Goal: Transaction & Acquisition: Obtain resource

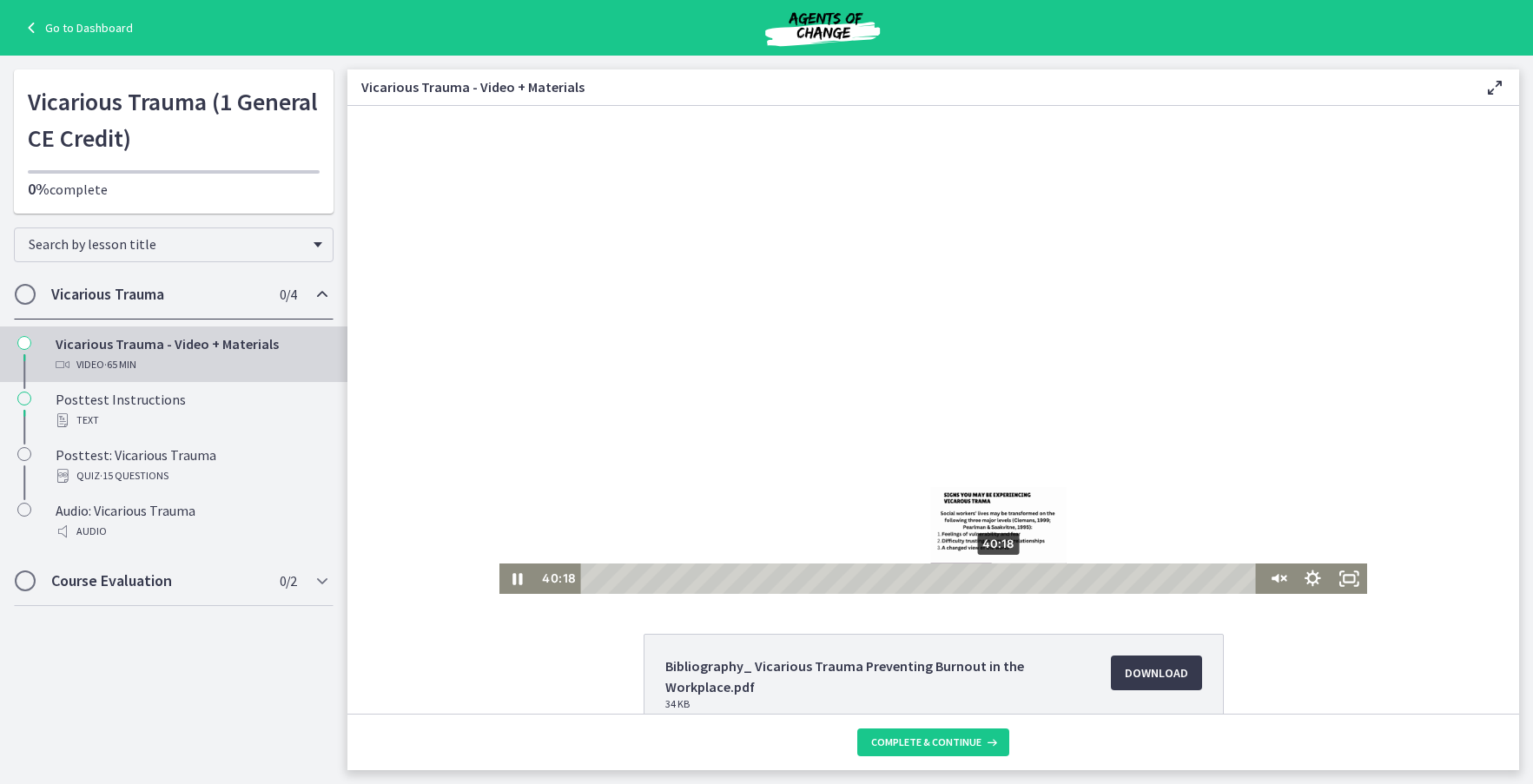
click at [994, 580] on div "40:18" at bounding box center [920, 578] width 662 height 30
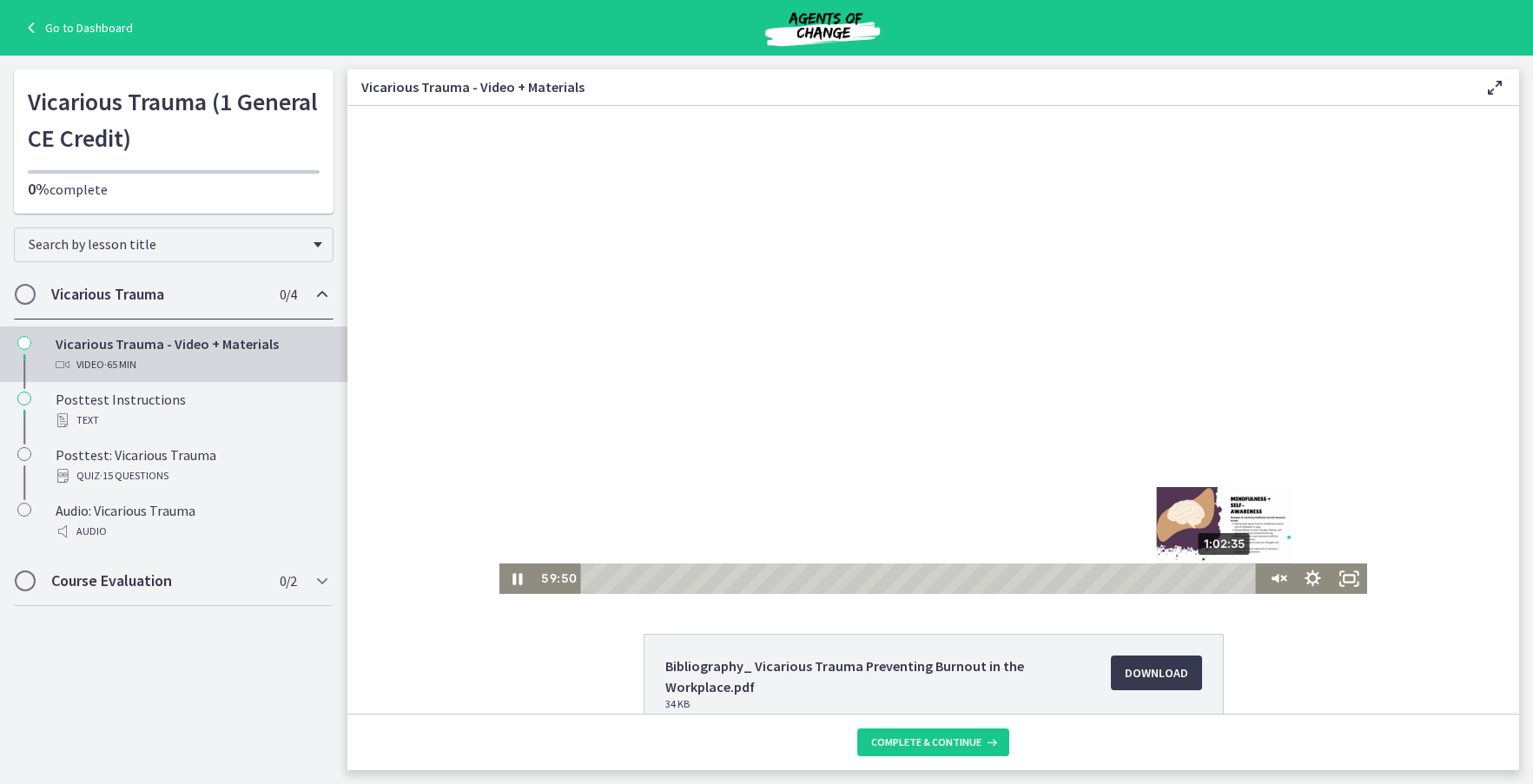
click at [1220, 580] on div "1:02:35" at bounding box center [920, 578] width 662 height 30
click at [1245, 580] on div "1:05:03" at bounding box center [920, 578] width 662 height 30
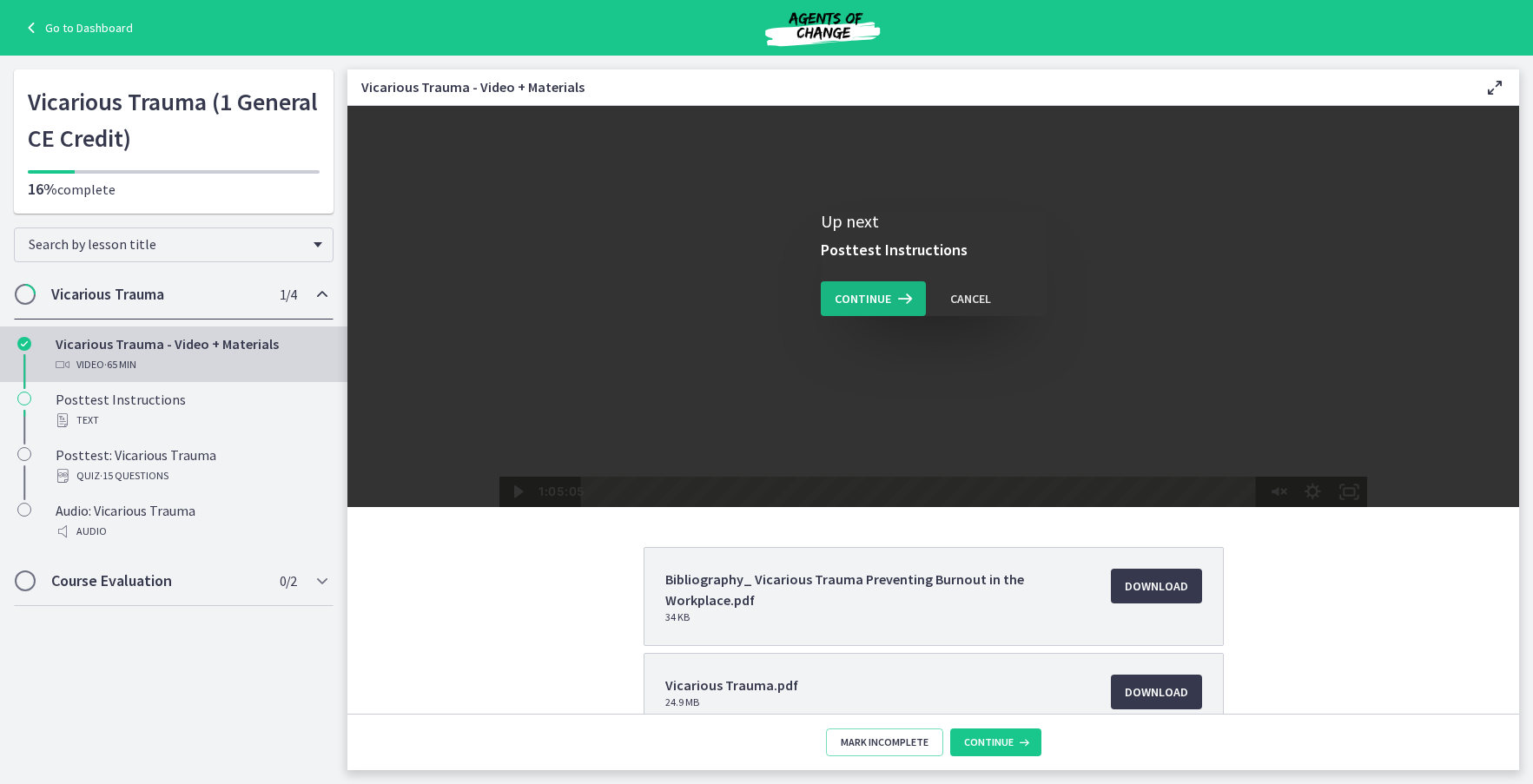
click at [871, 306] on span "Continue" at bounding box center [863, 298] width 56 height 20
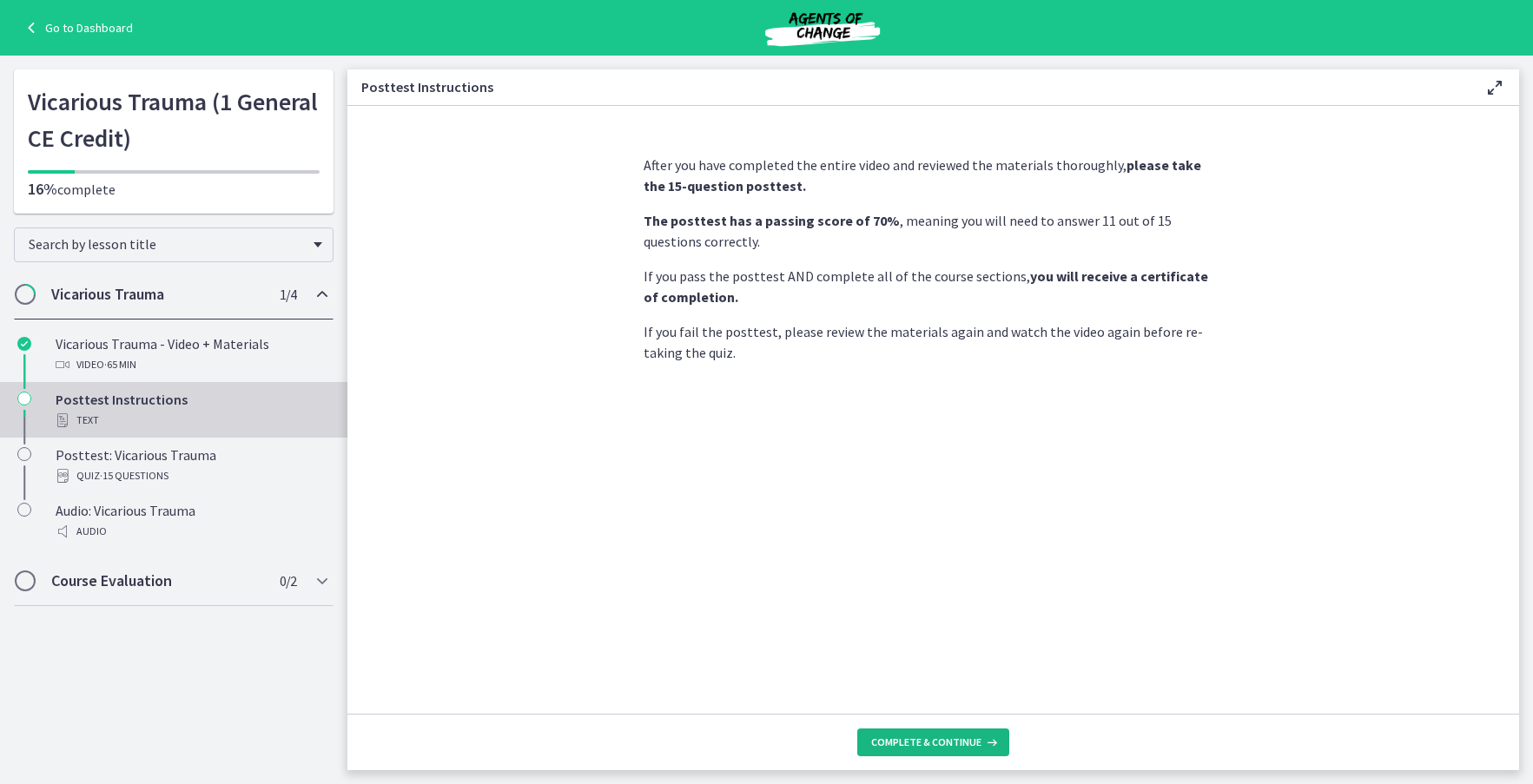
click at [986, 742] on icon at bounding box center [990, 742] width 17 height 14
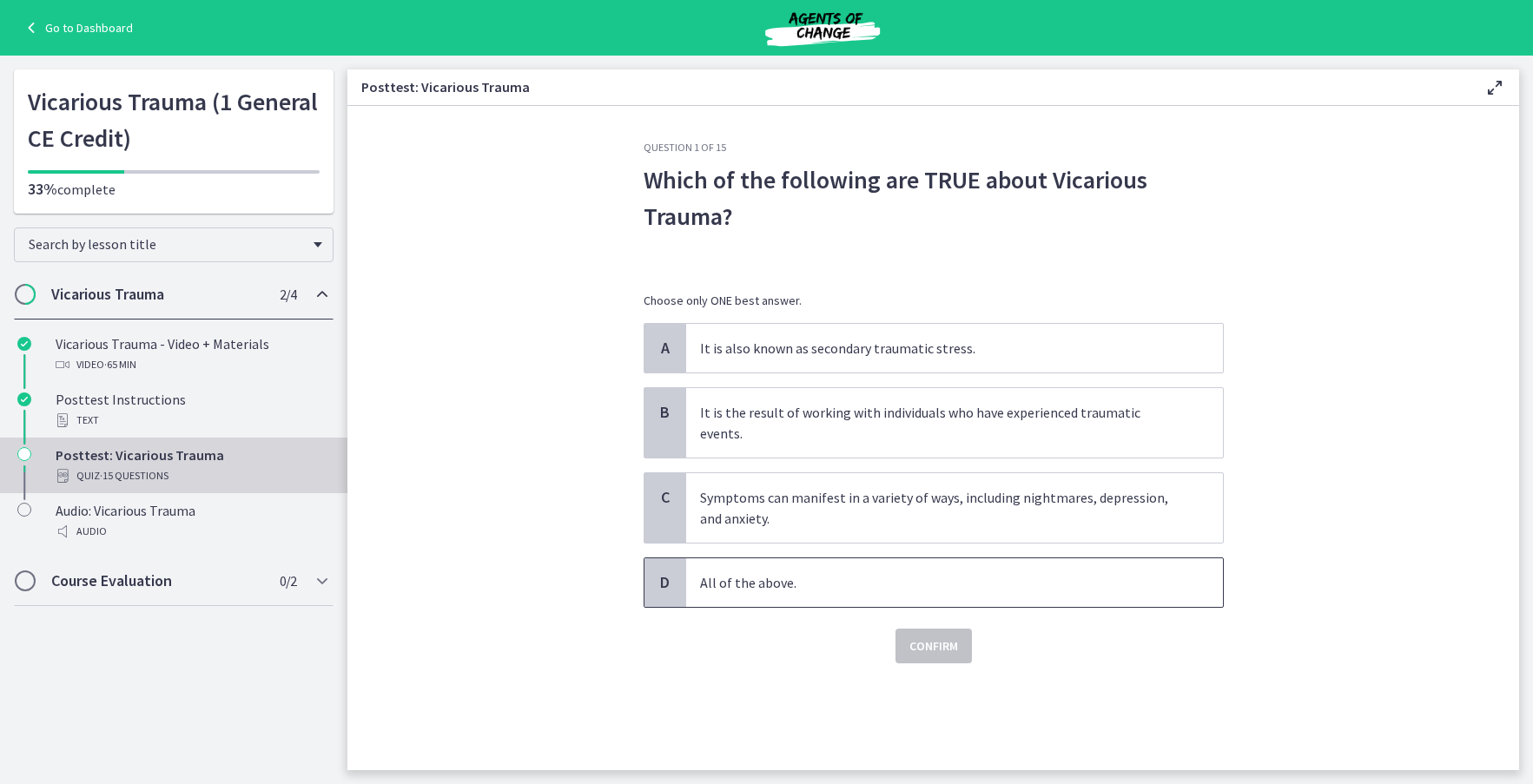
click at [801, 572] on p "All of the above." at bounding box center [937, 581] width 474 height 20
click at [943, 636] on span "Confirm" at bounding box center [934, 645] width 48 height 20
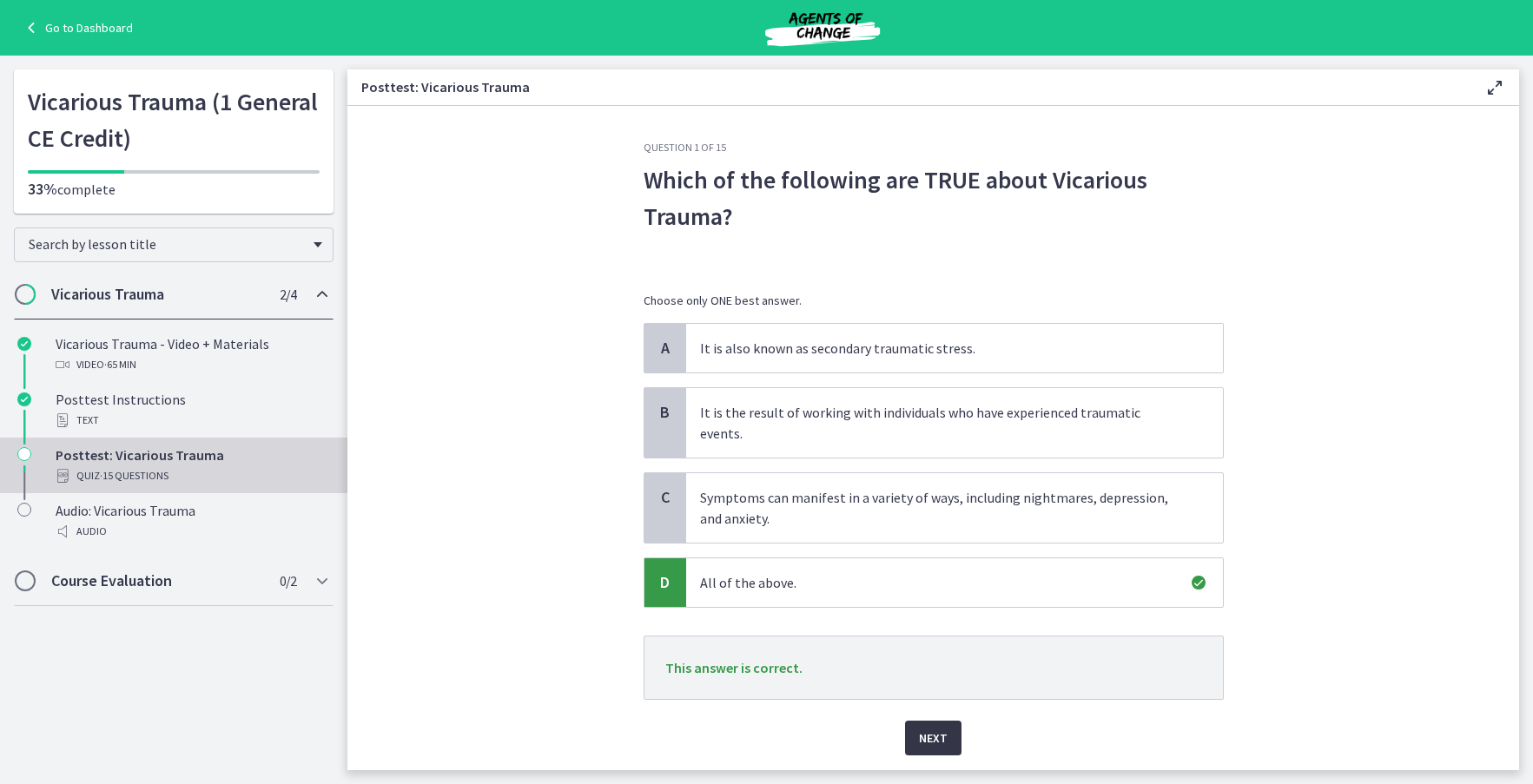
click at [930, 728] on span "Next" at bounding box center [934, 737] width 29 height 20
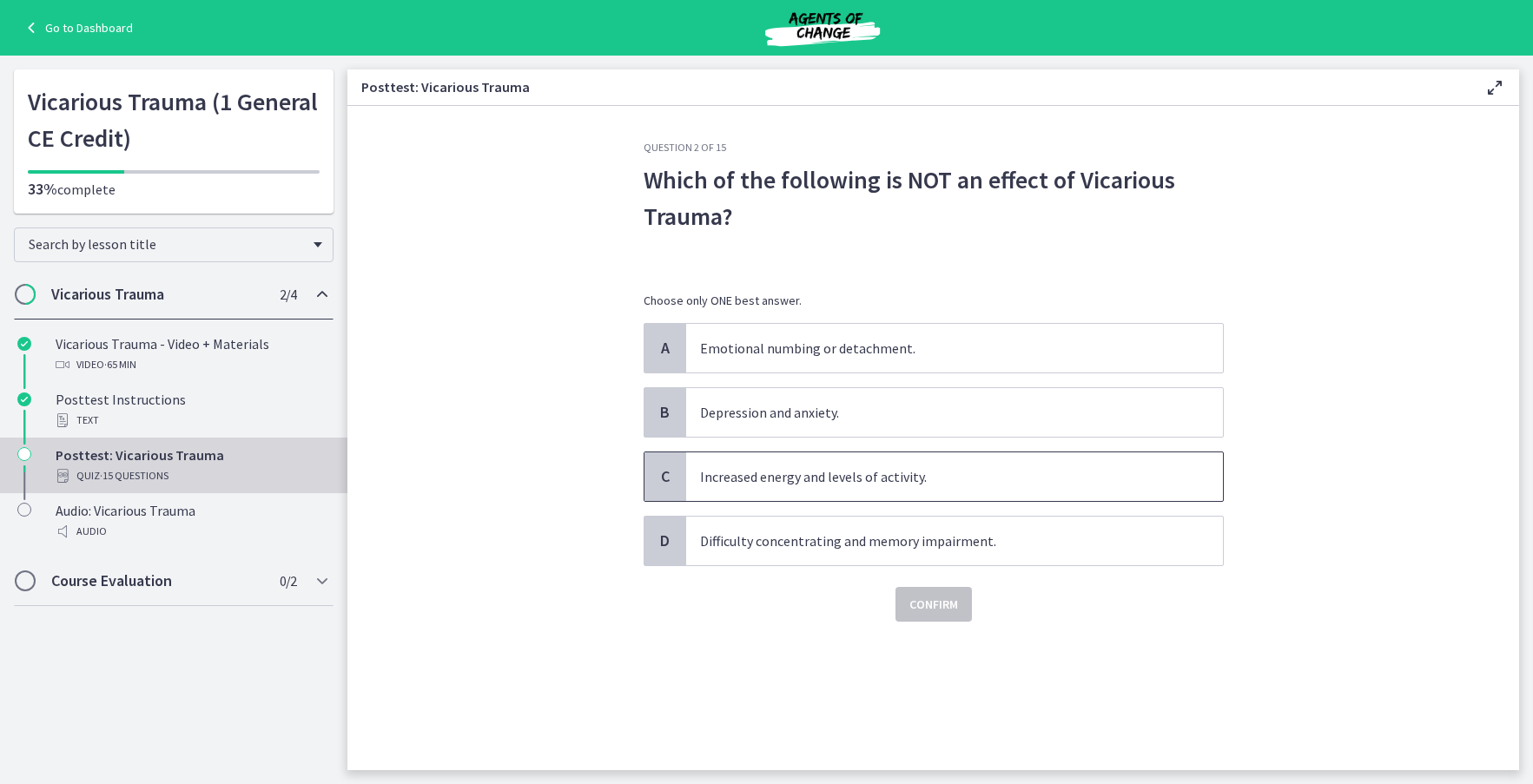
click at [778, 489] on span "Increased energy and levels of activity." at bounding box center [955, 477] width 537 height 48
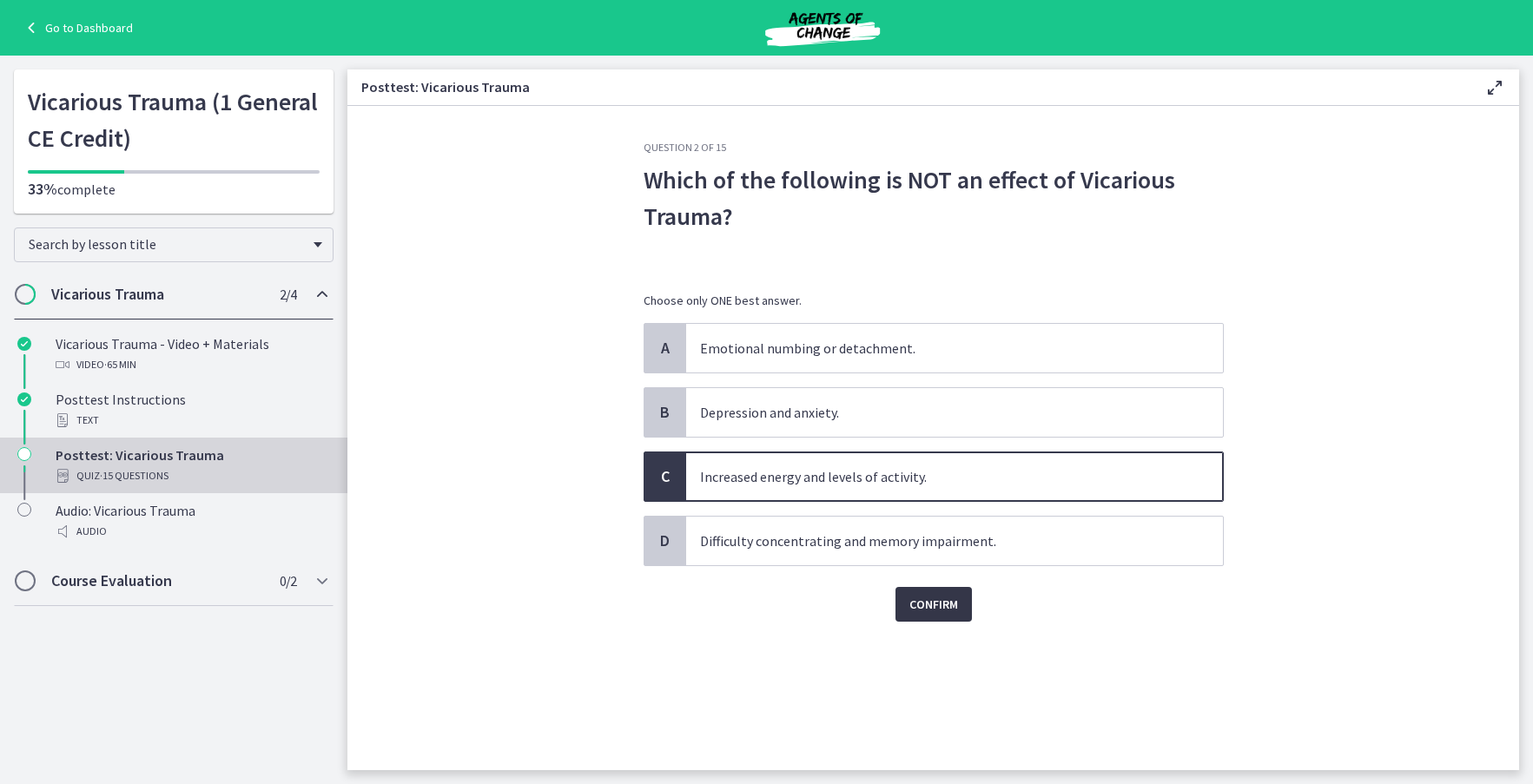
click at [951, 612] on span "Confirm" at bounding box center [934, 604] width 48 height 20
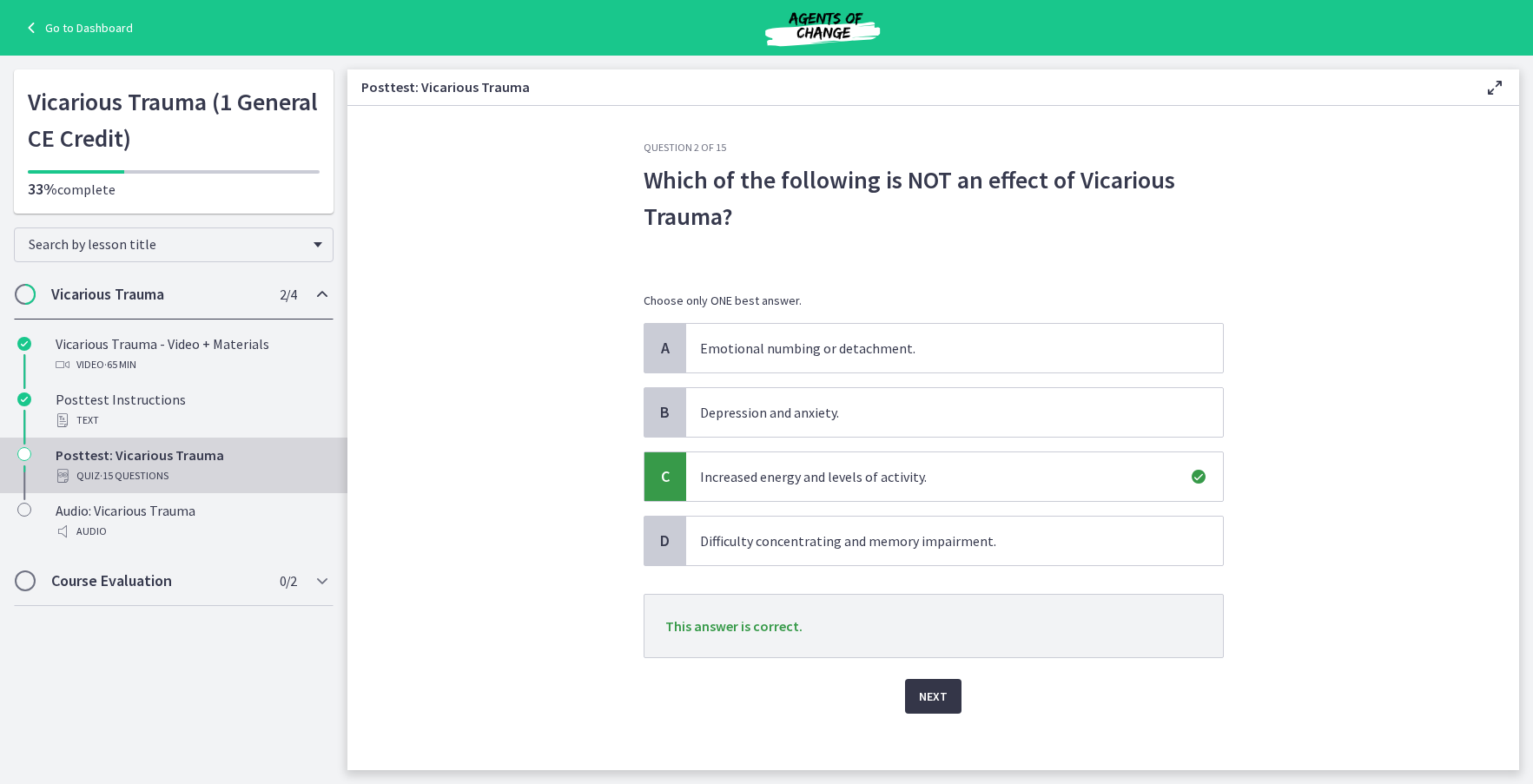
click at [936, 697] on span "Next" at bounding box center [934, 696] width 29 height 20
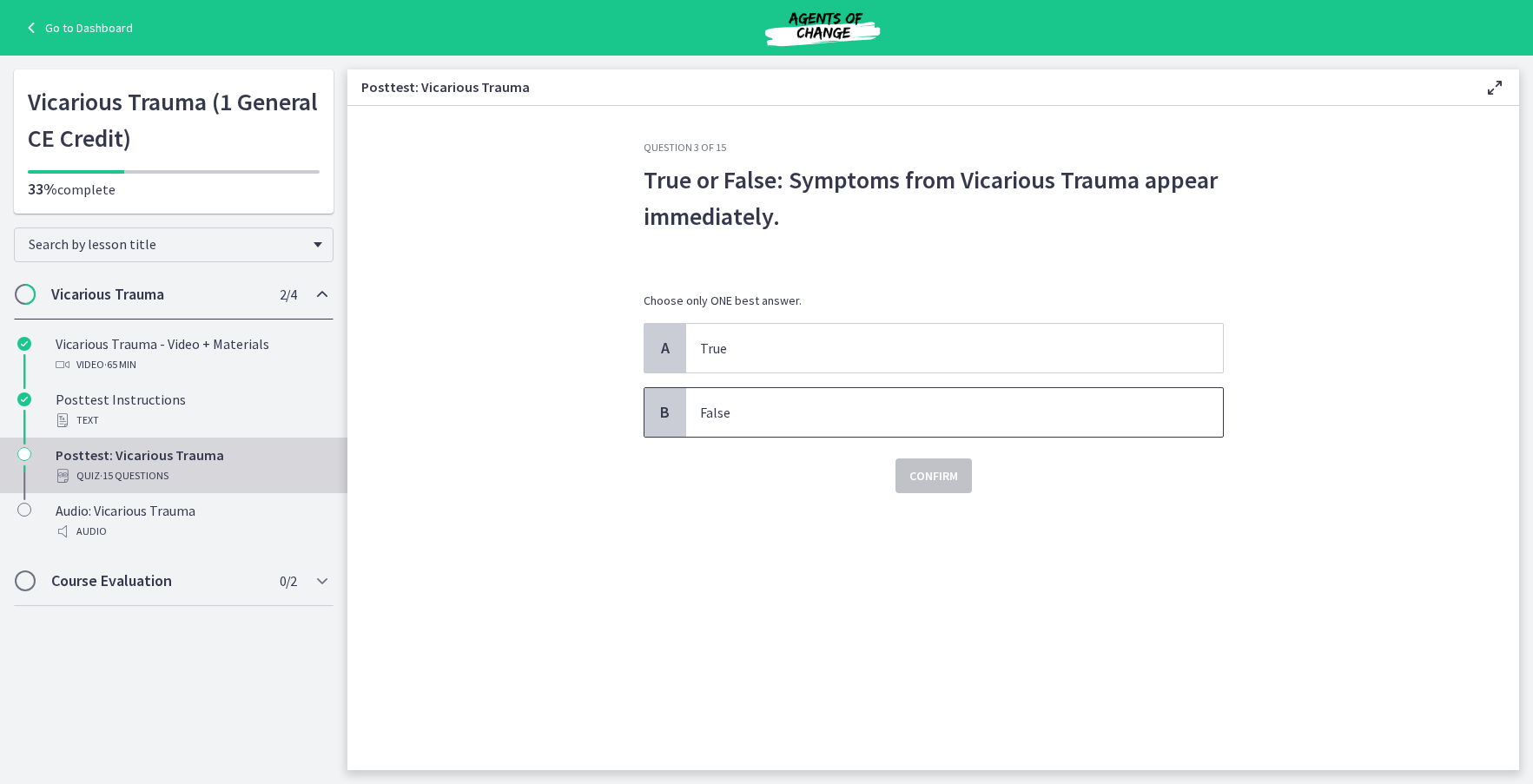
click at [743, 415] on p "False" at bounding box center [937, 412] width 474 height 20
click at [919, 476] on span "Confirm" at bounding box center [934, 475] width 48 height 20
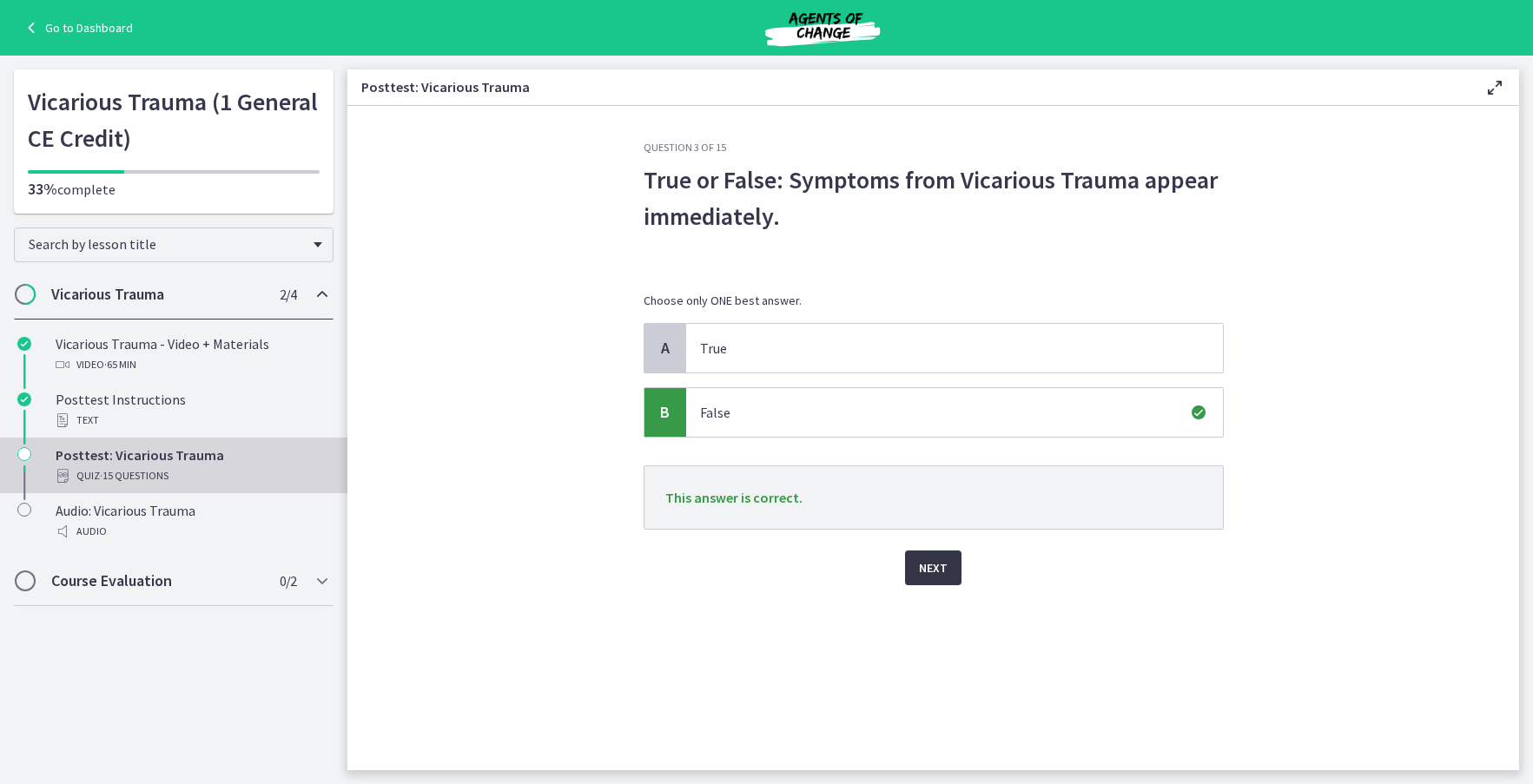
click at [919, 574] on span "Next" at bounding box center [934, 567] width 29 height 20
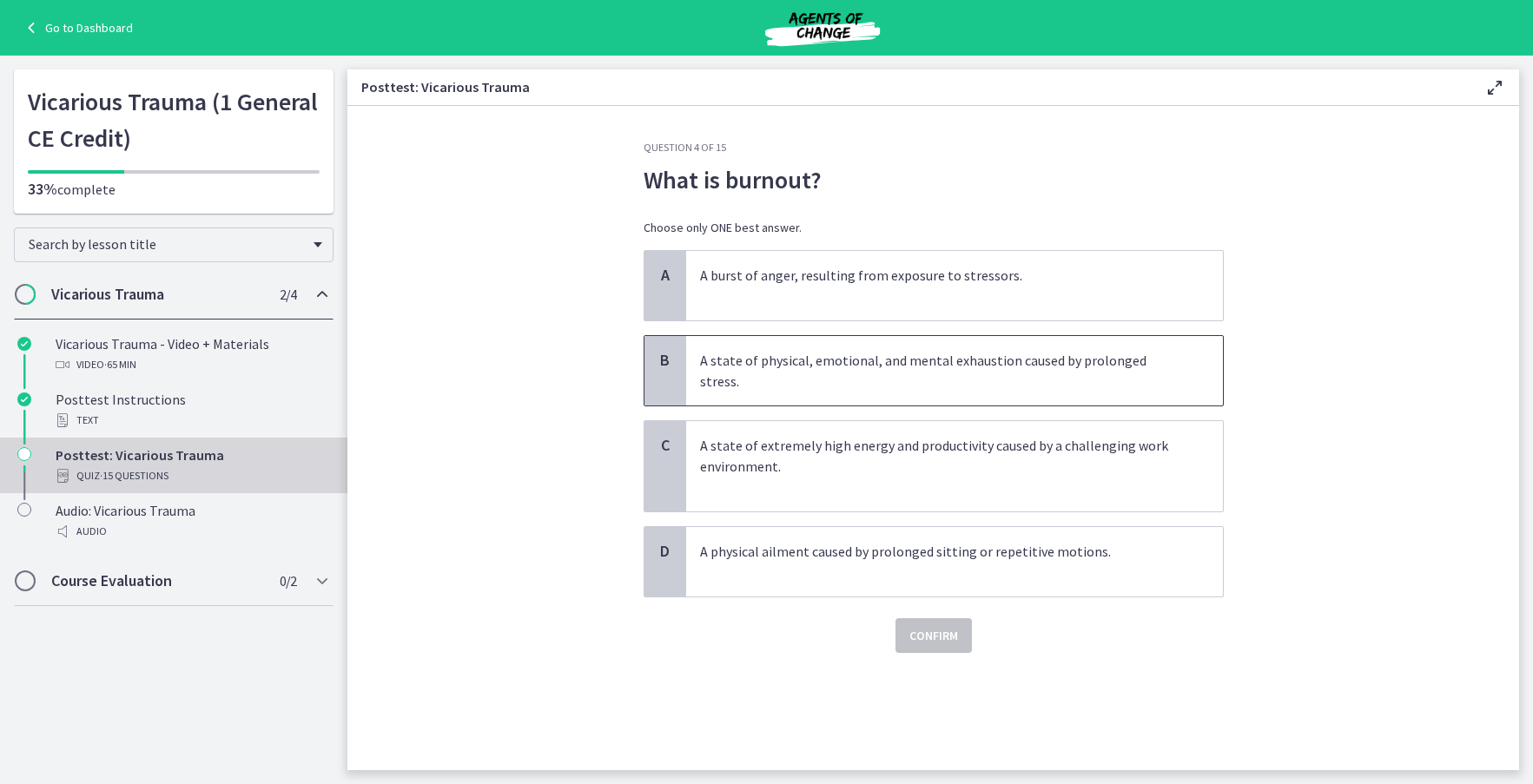
click at [756, 375] on span "A state of physical, emotional, and mental exhaustion caused by prolonged stres…" at bounding box center [955, 371] width 537 height 70
click at [919, 625] on span "Confirm" at bounding box center [934, 635] width 48 height 20
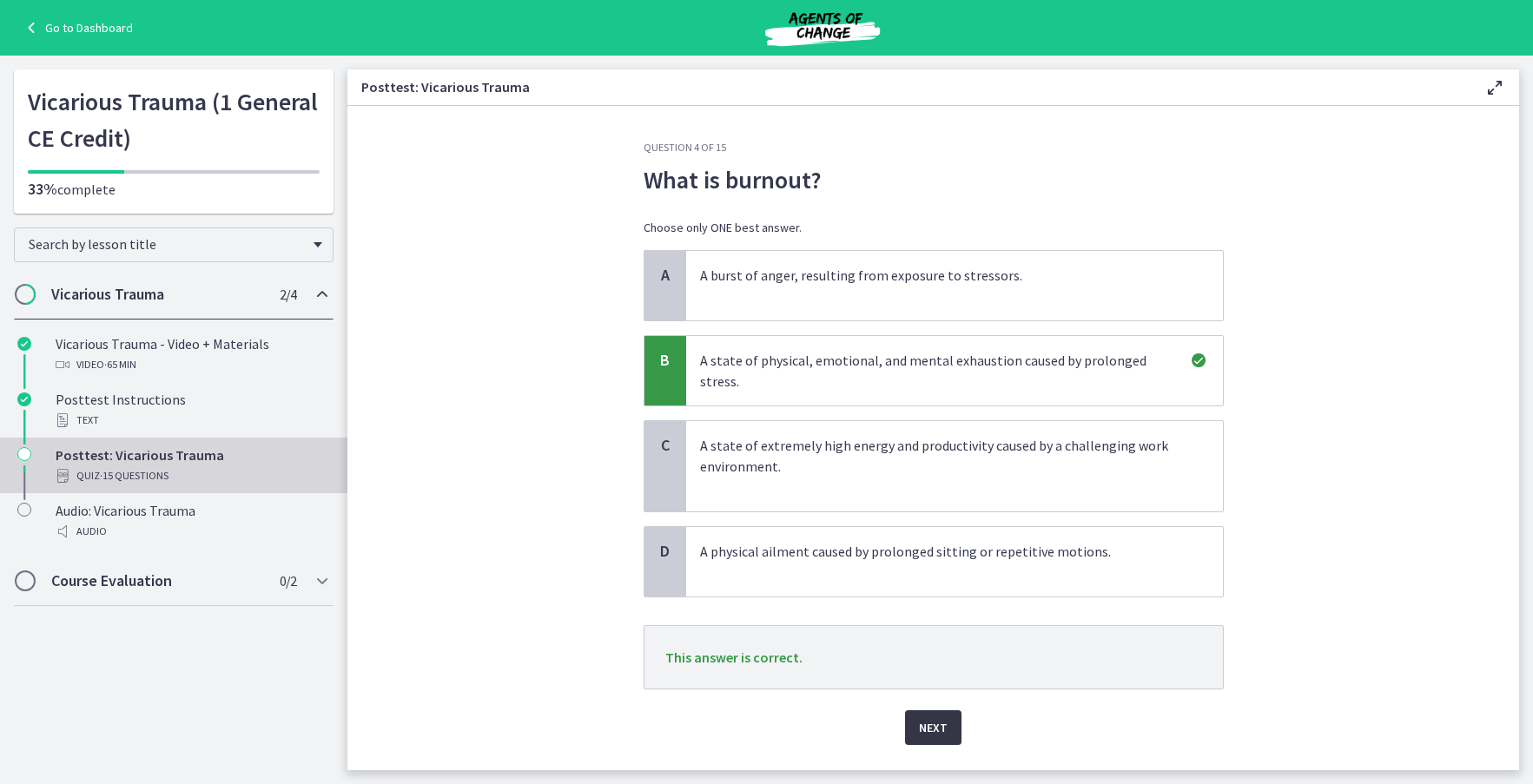
click at [930, 717] on span "Next" at bounding box center [934, 727] width 29 height 20
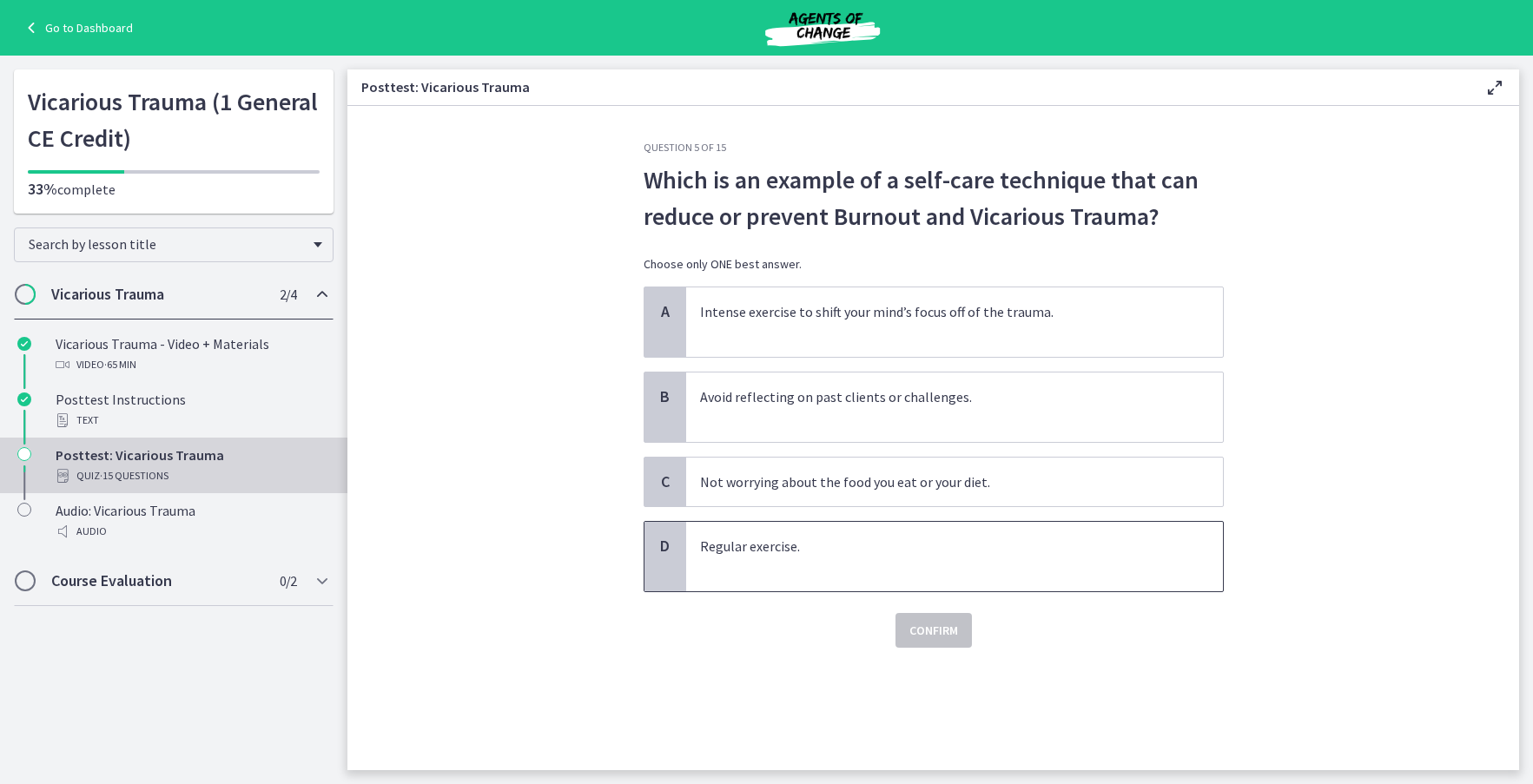
drag, startPoint x: 857, startPoint y: 570, endPoint x: 866, endPoint y: 580, distance: 13.5
click at [862, 576] on p "Regular exercise." at bounding box center [937, 556] width 474 height 42
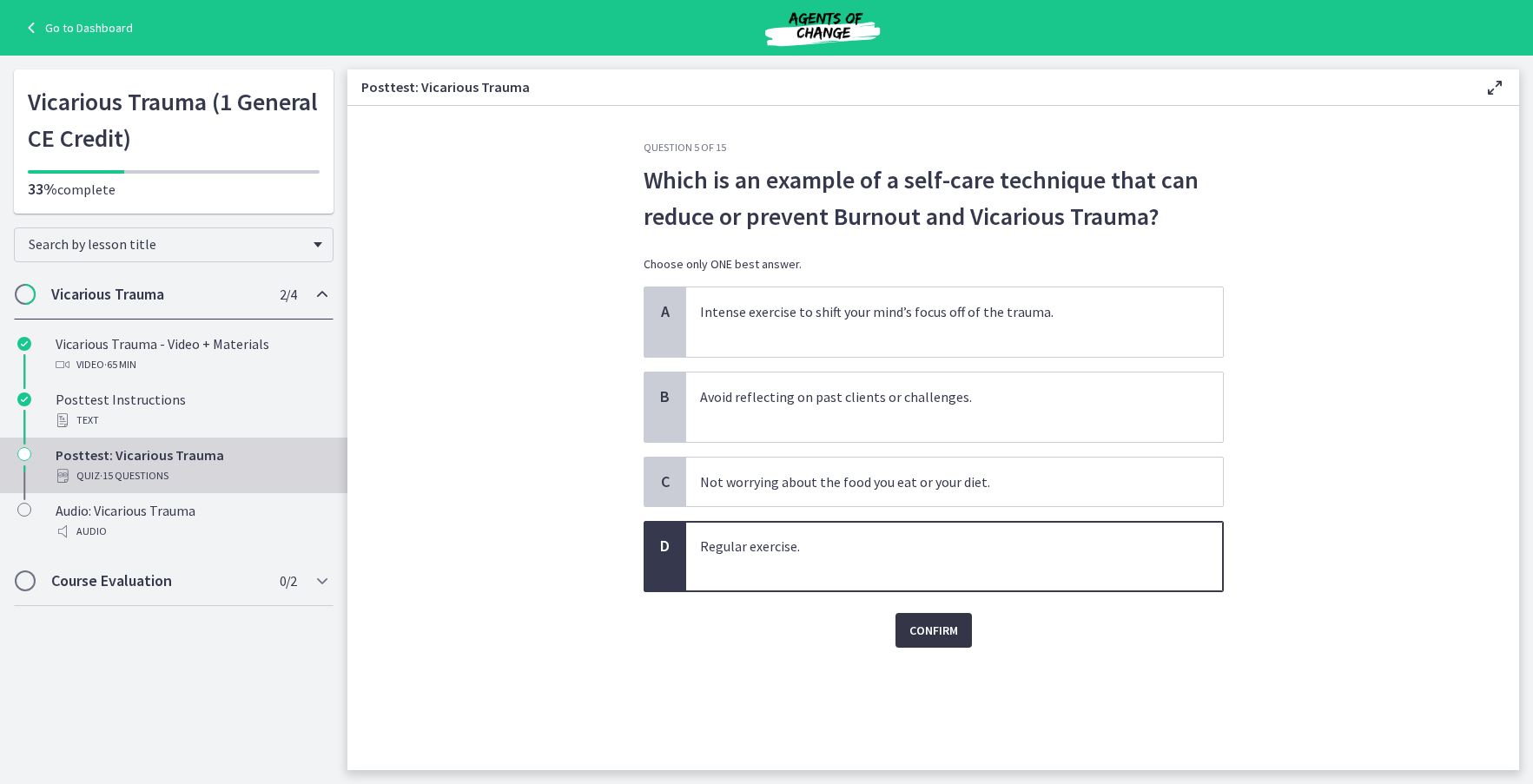
click at [937, 634] on span "Confirm" at bounding box center [934, 629] width 48 height 20
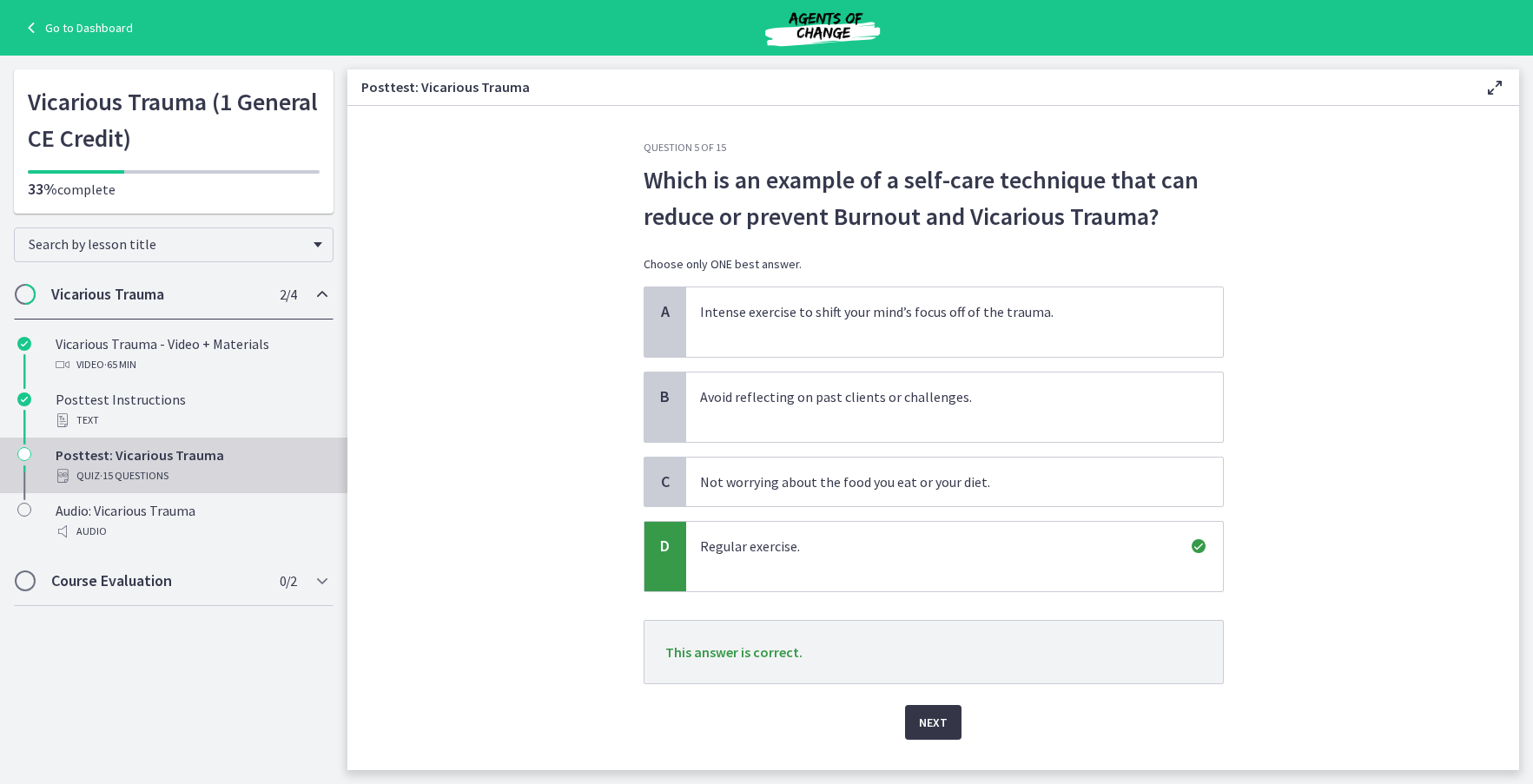
click at [924, 723] on span "Next" at bounding box center [934, 721] width 29 height 20
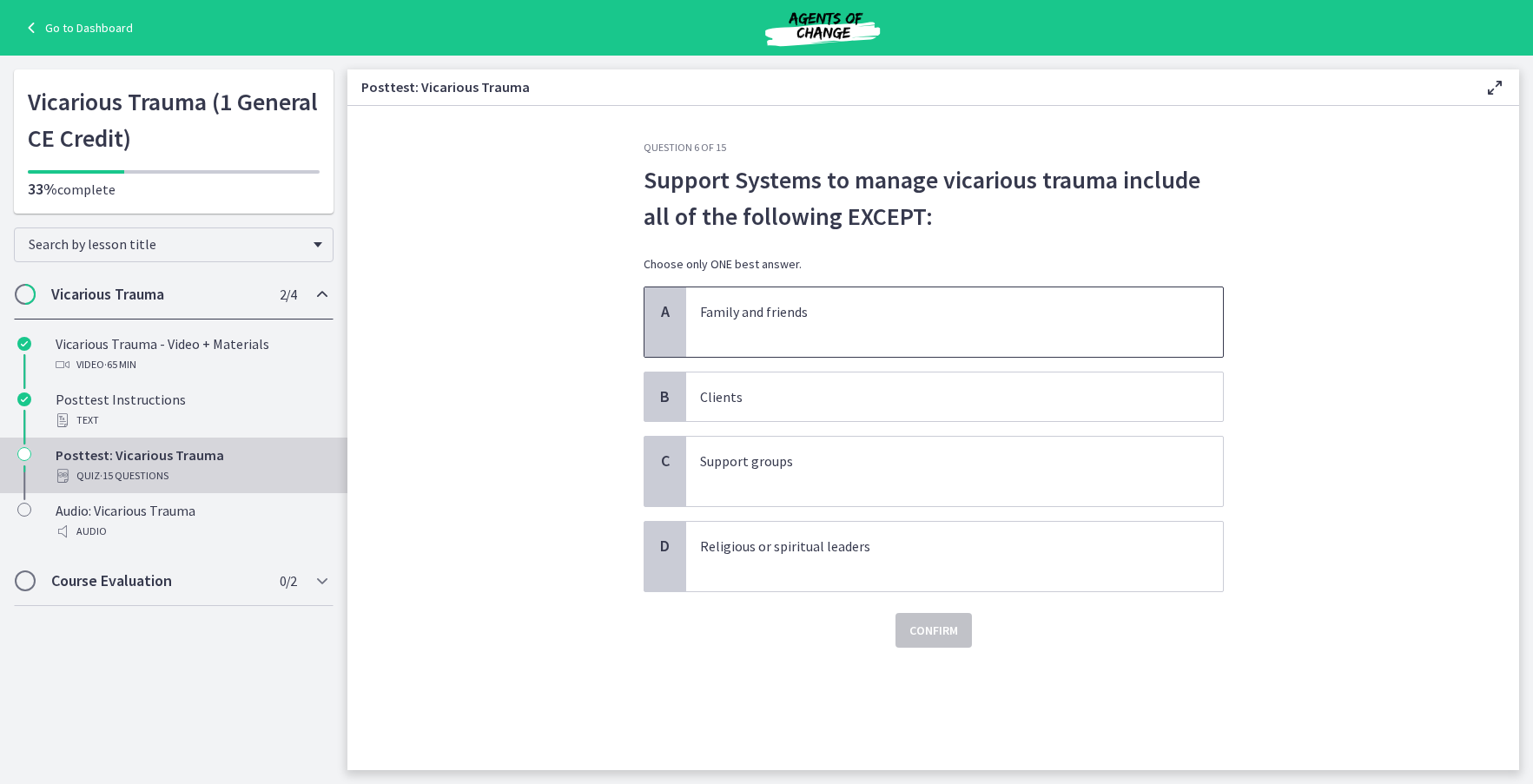
click at [822, 343] on span "Family and friends" at bounding box center [955, 322] width 537 height 70
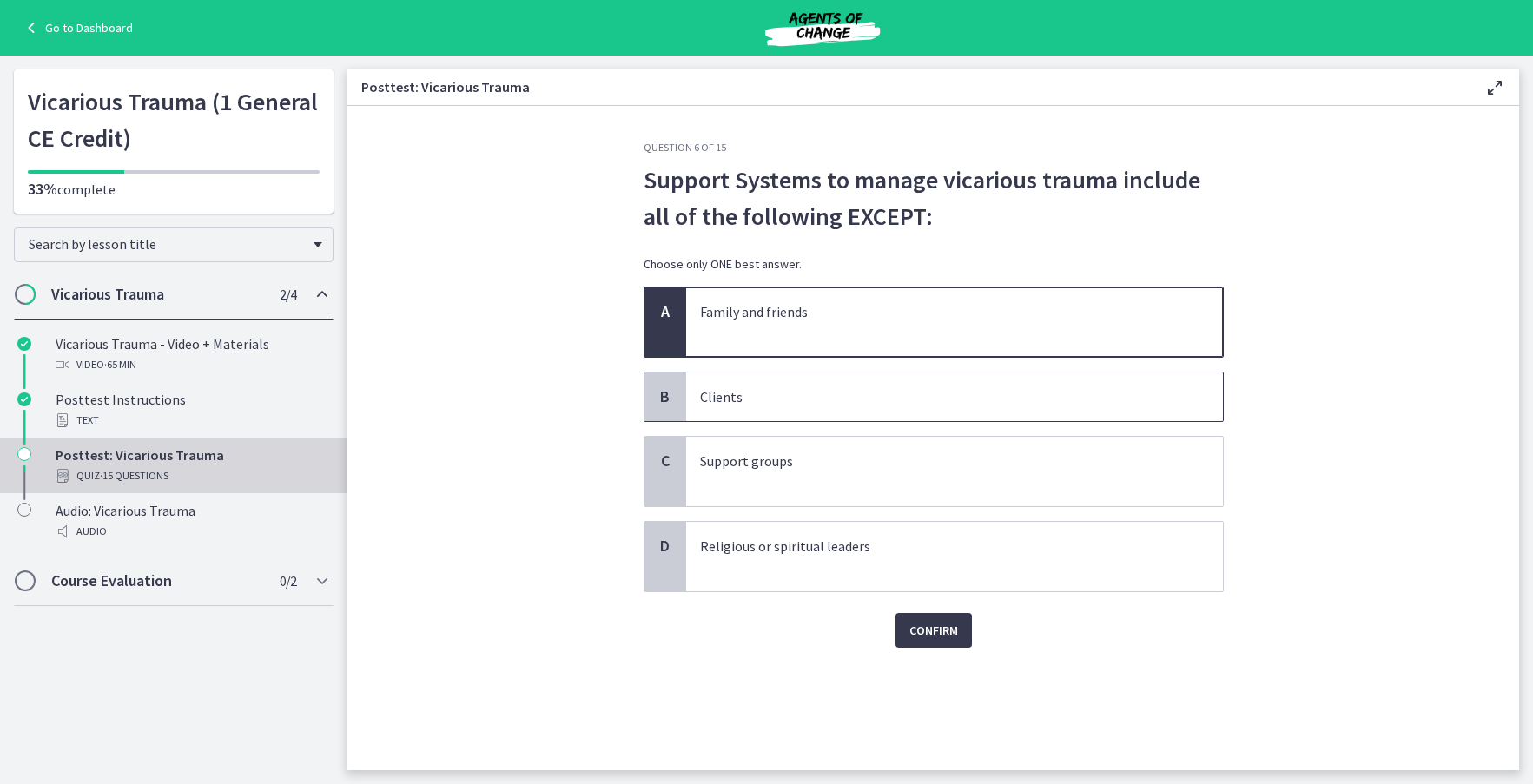
click at [777, 403] on p "Clients" at bounding box center [937, 396] width 474 height 20
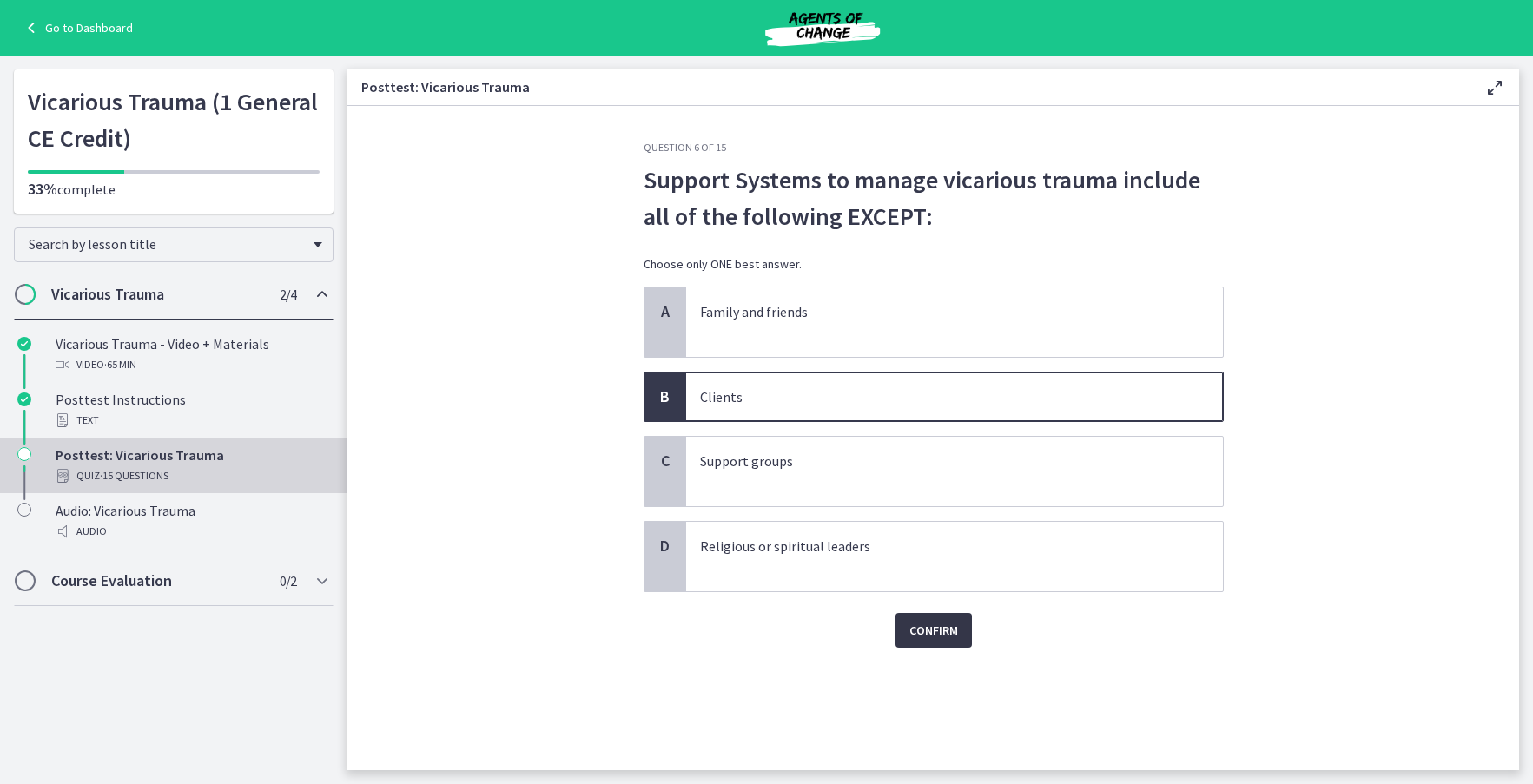
click at [951, 636] on span "Confirm" at bounding box center [934, 629] width 48 height 20
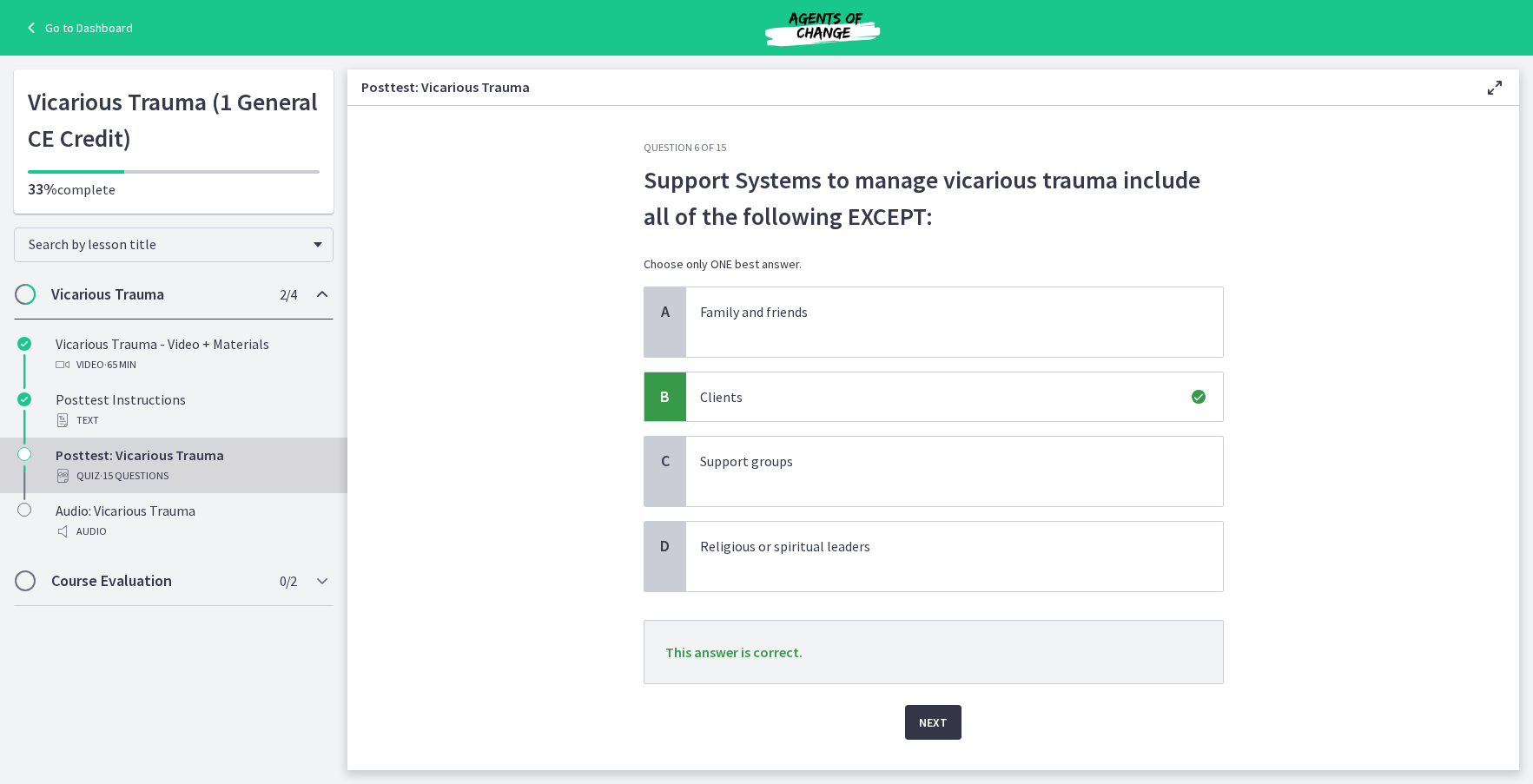
click at [941, 732] on button "Next" at bounding box center [933, 722] width 56 height 35
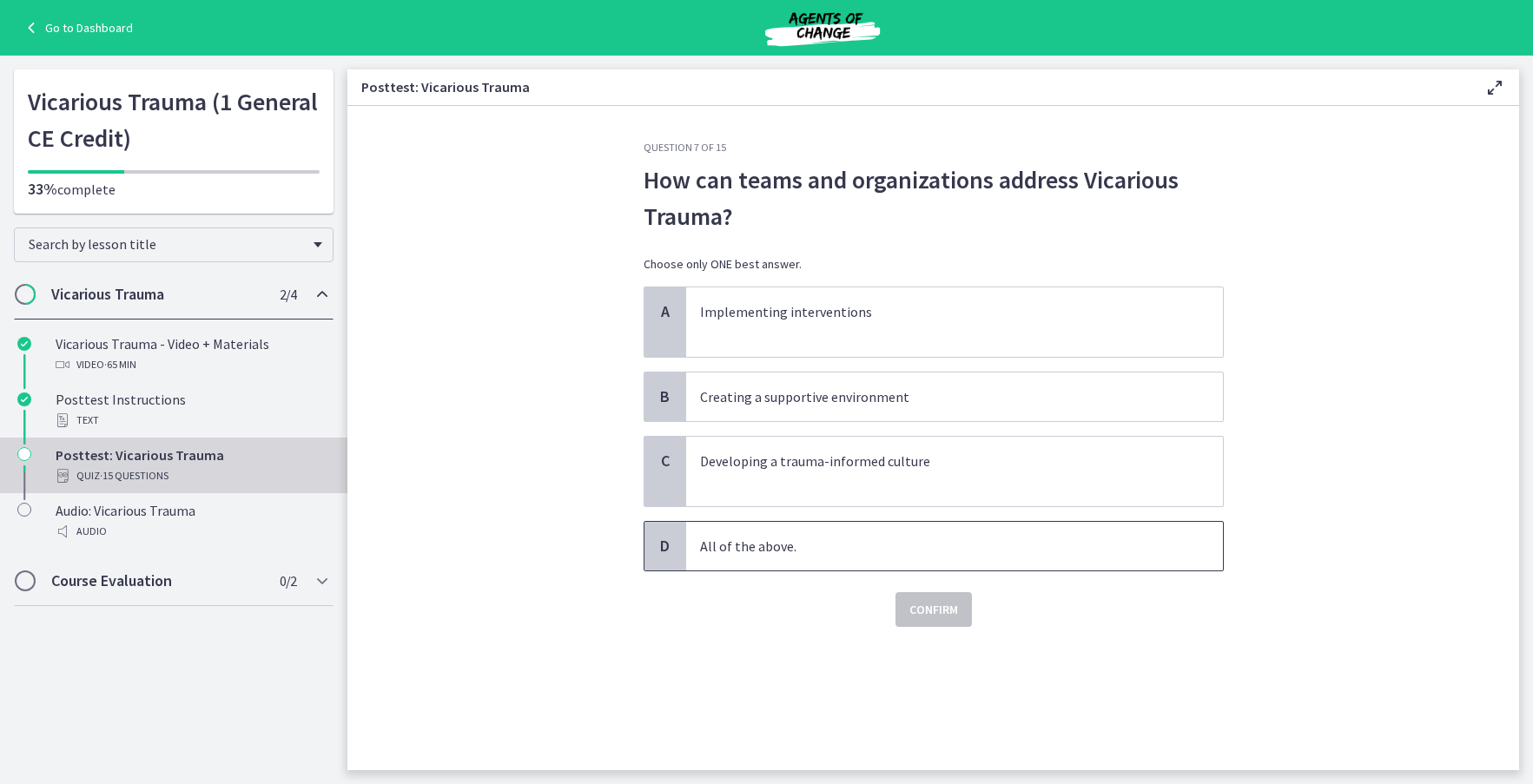
click at [888, 547] on p "All of the above." at bounding box center [937, 546] width 474 height 20
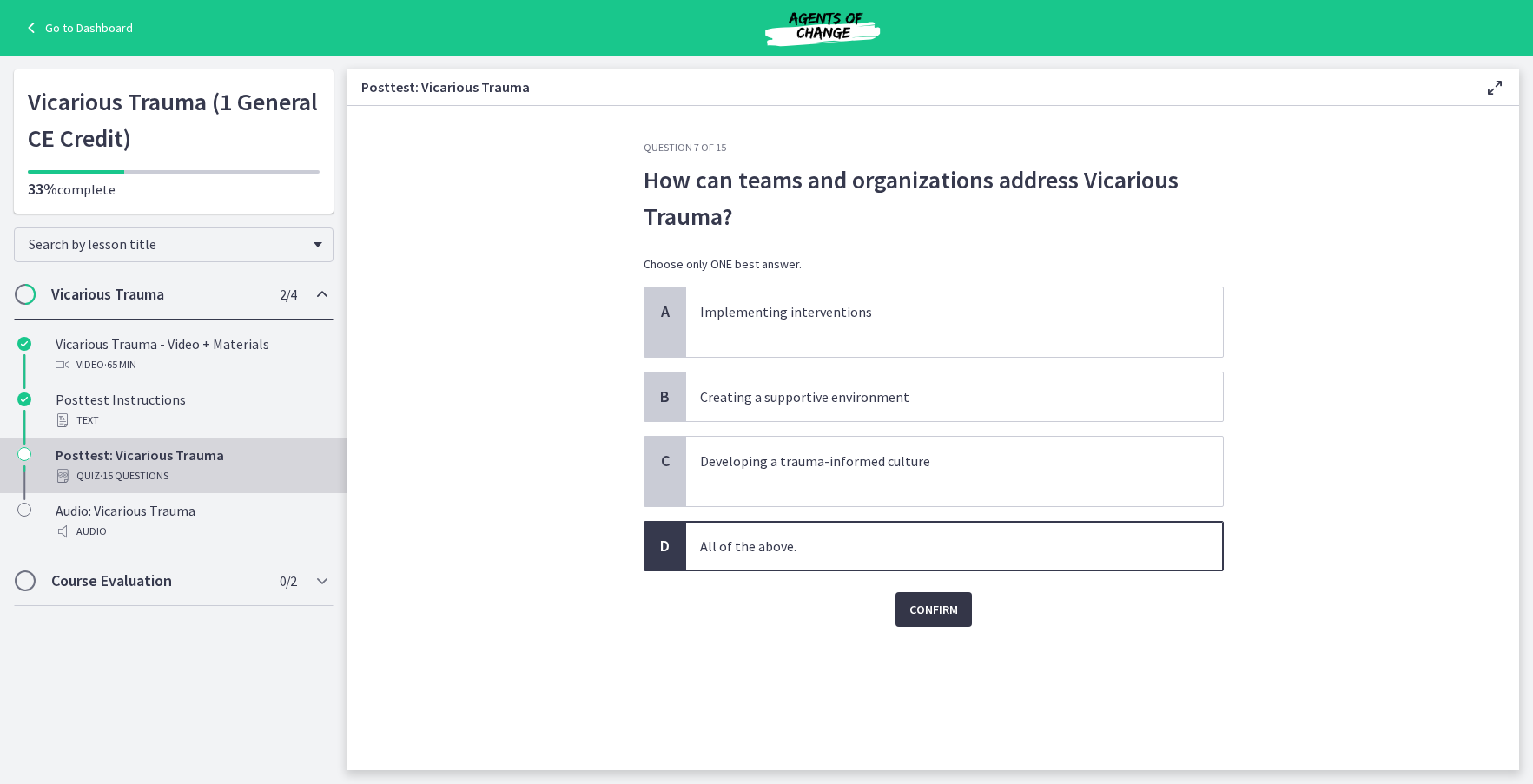
click at [935, 616] on span "Confirm" at bounding box center [934, 609] width 48 height 20
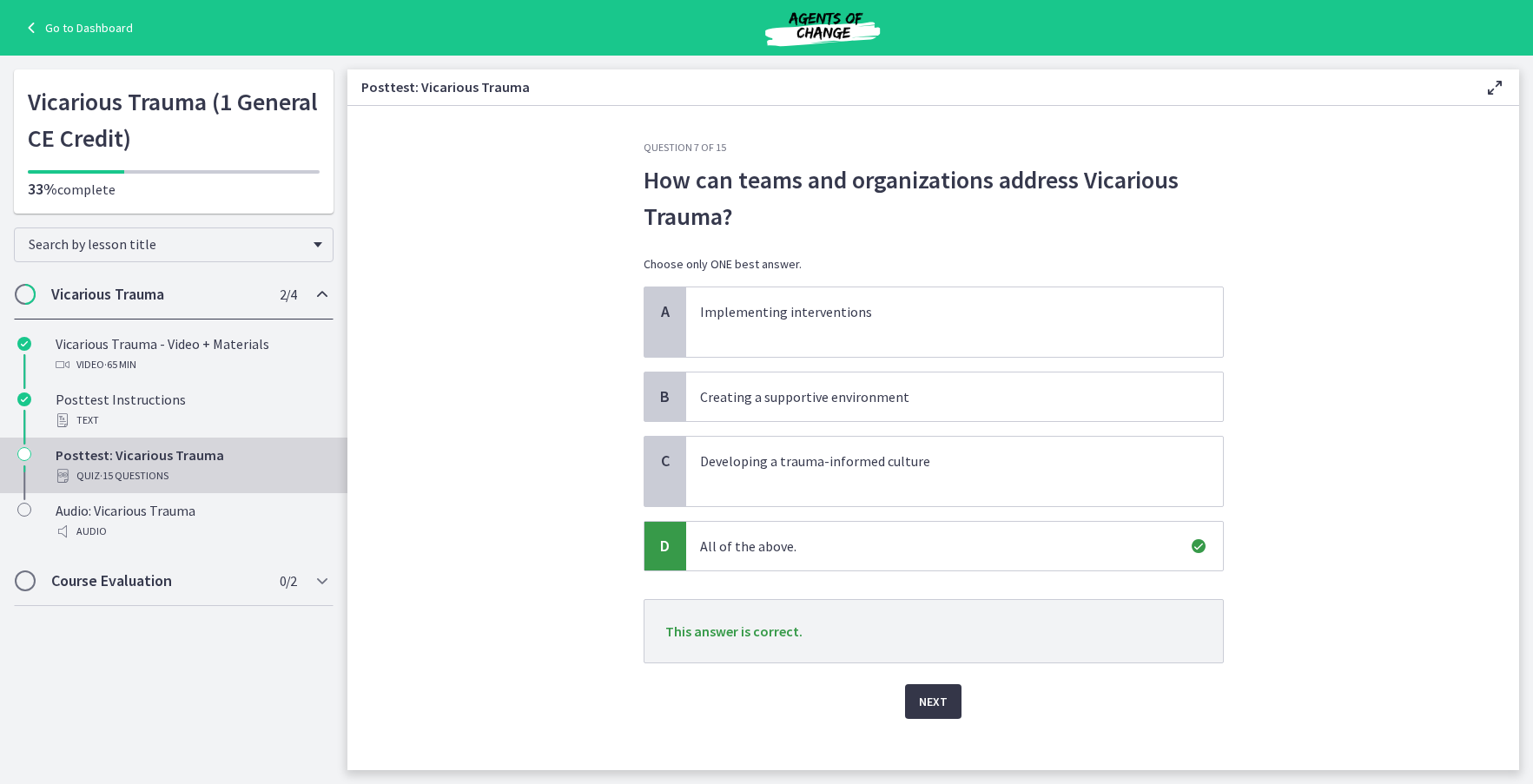
click at [936, 709] on span "Next" at bounding box center [934, 701] width 29 height 20
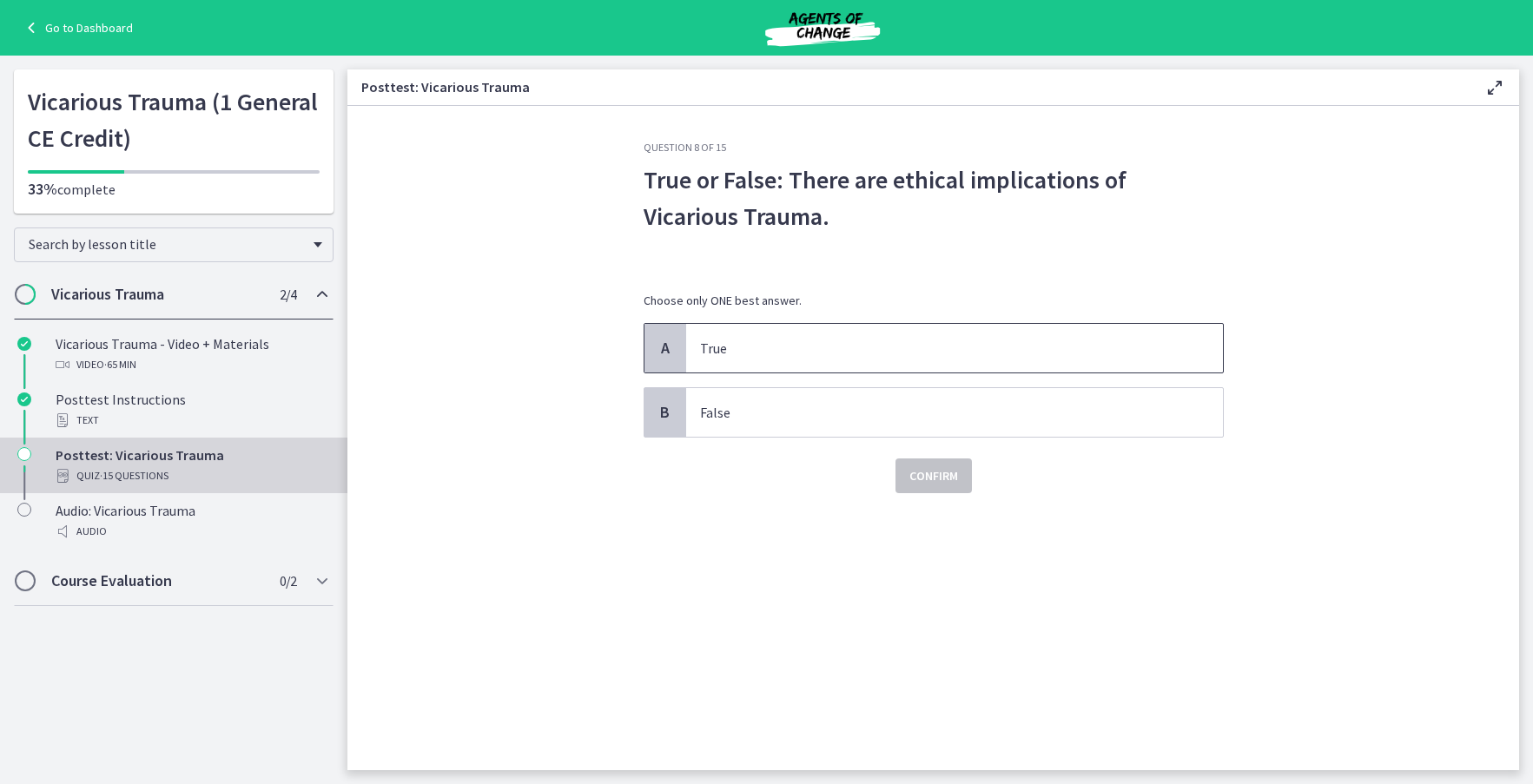
drag, startPoint x: 795, startPoint y: 336, endPoint x: 891, endPoint y: 439, distance: 140.8
click at [795, 335] on span "True" at bounding box center [955, 348] width 537 height 48
click at [936, 490] on button "Confirm" at bounding box center [933, 476] width 77 height 35
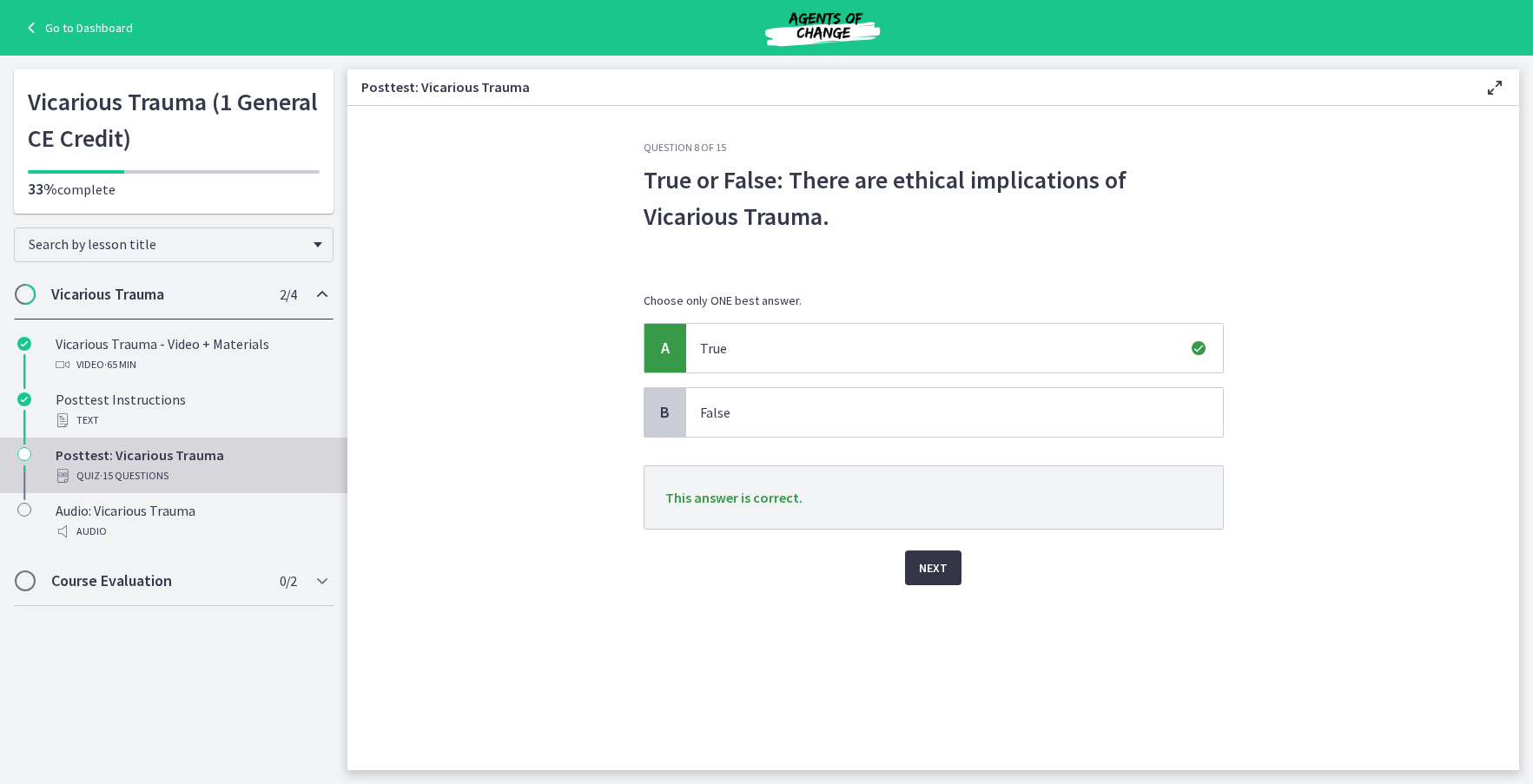
click at [950, 578] on button "Next" at bounding box center [933, 568] width 56 height 35
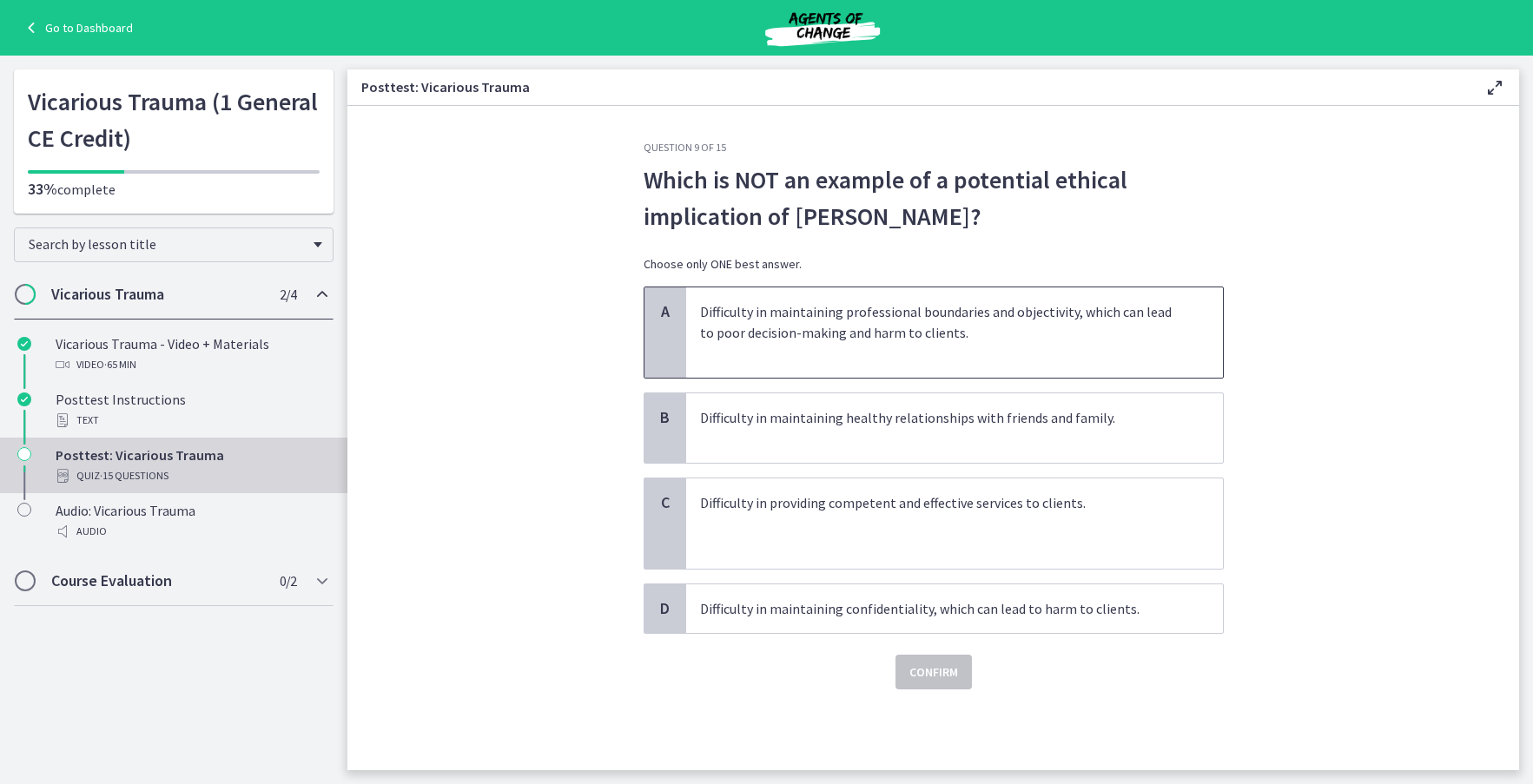
click at [1202, 317] on span "Difficulty in maintaining professional boundaries and objectivity, which can le…" at bounding box center [955, 331] width 537 height 90
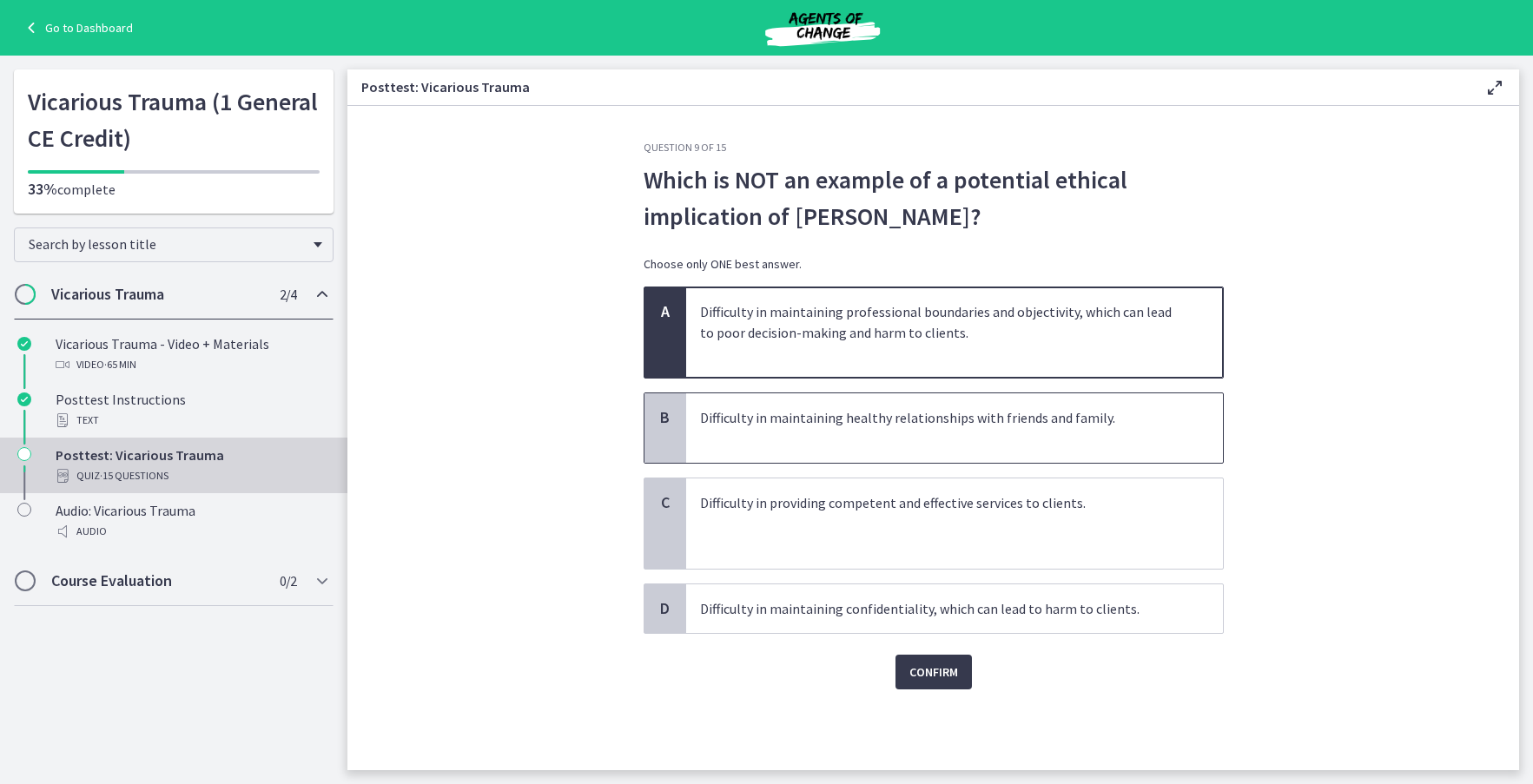
click at [783, 429] on p "Difficulty in maintaining healthy relationships with friends and family." at bounding box center [937, 427] width 474 height 42
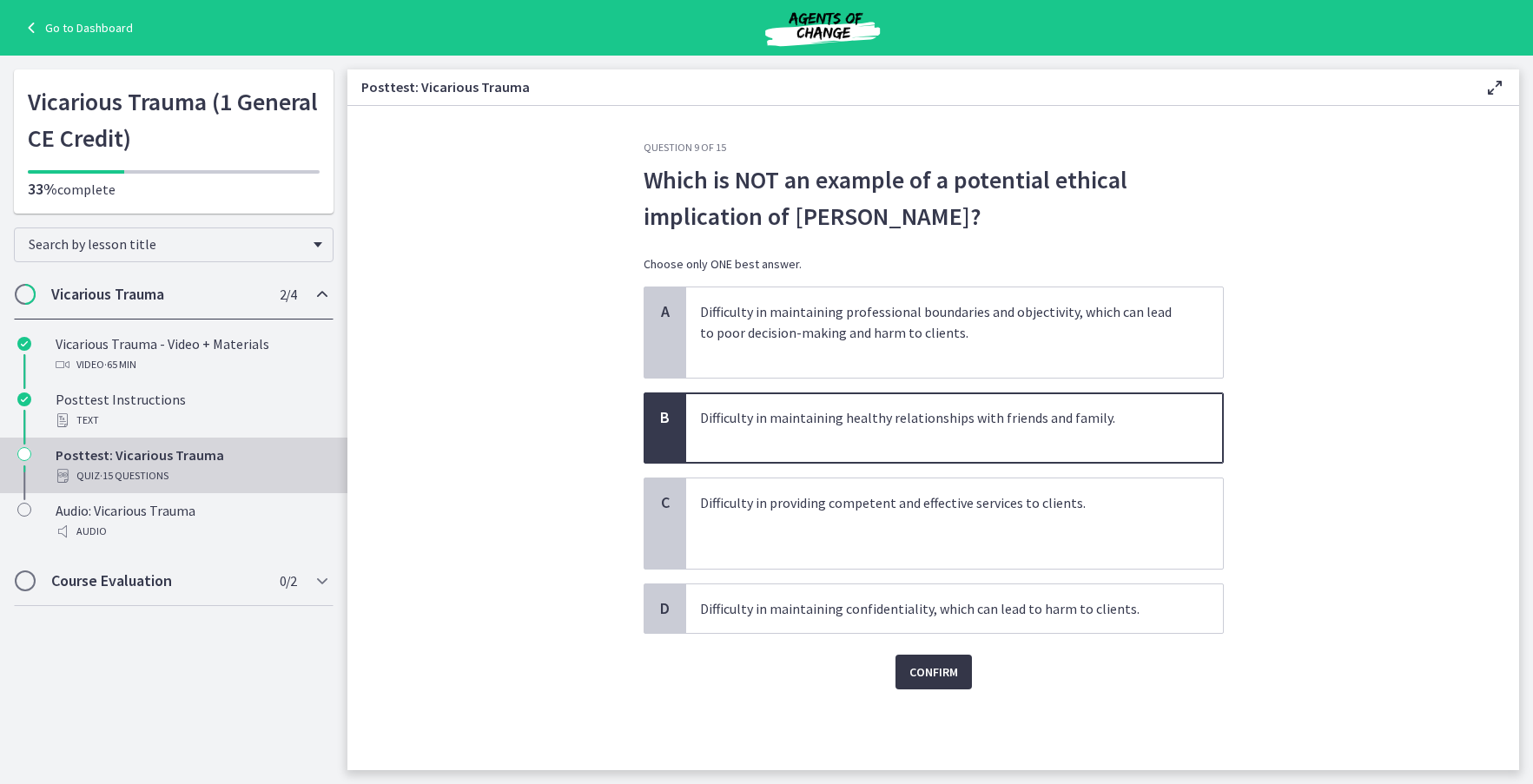
click at [935, 672] on span "Confirm" at bounding box center [934, 671] width 48 height 20
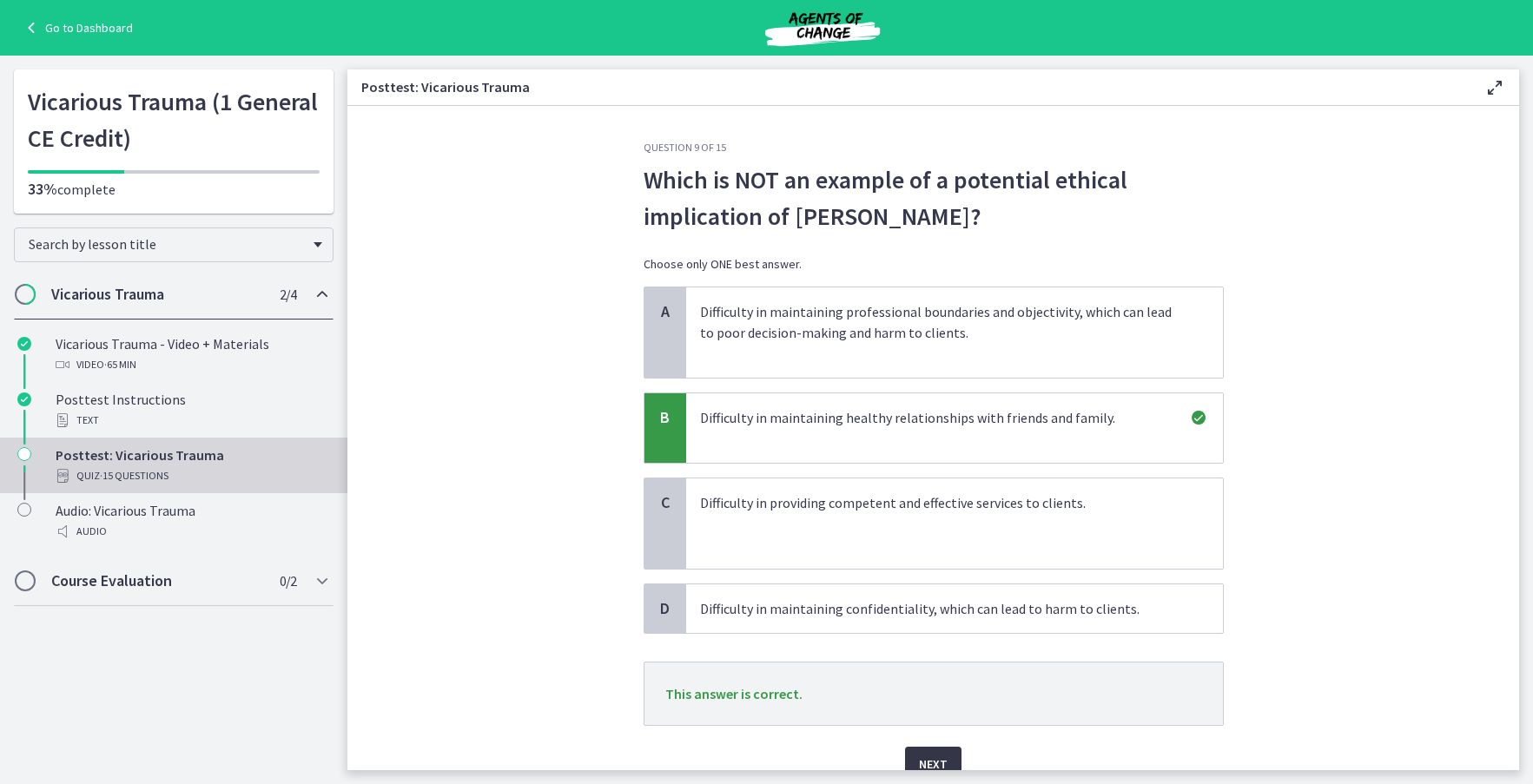
scroll to position [80, 0]
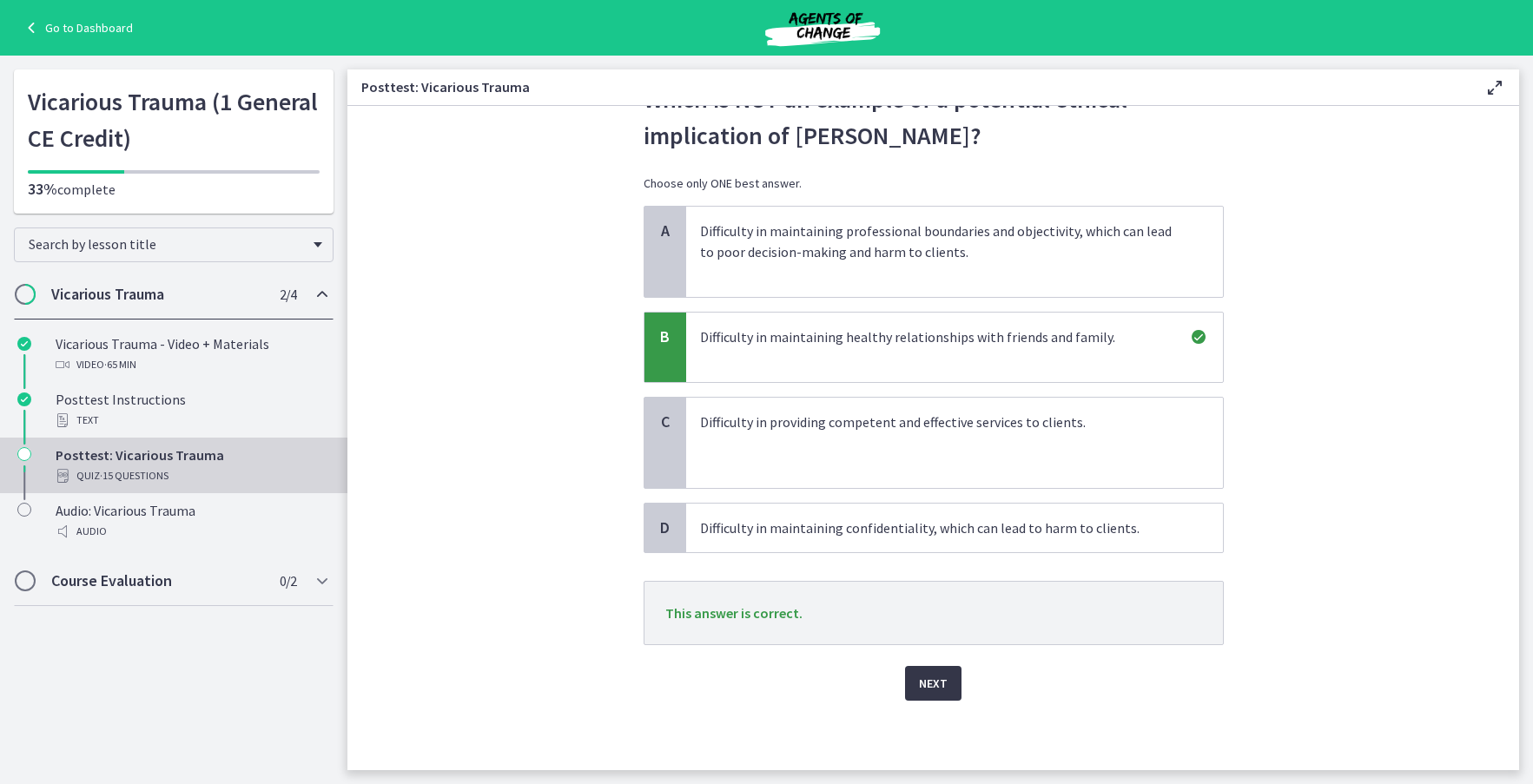
click at [918, 695] on button "Next" at bounding box center [933, 683] width 56 height 35
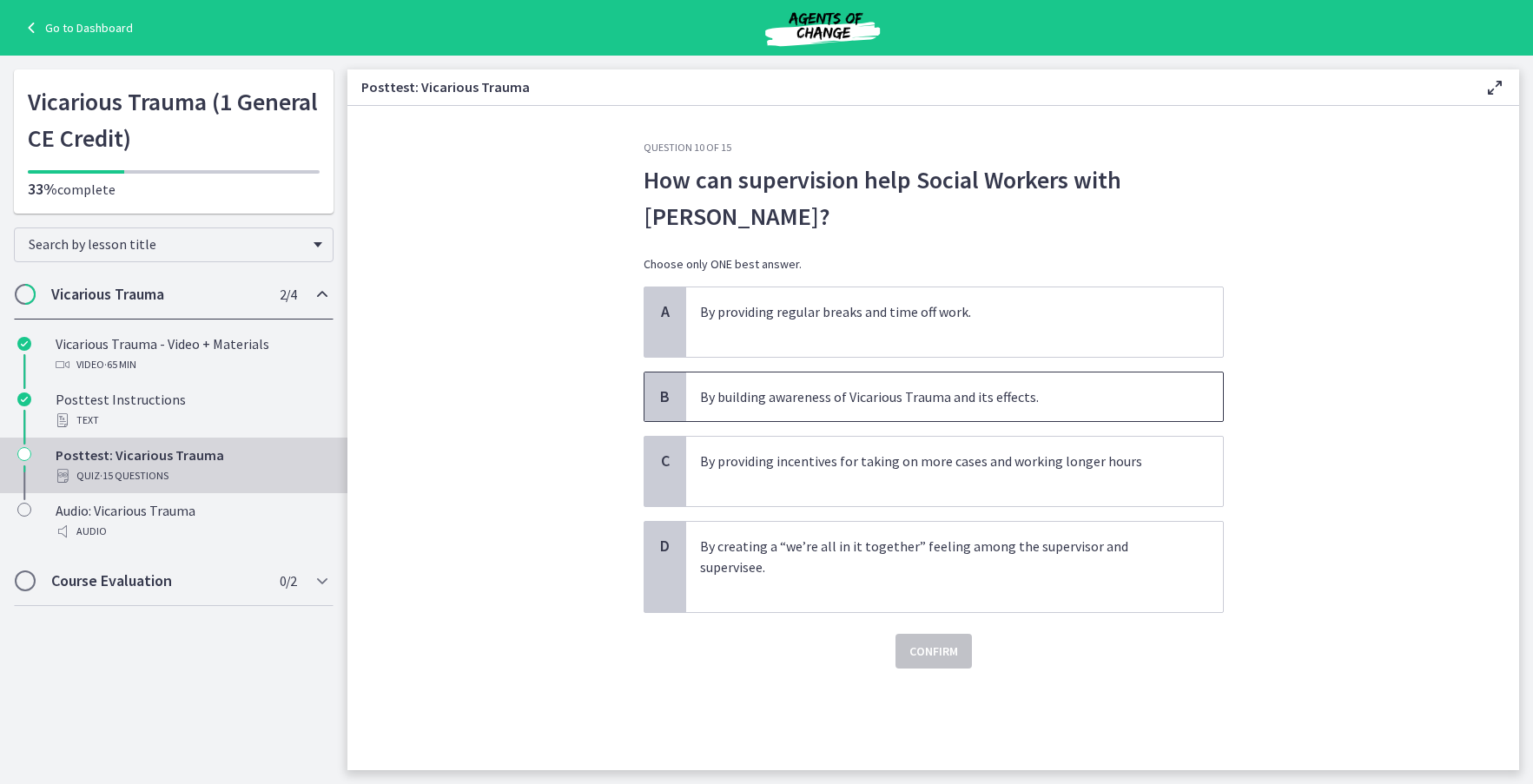
click at [761, 395] on p "By building awareness of Vicarious Trauma and its effects." at bounding box center [937, 396] width 474 height 20
click at [945, 653] on span "Confirm" at bounding box center [934, 650] width 48 height 20
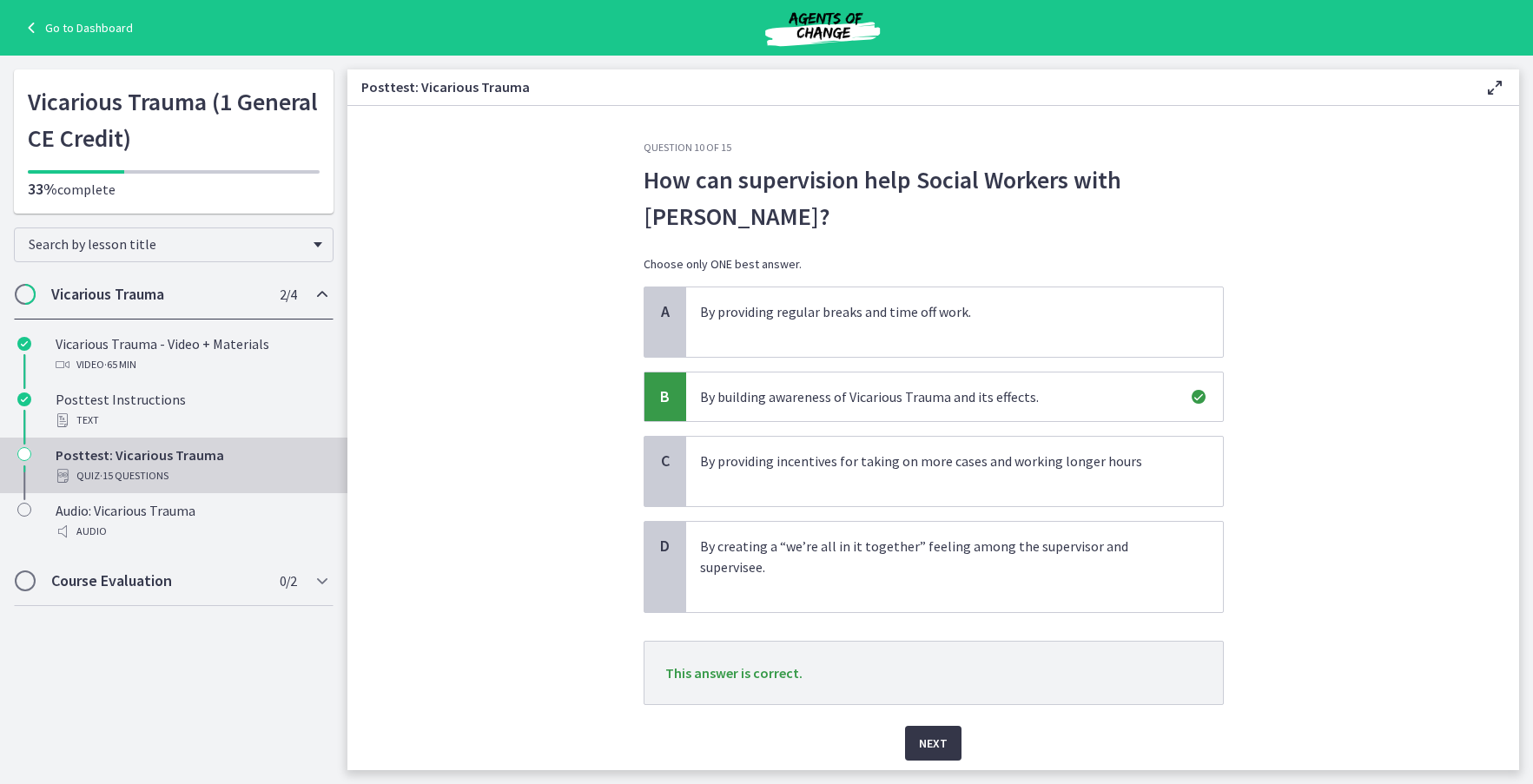
click at [910, 737] on button "Next" at bounding box center [933, 743] width 56 height 35
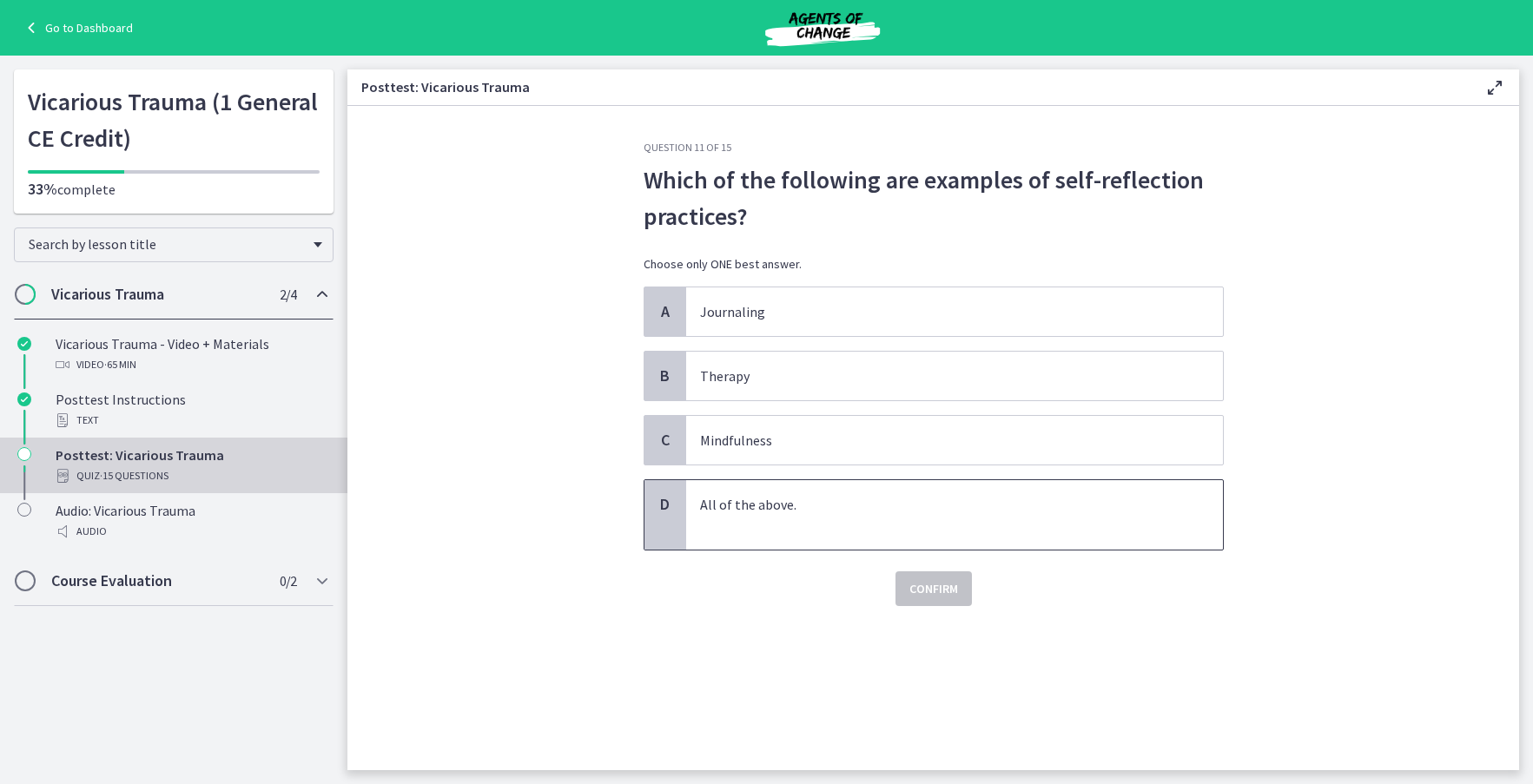
click at [819, 521] on p "All of the above." at bounding box center [937, 515] width 474 height 42
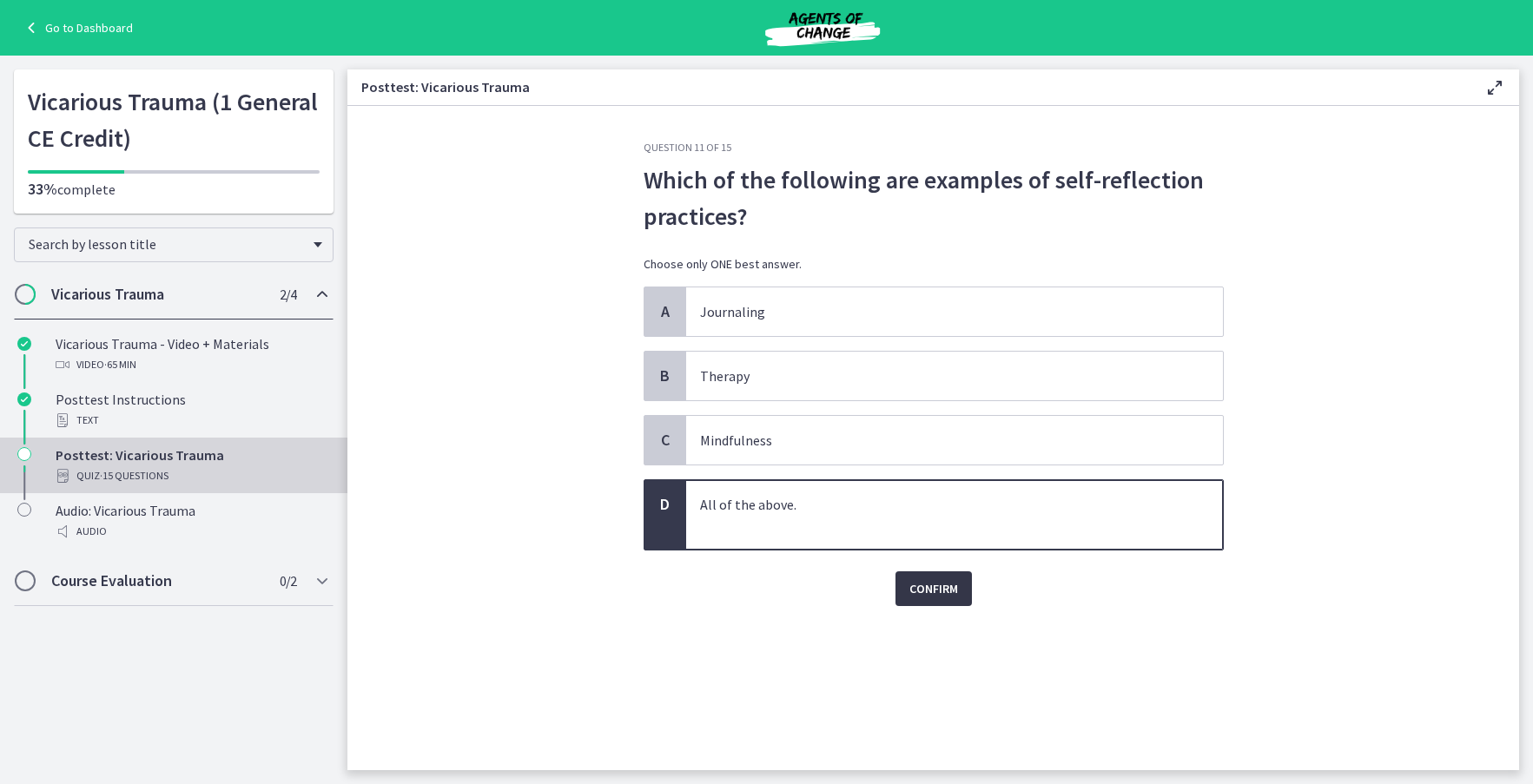
click at [927, 575] on button "Confirm" at bounding box center [933, 588] width 77 height 35
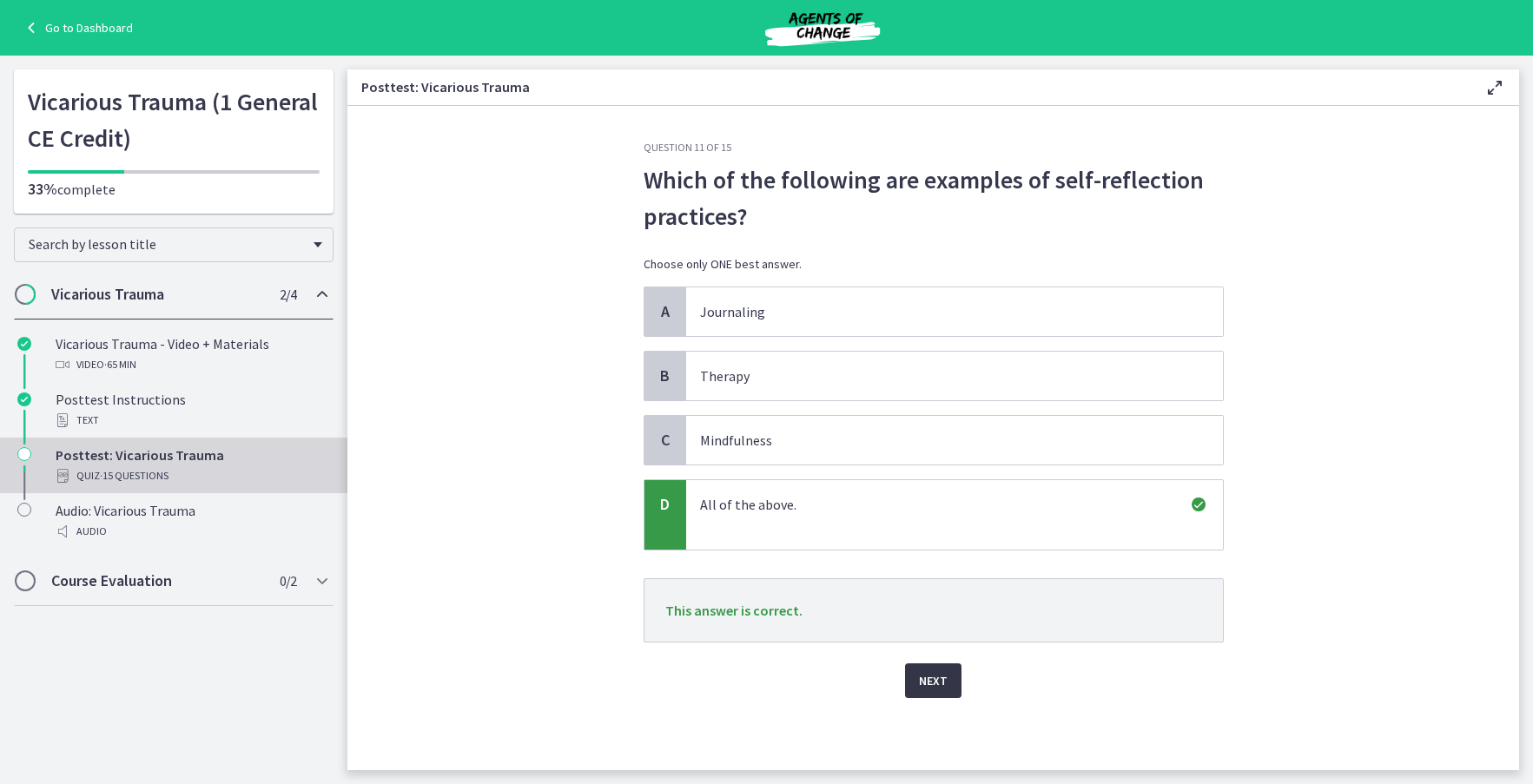
click at [941, 680] on span "Next" at bounding box center [934, 679] width 29 height 20
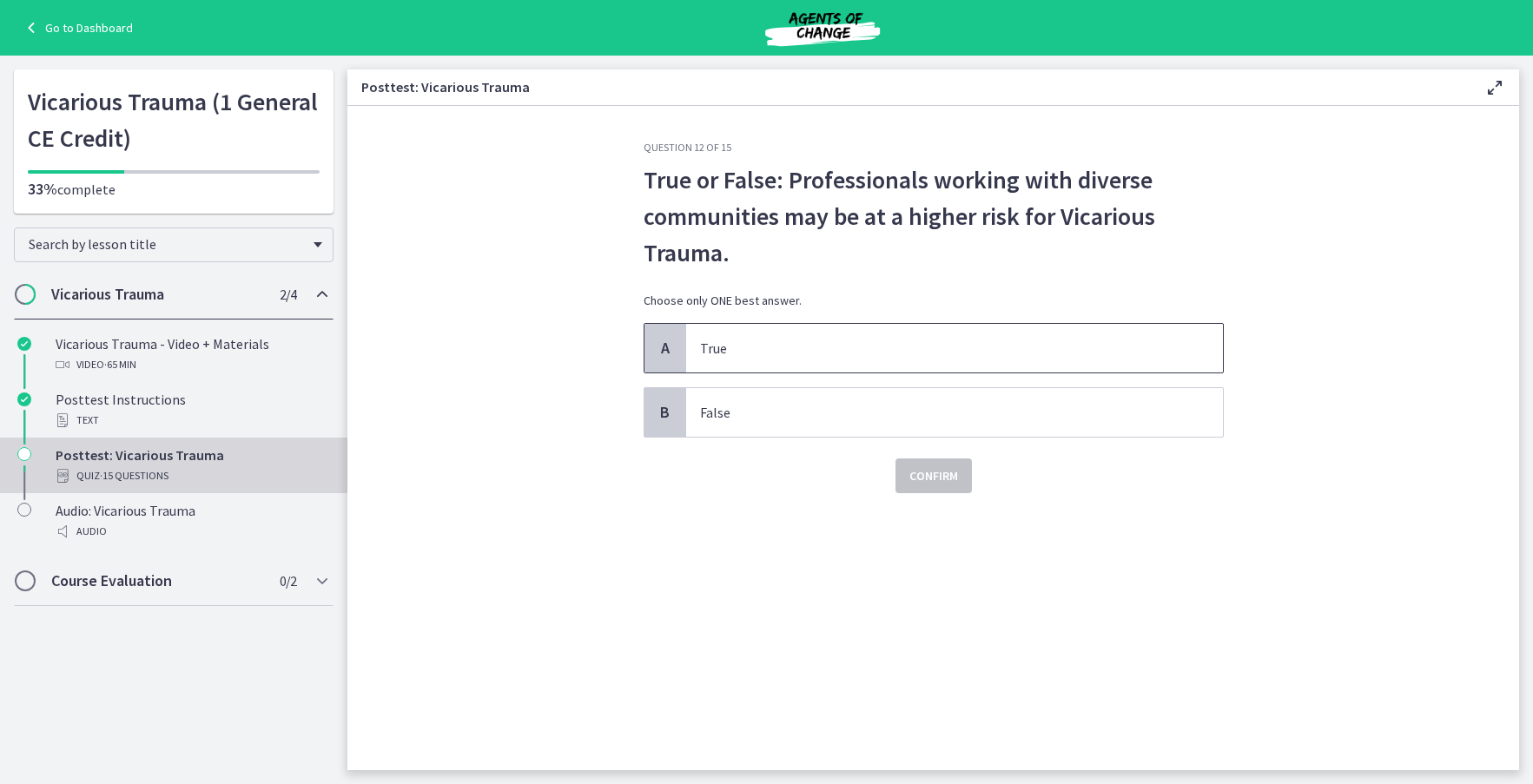
click at [855, 343] on p "True" at bounding box center [937, 347] width 474 height 20
click at [930, 484] on span "Confirm" at bounding box center [934, 475] width 48 height 20
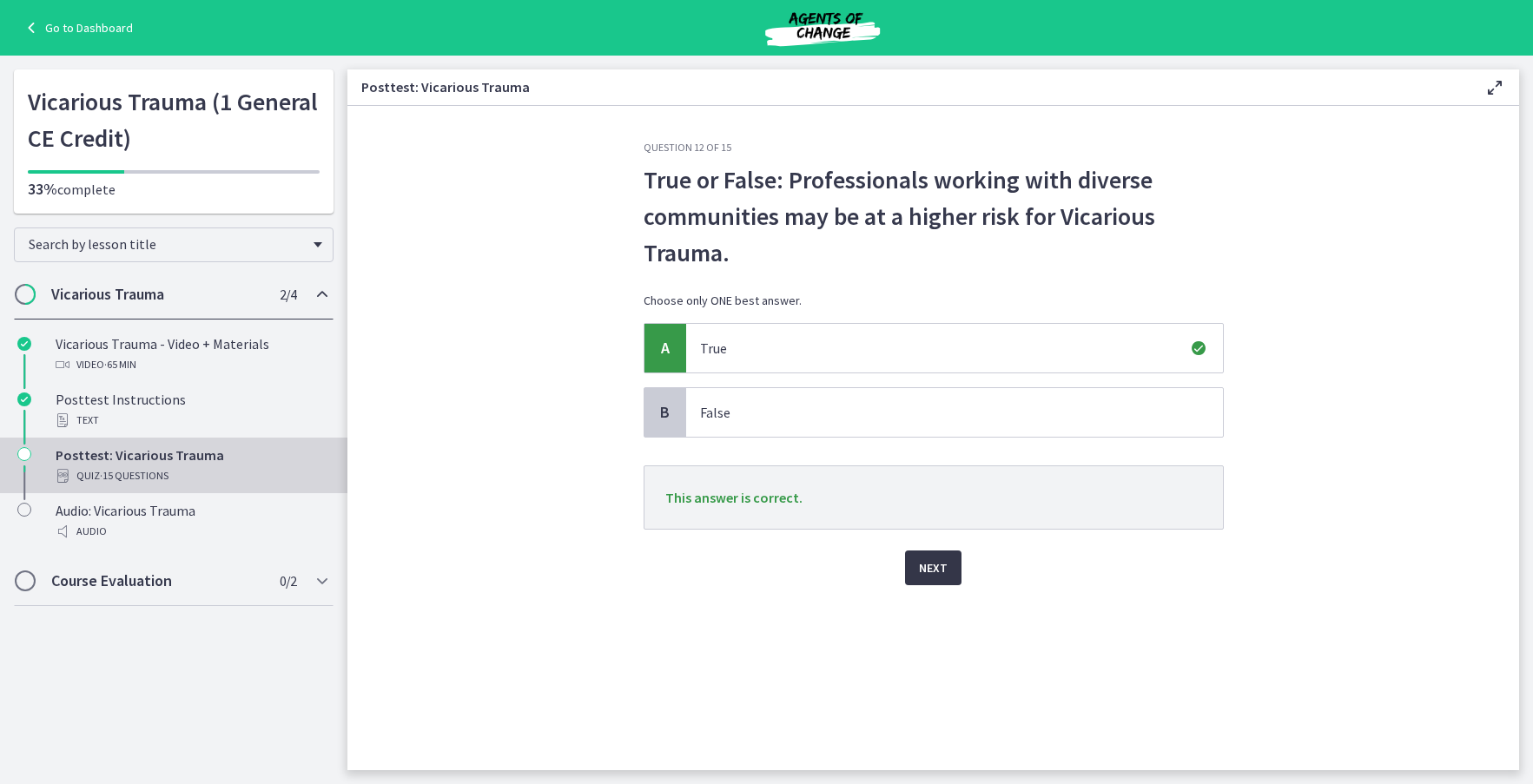
click at [935, 566] on span "Next" at bounding box center [934, 567] width 29 height 20
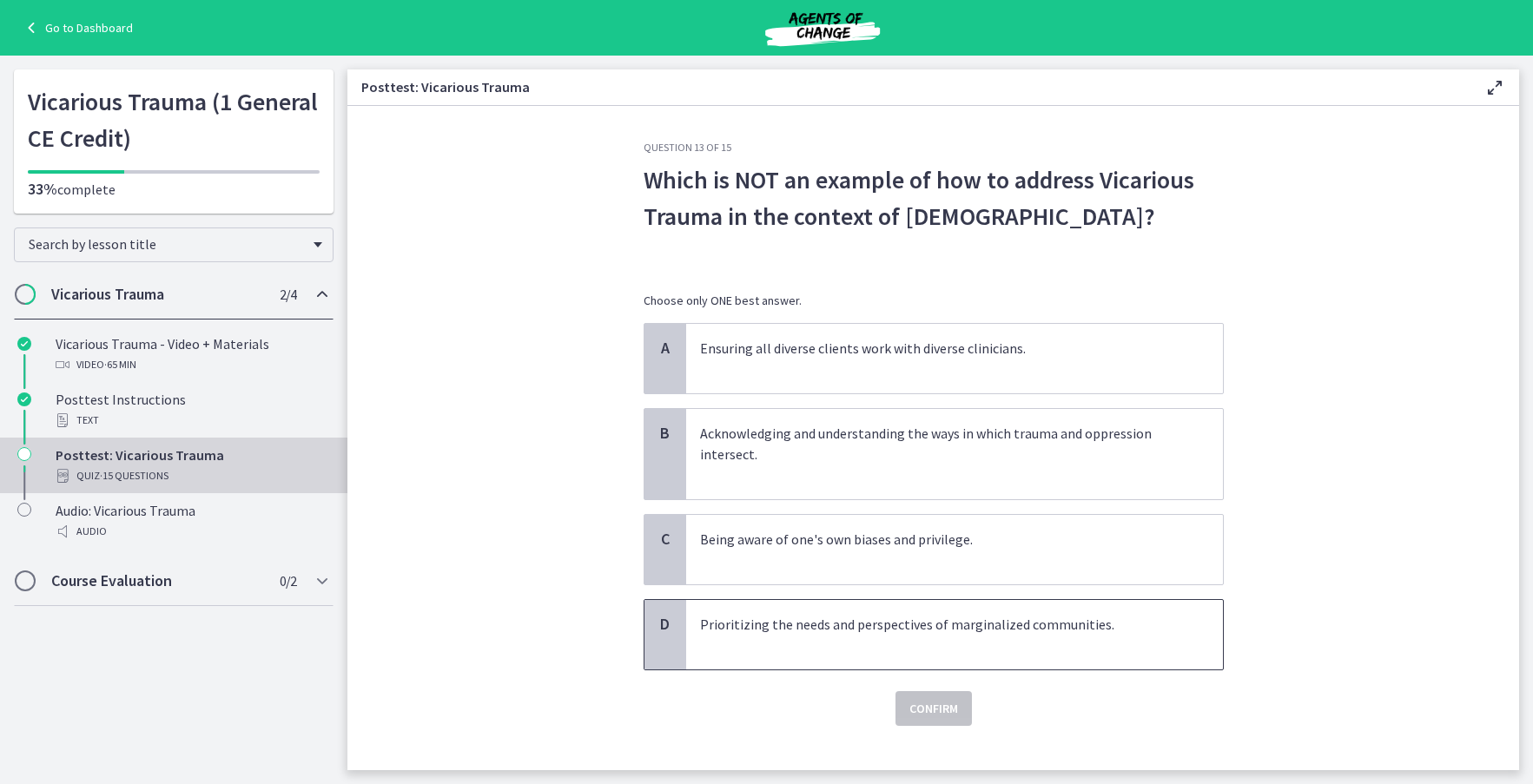
click at [1063, 647] on p "Prioritizing the needs and perspectives of marginalized communities." at bounding box center [937, 634] width 474 height 42
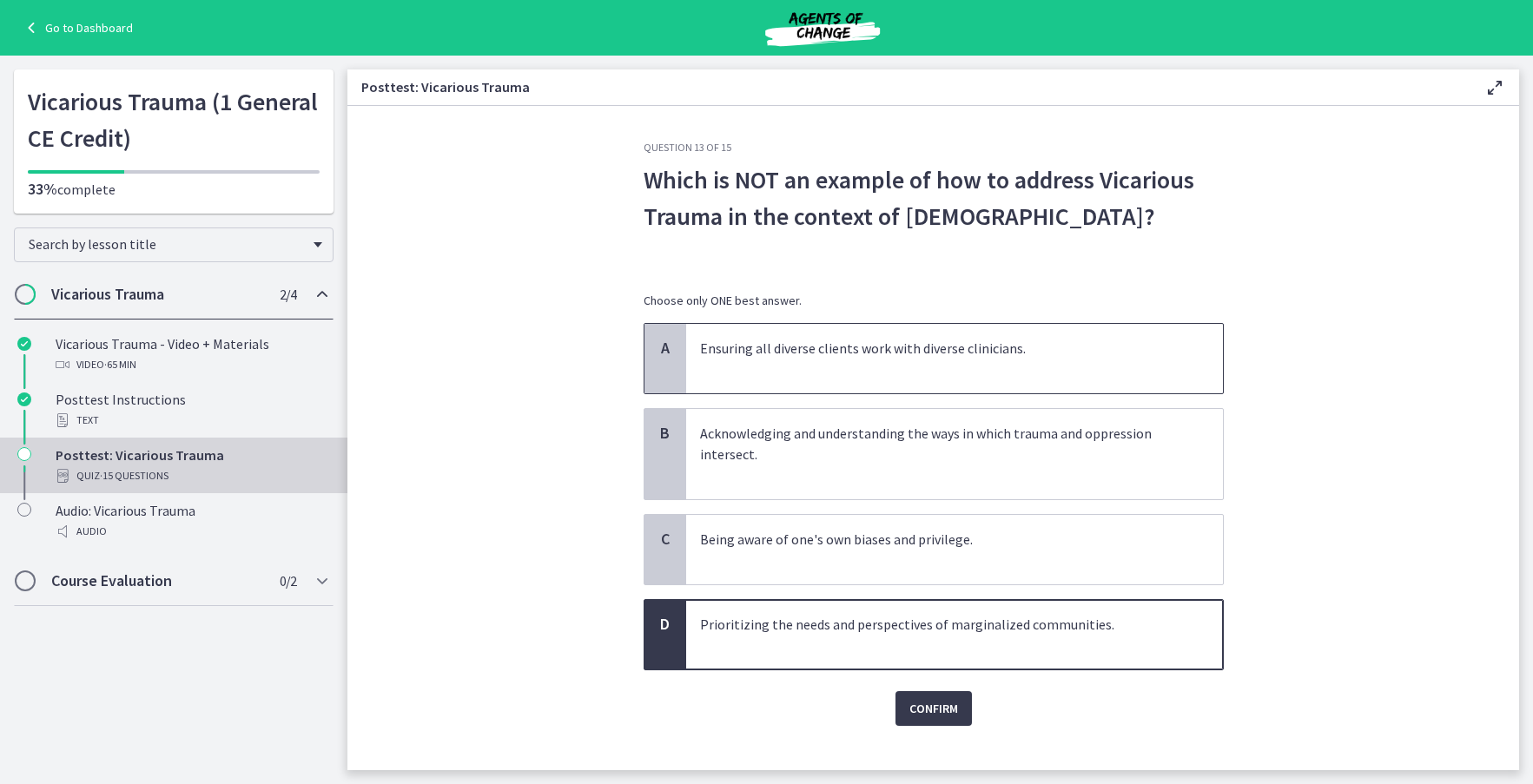
click at [875, 371] on p "Ensuring all diverse clients work with diverse clinicians." at bounding box center [937, 358] width 474 height 42
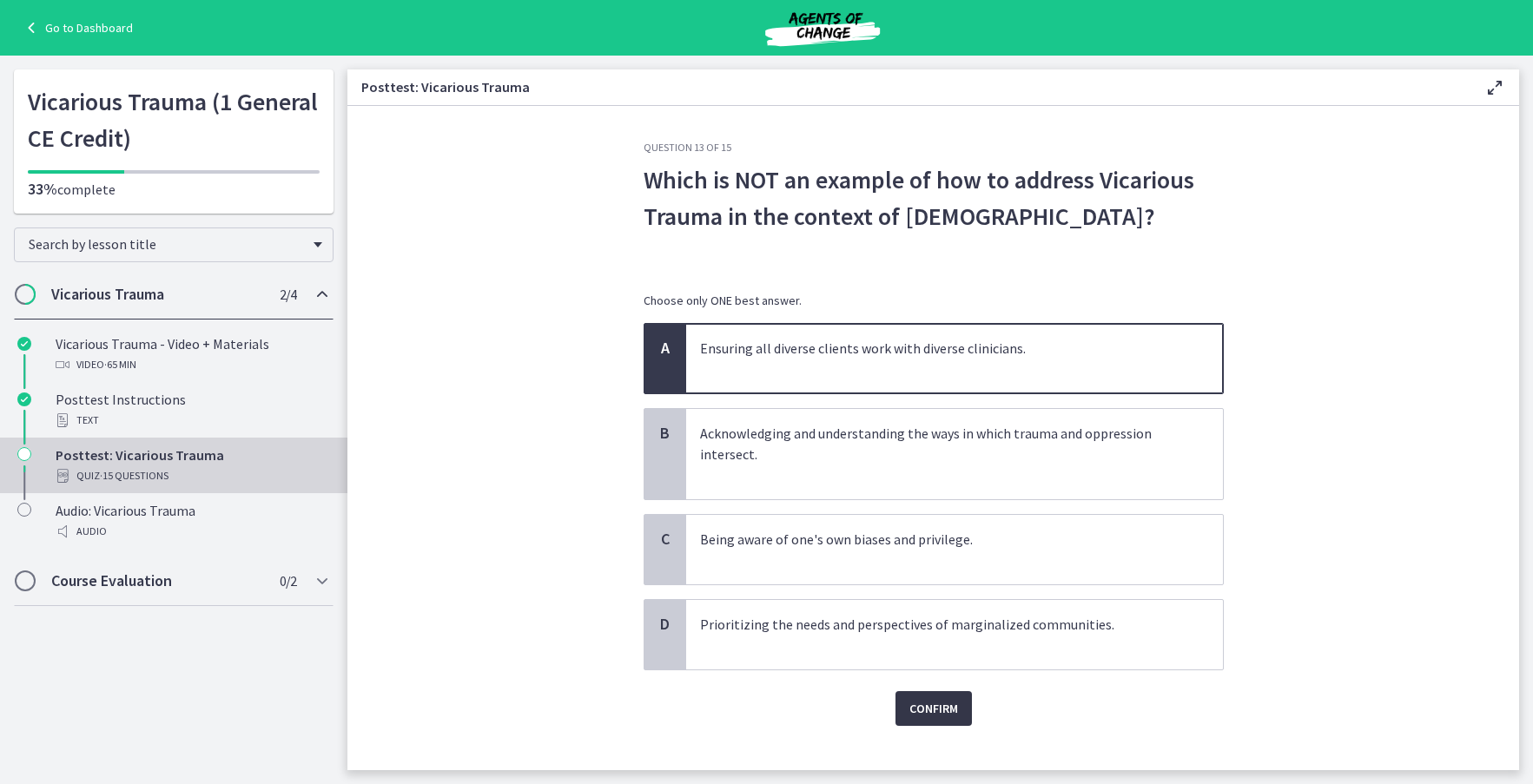
click at [942, 715] on span "Confirm" at bounding box center [934, 707] width 48 height 20
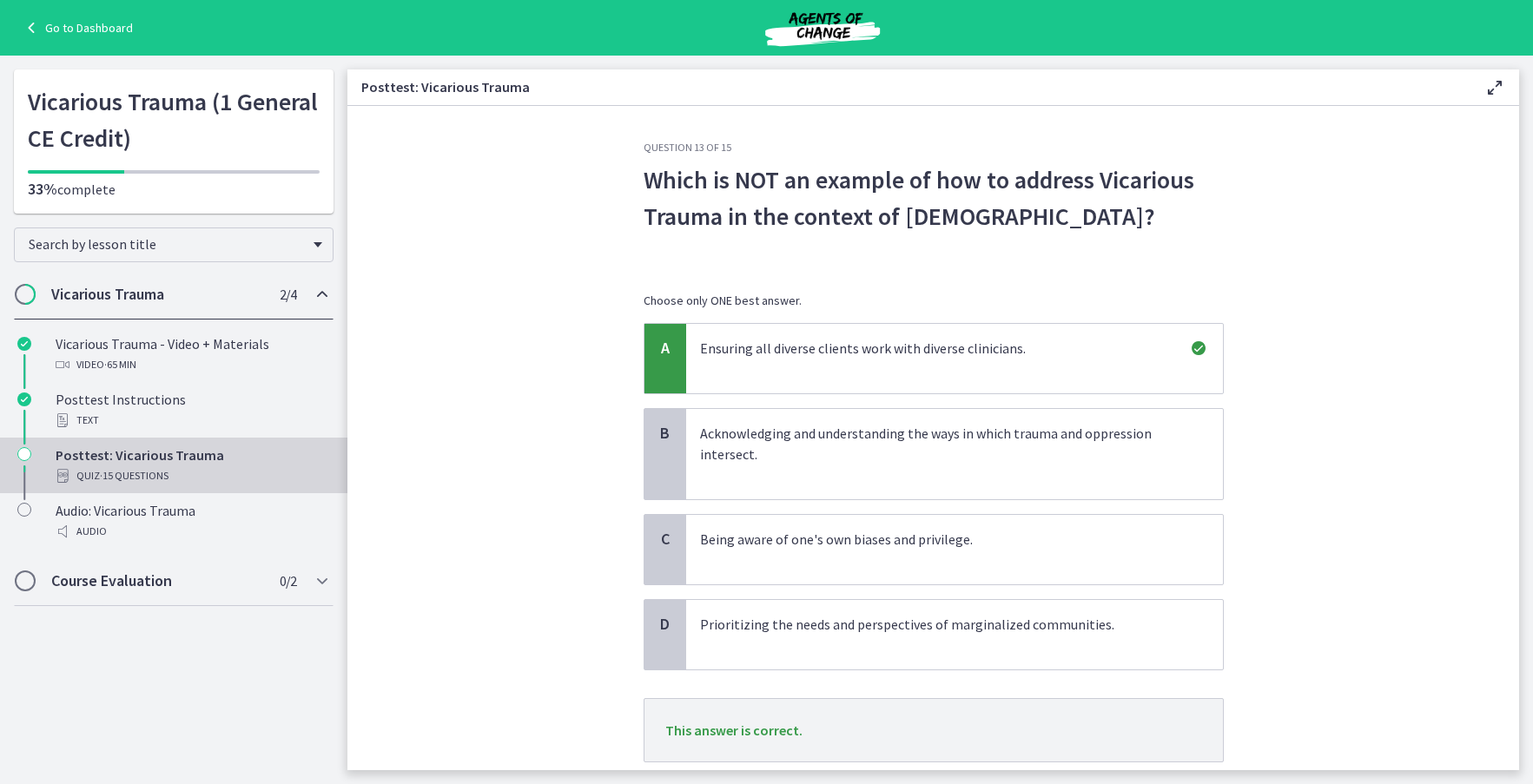
scroll to position [117, 0]
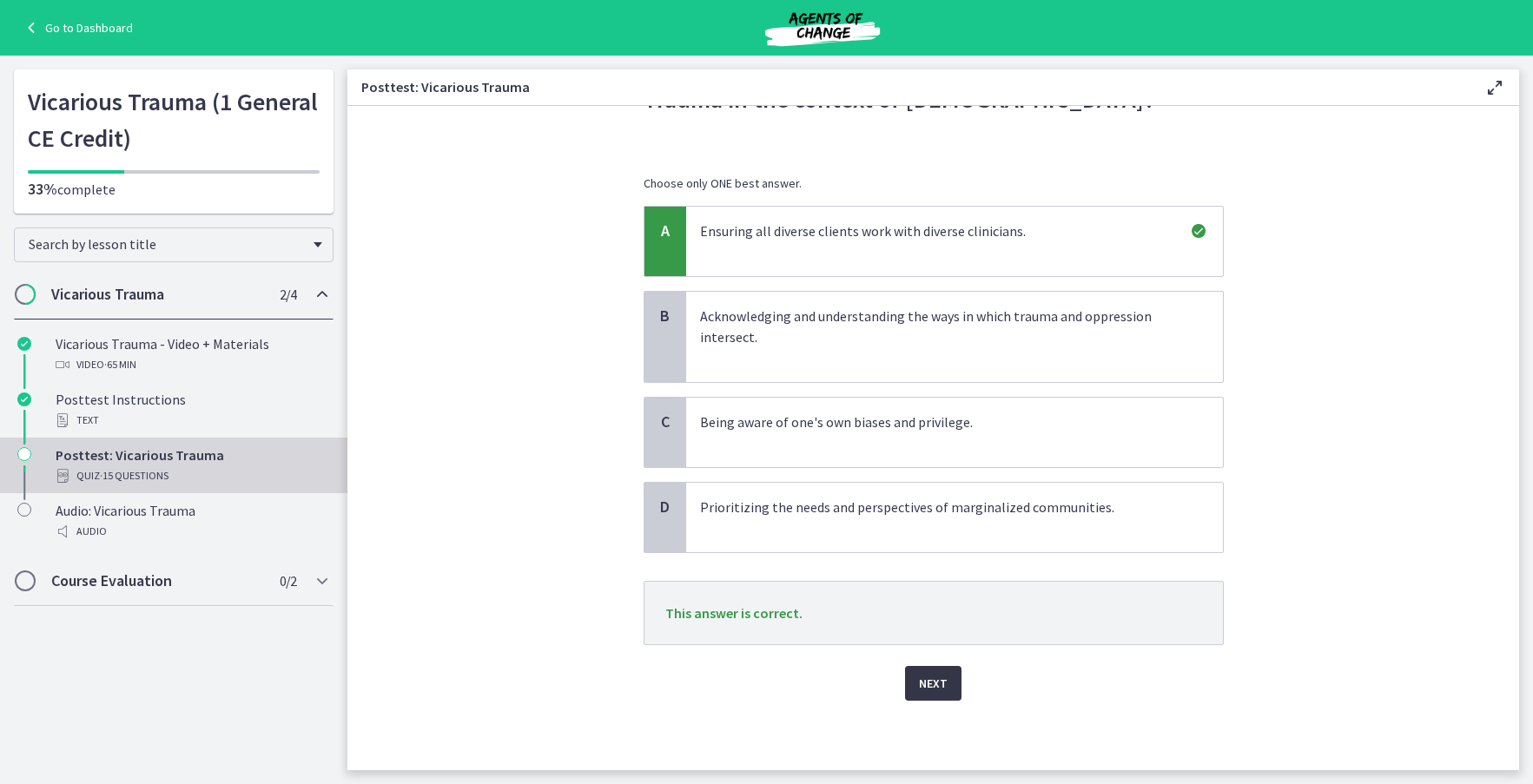
click at [935, 688] on span "Next" at bounding box center [934, 682] width 29 height 20
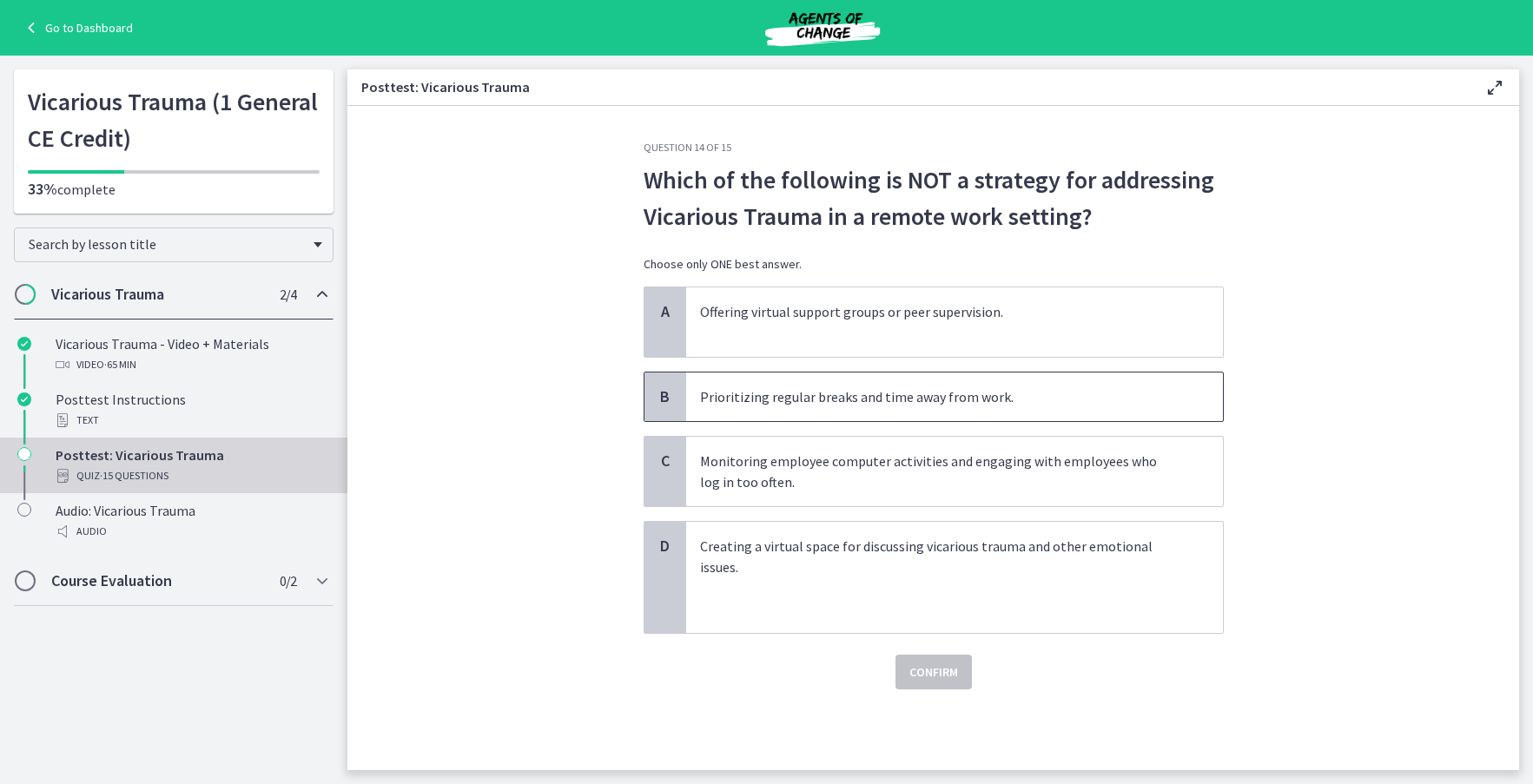
click at [944, 400] on p "Prioritizing regular breaks and time away from work." at bounding box center [937, 396] width 474 height 20
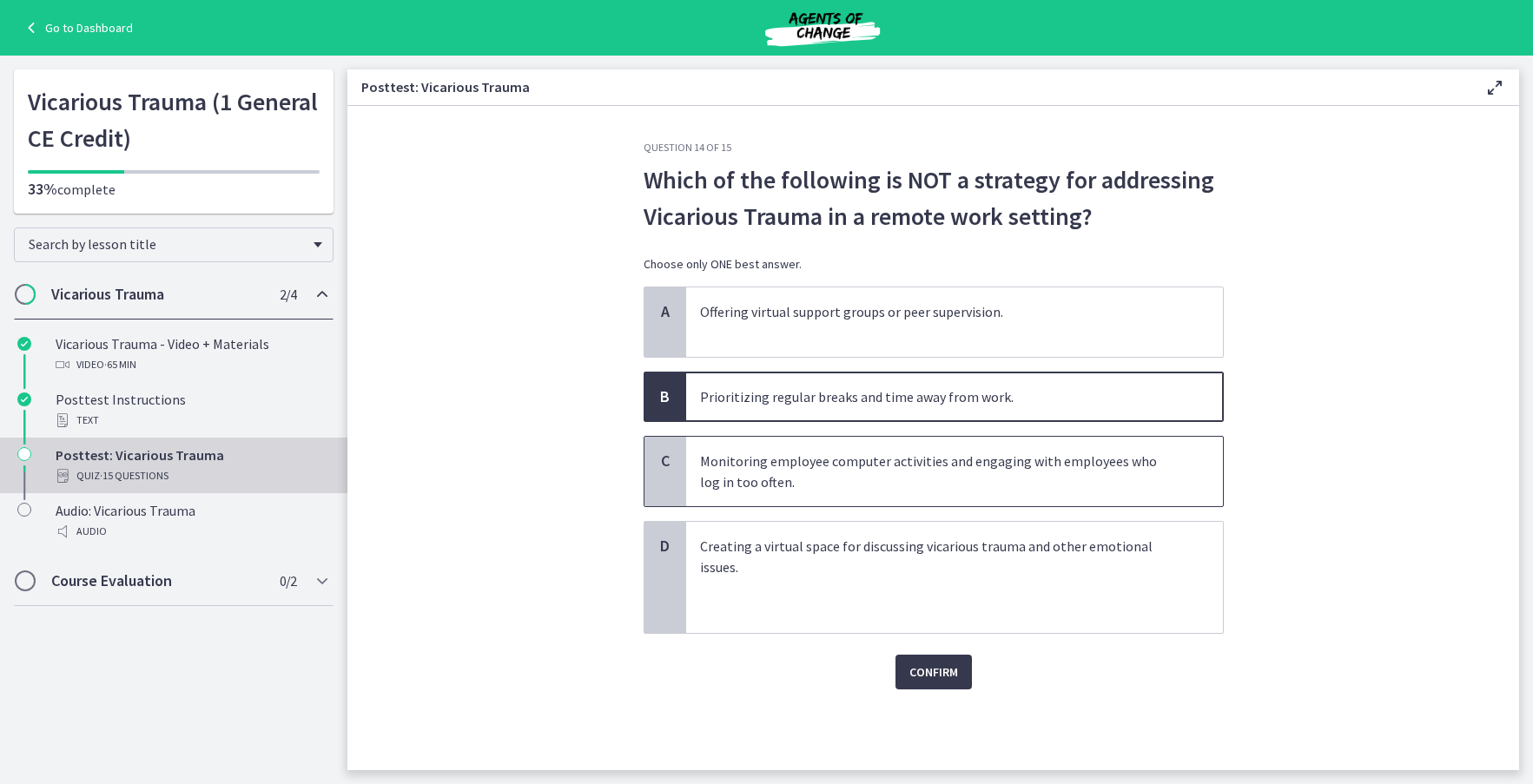
click at [878, 477] on p "Monitoring employee computer activities and engaging with employees who log in …" at bounding box center [937, 471] width 474 height 42
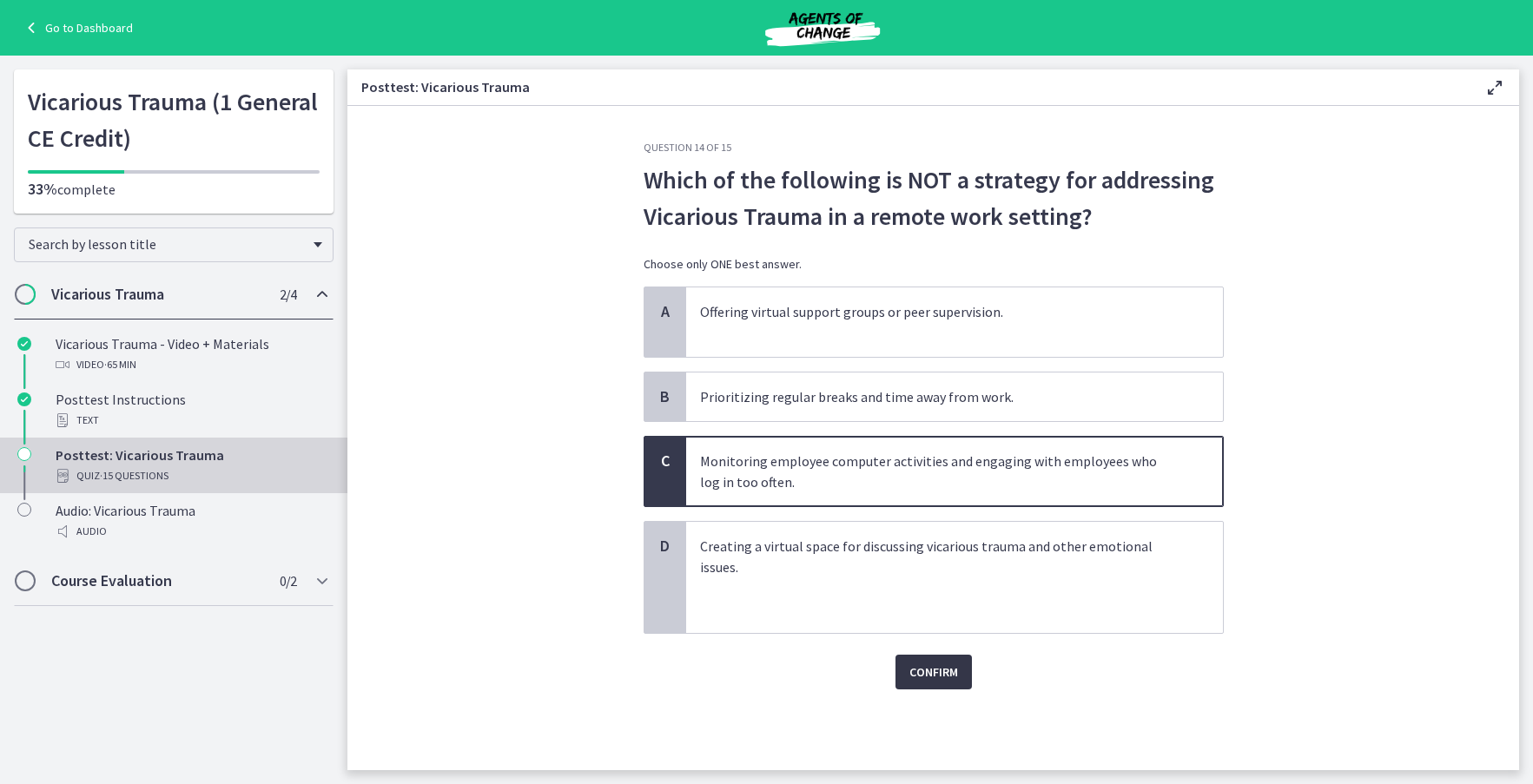
click at [926, 672] on span "Confirm" at bounding box center [934, 671] width 48 height 20
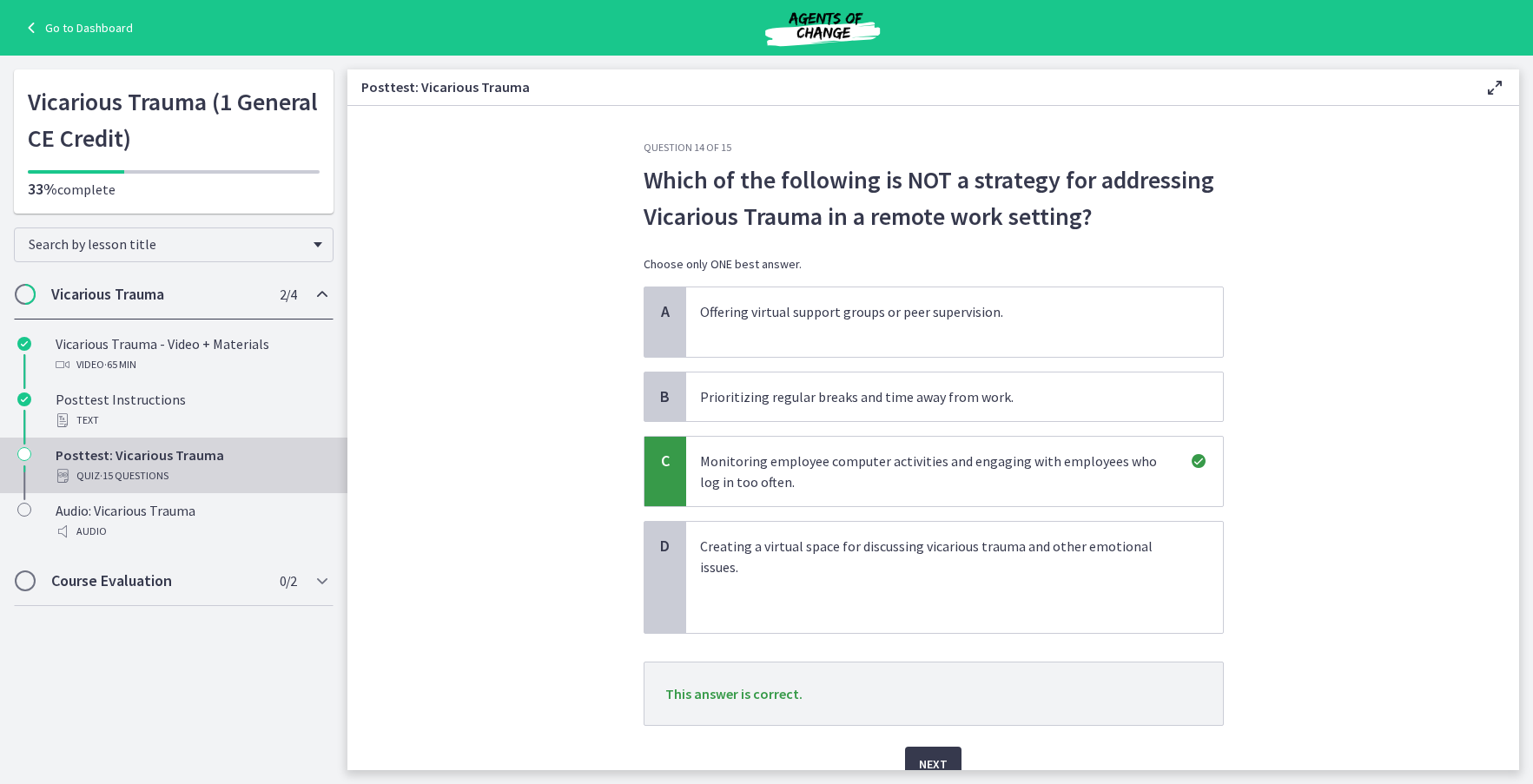
scroll to position [80, 0]
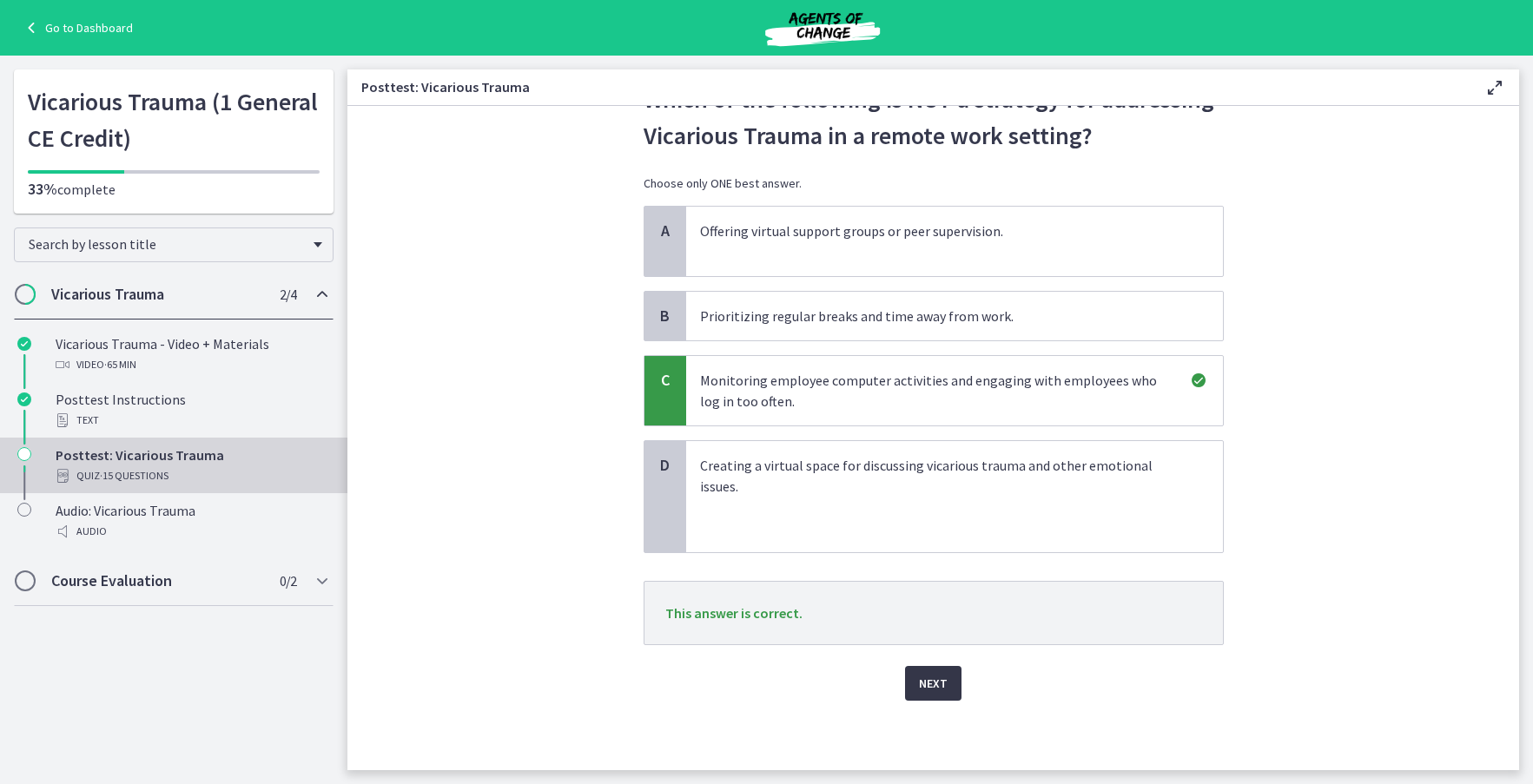
click at [944, 686] on button "Next" at bounding box center [933, 683] width 56 height 35
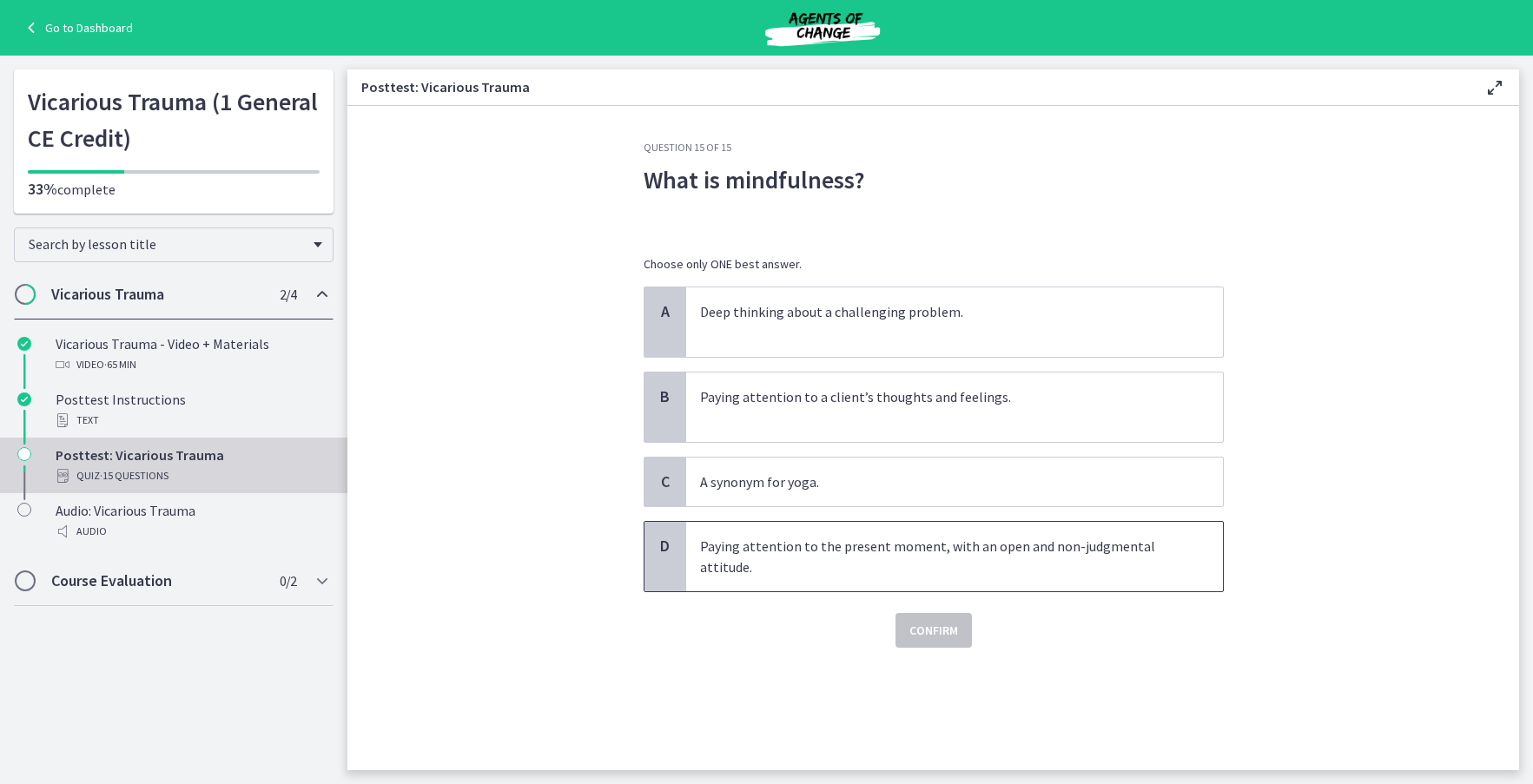
click at [820, 558] on p "Paying attention to the present moment, with an open and non-judgmental attitud…" at bounding box center [937, 556] width 474 height 42
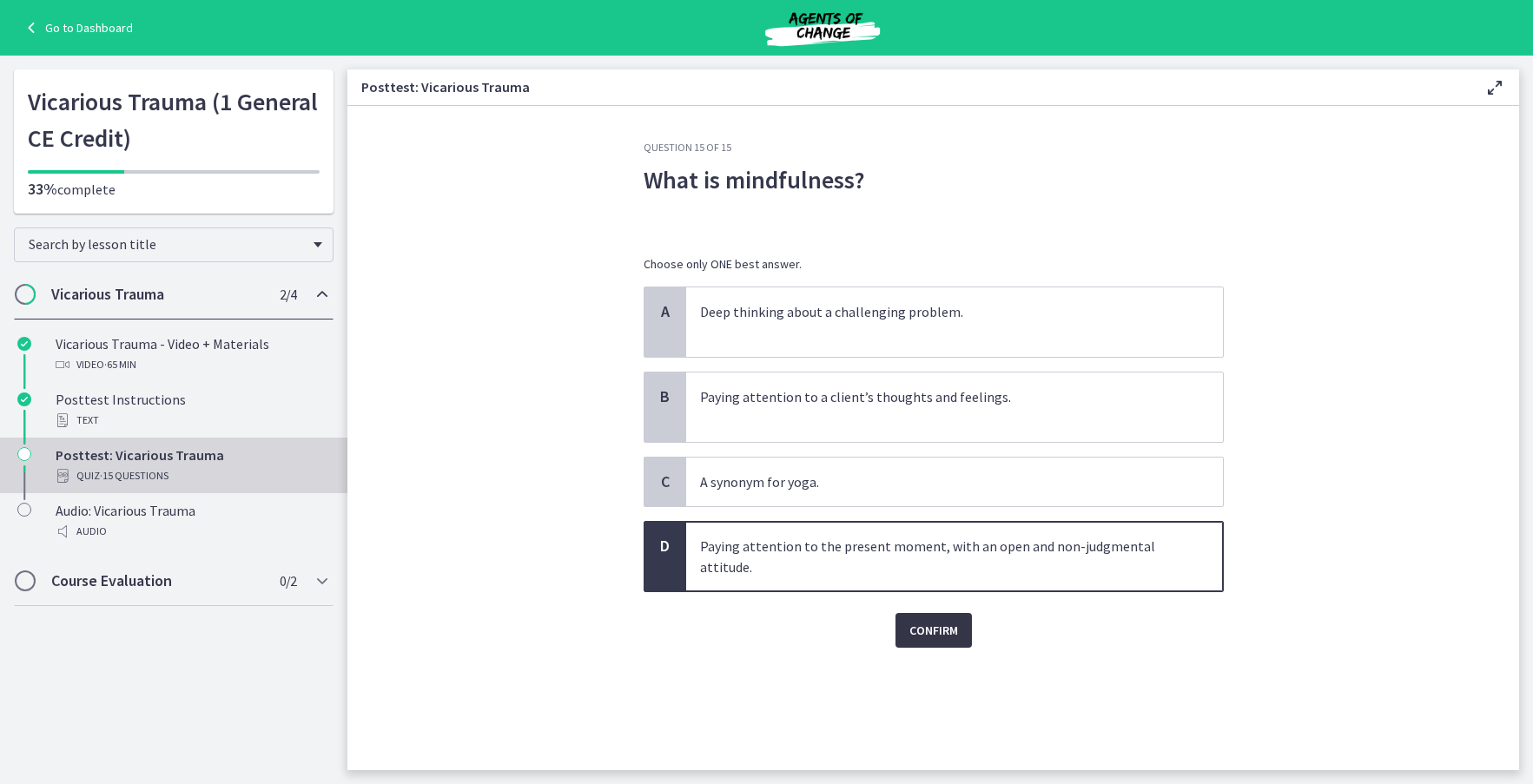
click at [927, 634] on span "Confirm" at bounding box center [934, 629] width 48 height 20
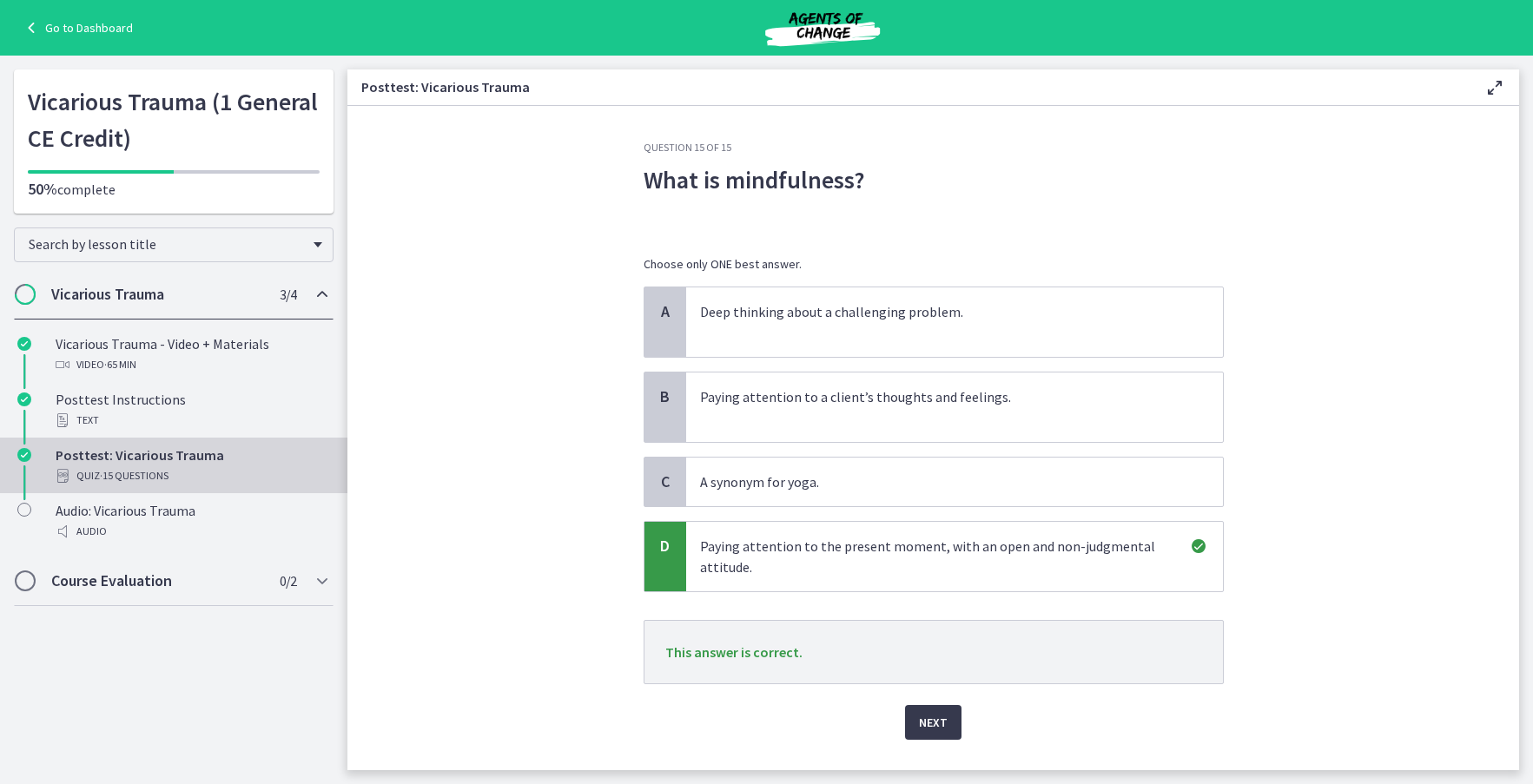
scroll to position [39, 0]
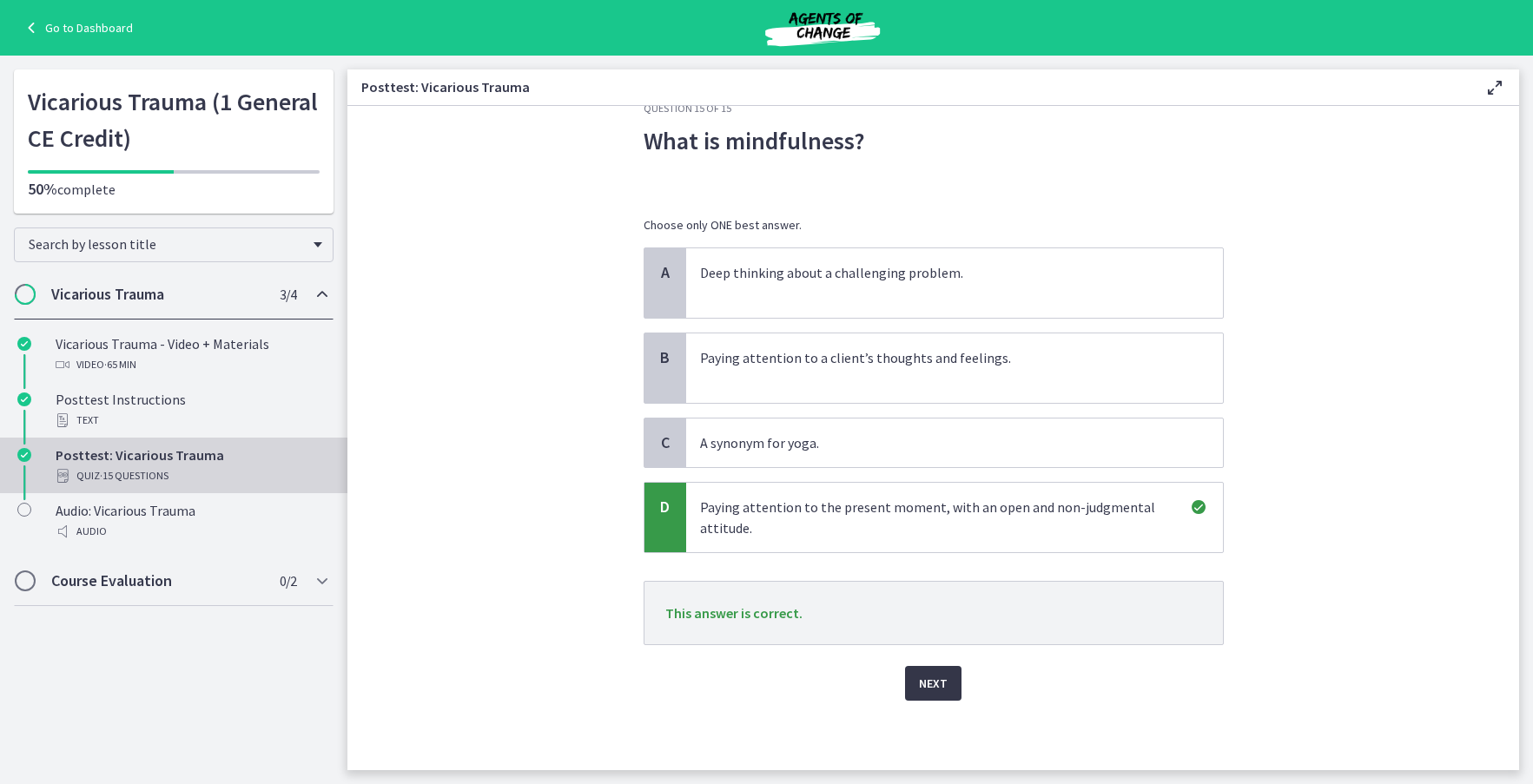
click at [924, 687] on span "Next" at bounding box center [934, 682] width 29 height 20
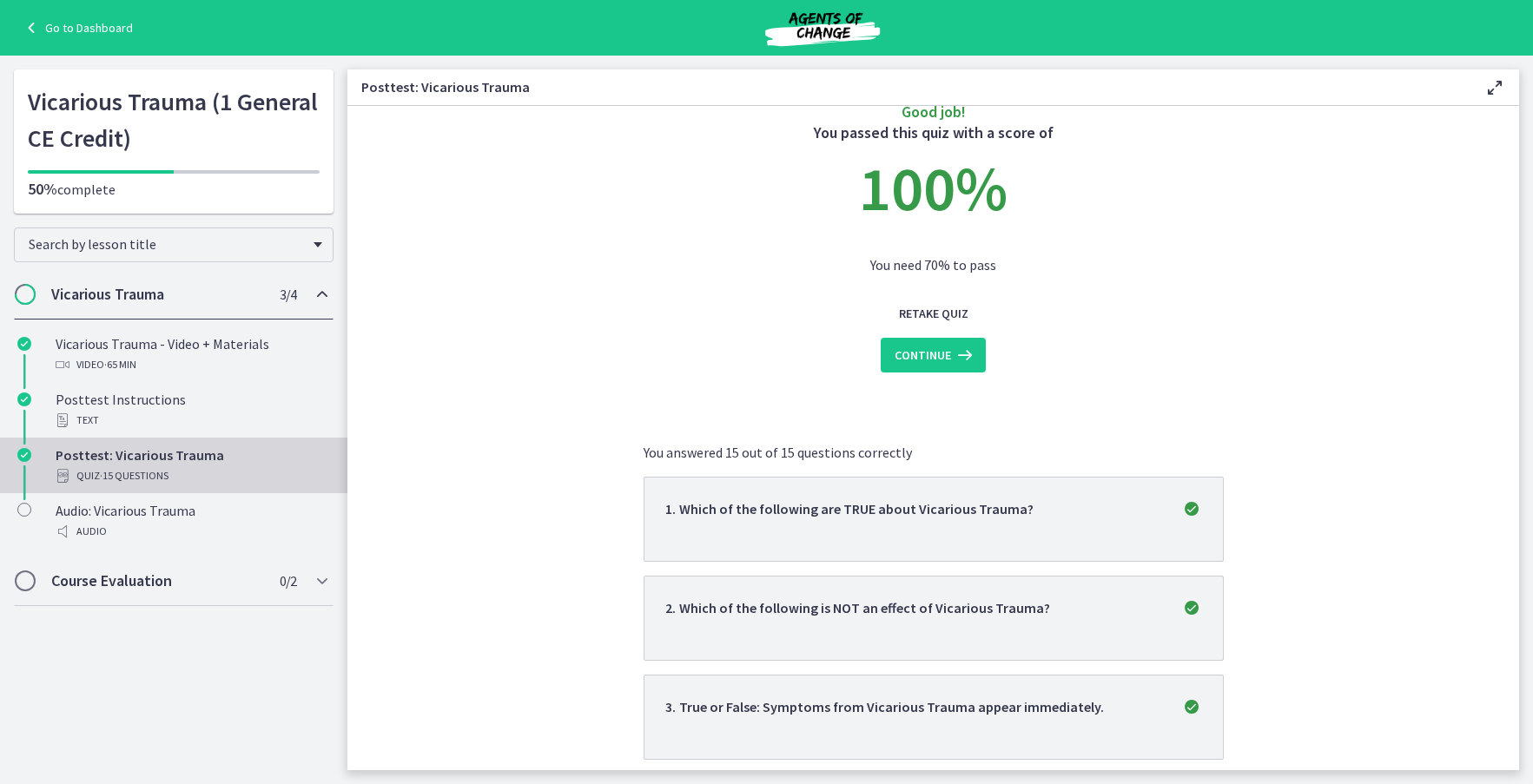
scroll to position [0, 0]
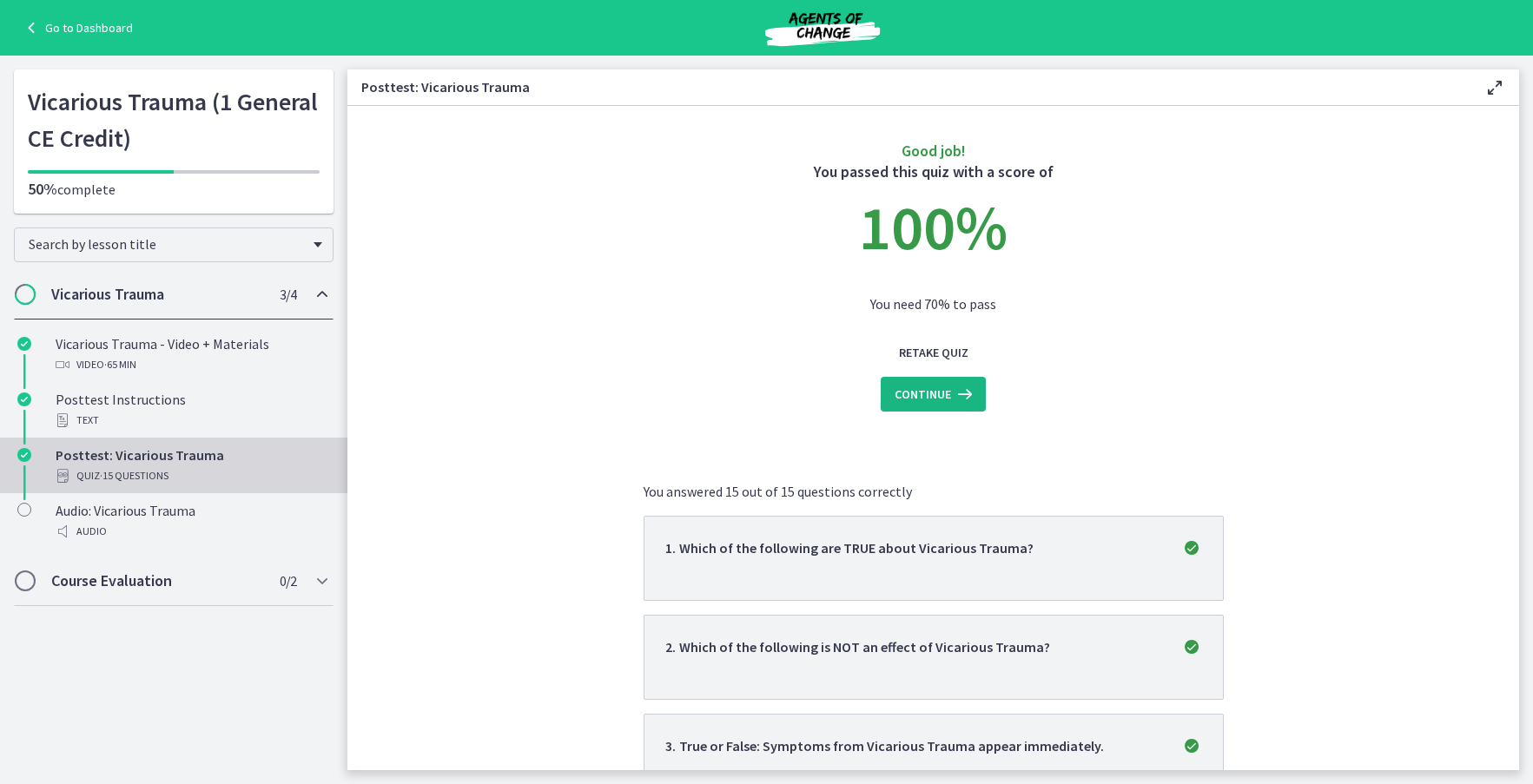
click at [925, 397] on span "Continue" at bounding box center [923, 393] width 56 height 20
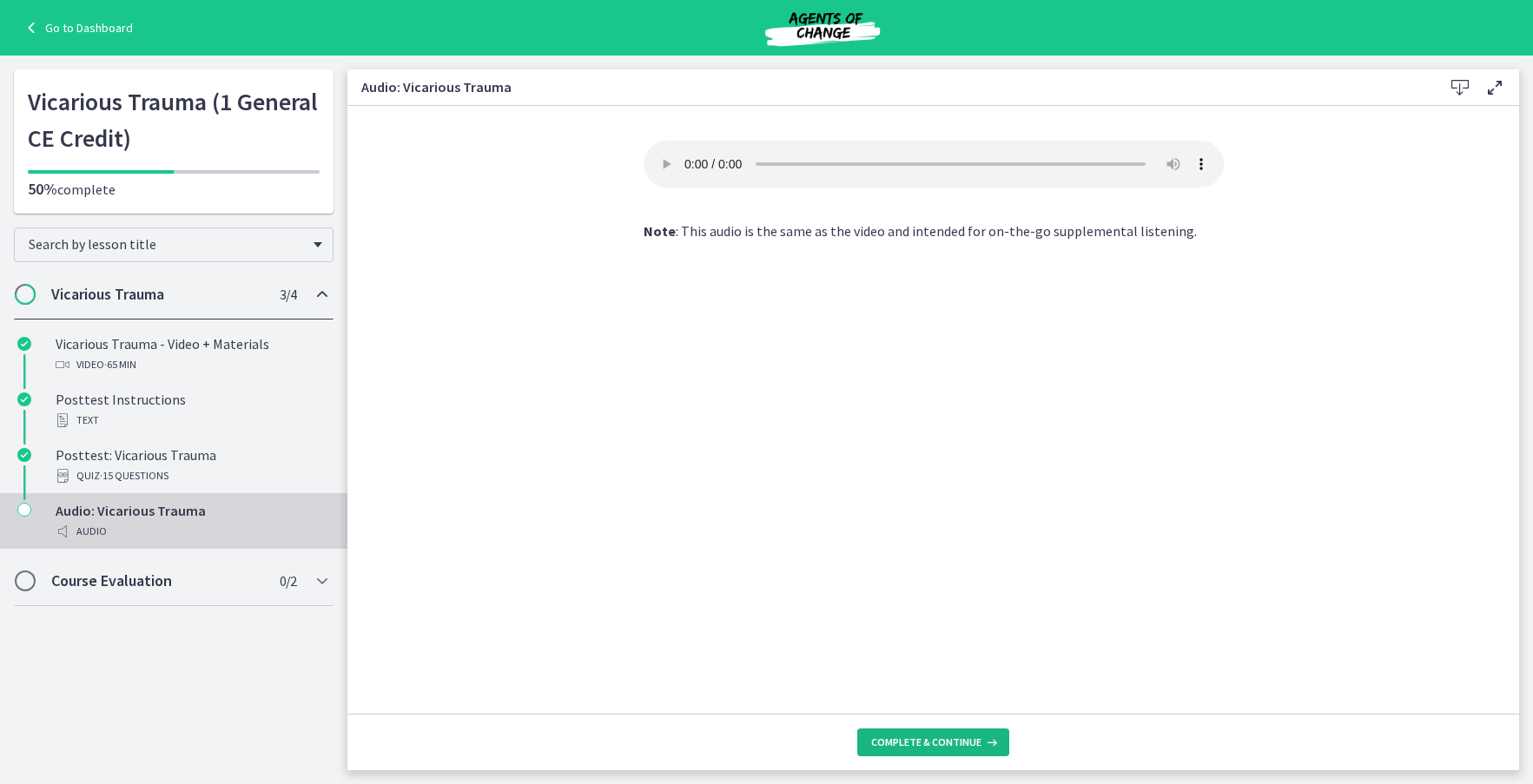
click at [975, 743] on span "Complete & continue" at bounding box center [926, 742] width 111 height 14
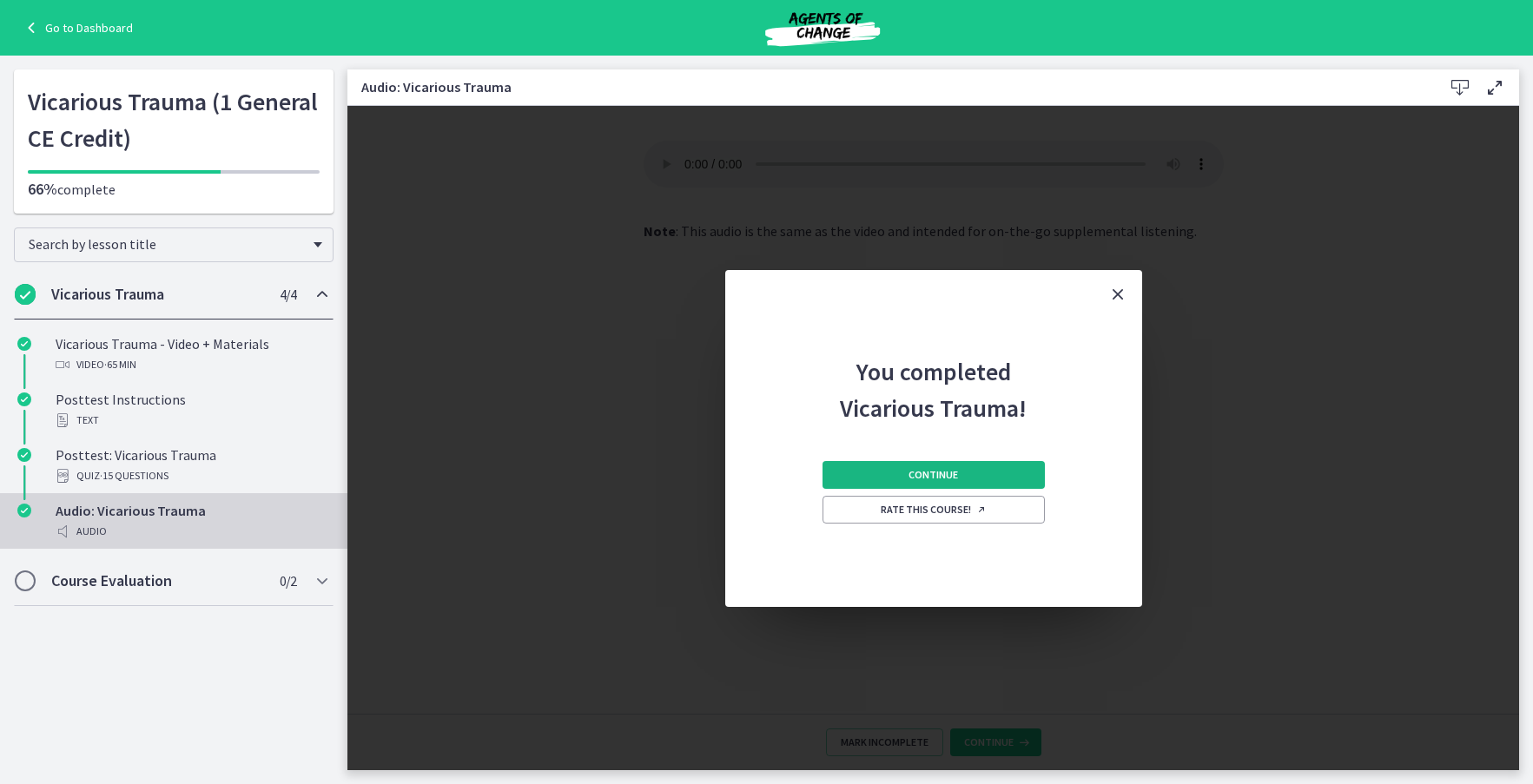
click at [957, 479] on button "Continue" at bounding box center [933, 475] width 222 height 28
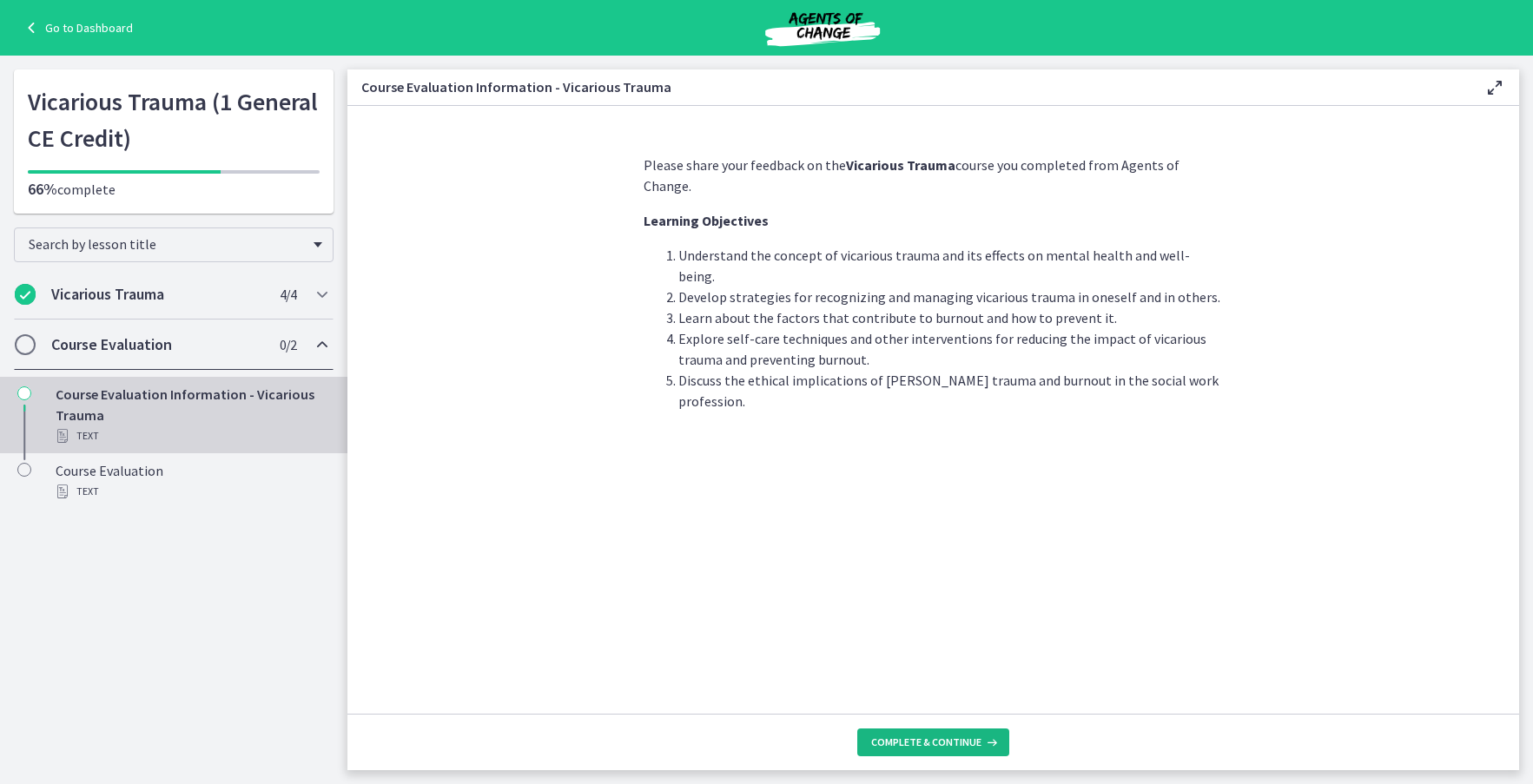
click at [941, 746] on span "Complete & continue" at bounding box center [926, 742] width 111 height 14
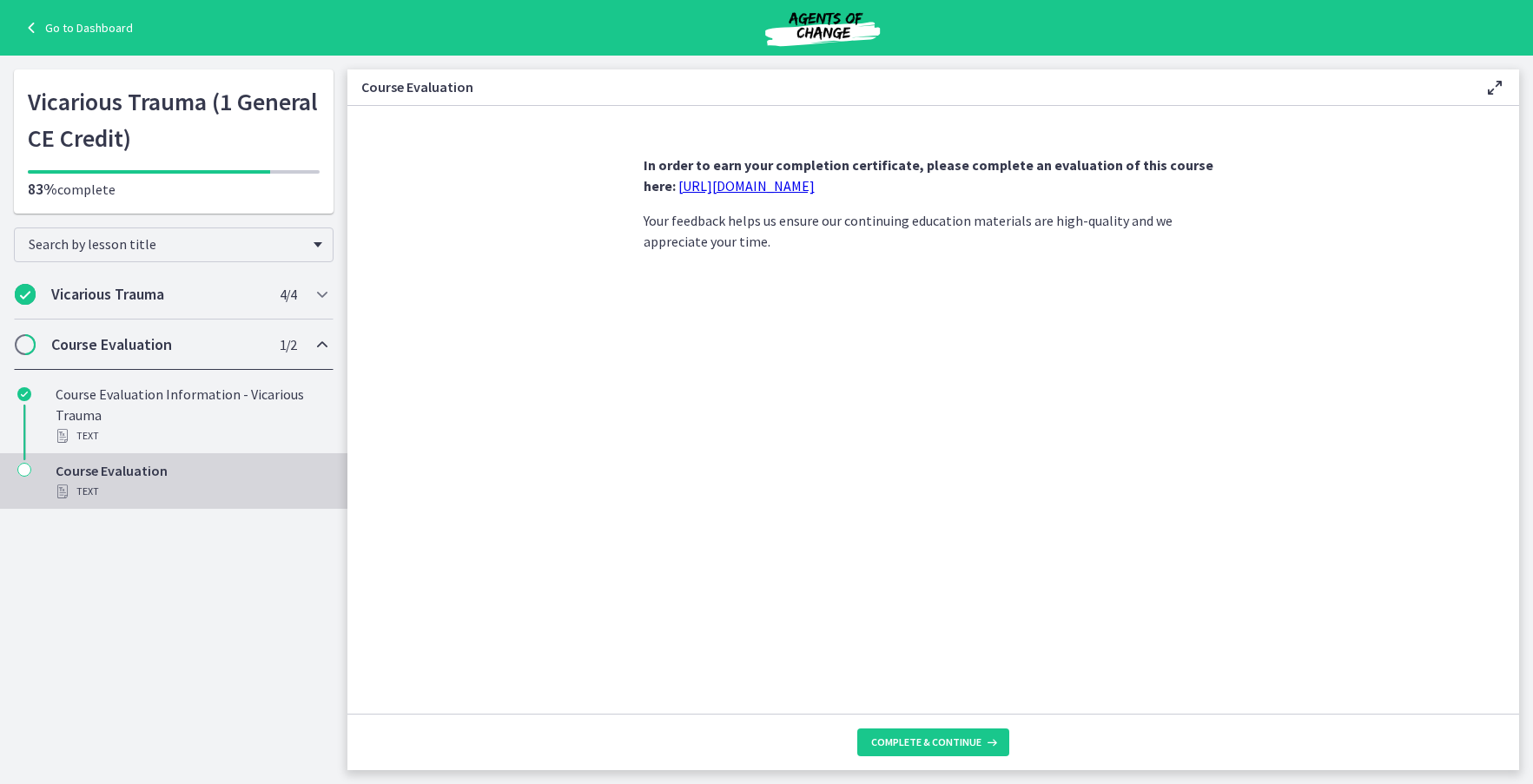
click at [814, 189] on link "https://forms.gle/sN1pirJbvy6vrxQx5" at bounding box center [746, 186] width 137 height 17
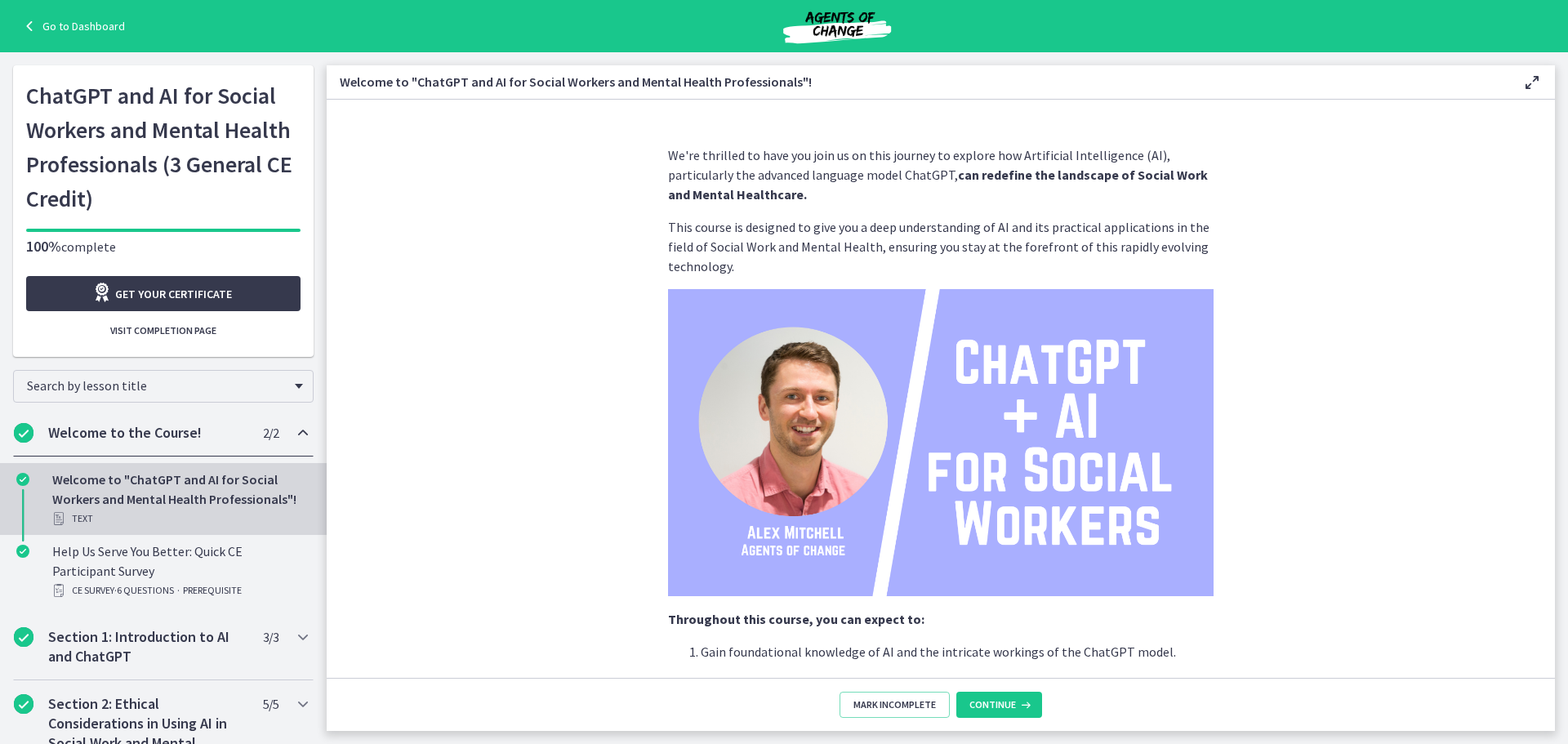
click at [90, 23] on link "Go to Dashboard" at bounding box center [72, 26] width 106 height 19
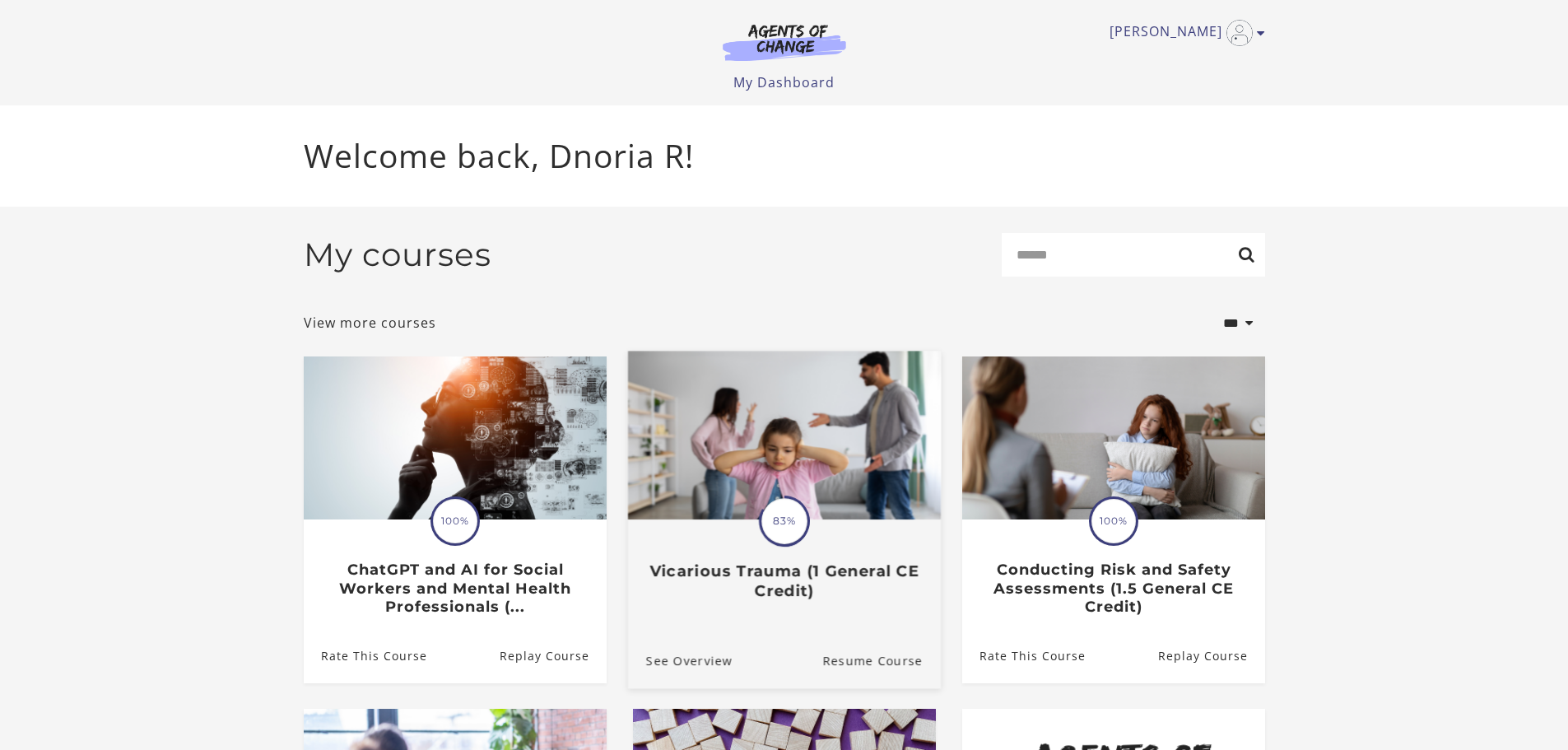
click at [827, 561] on div "Translation missing: en.liquid.partials.dashboard_course_card.progress_descript…" at bounding box center [783, 561] width 312 height 79
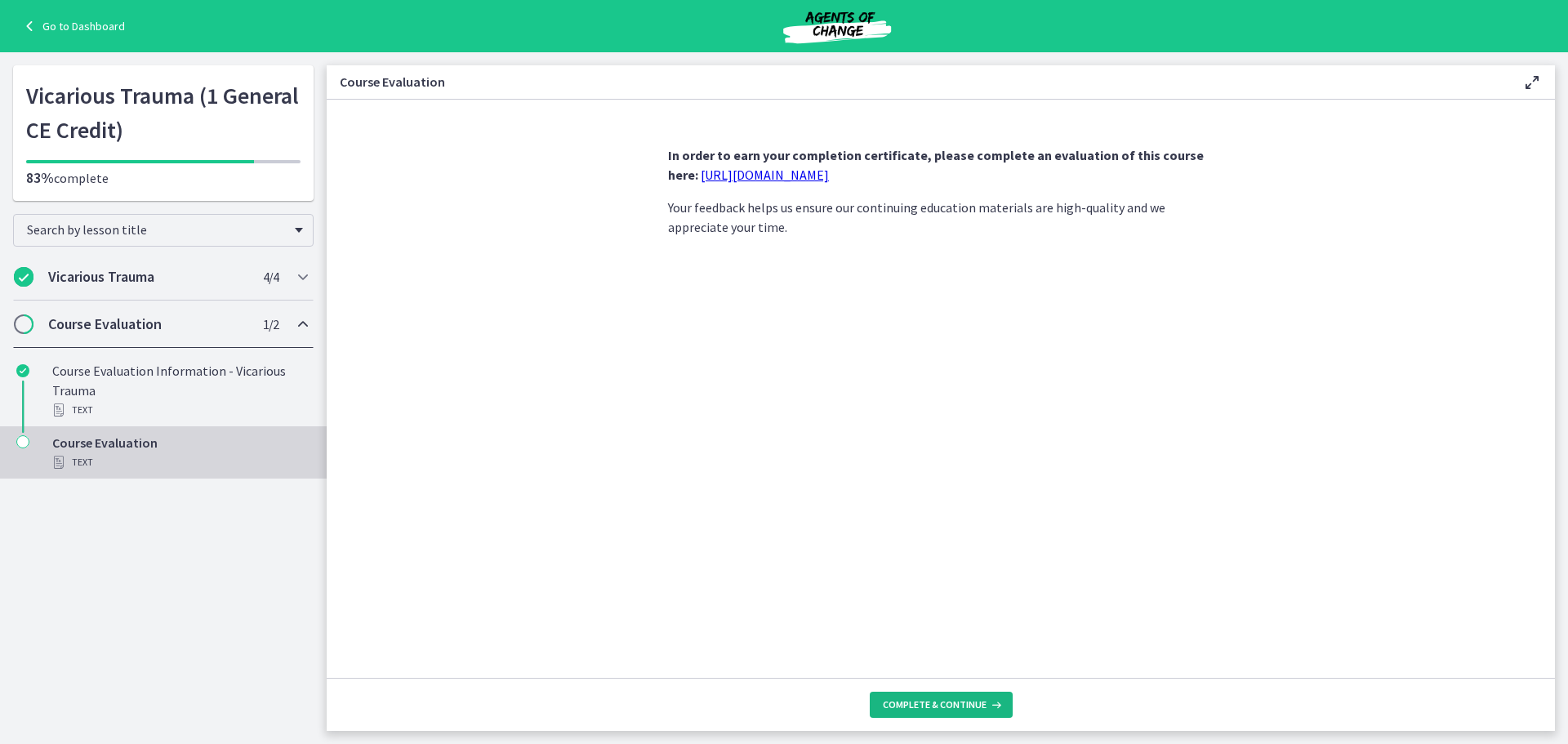
click at [937, 700] on span "Complete & continue" at bounding box center [934, 705] width 104 height 13
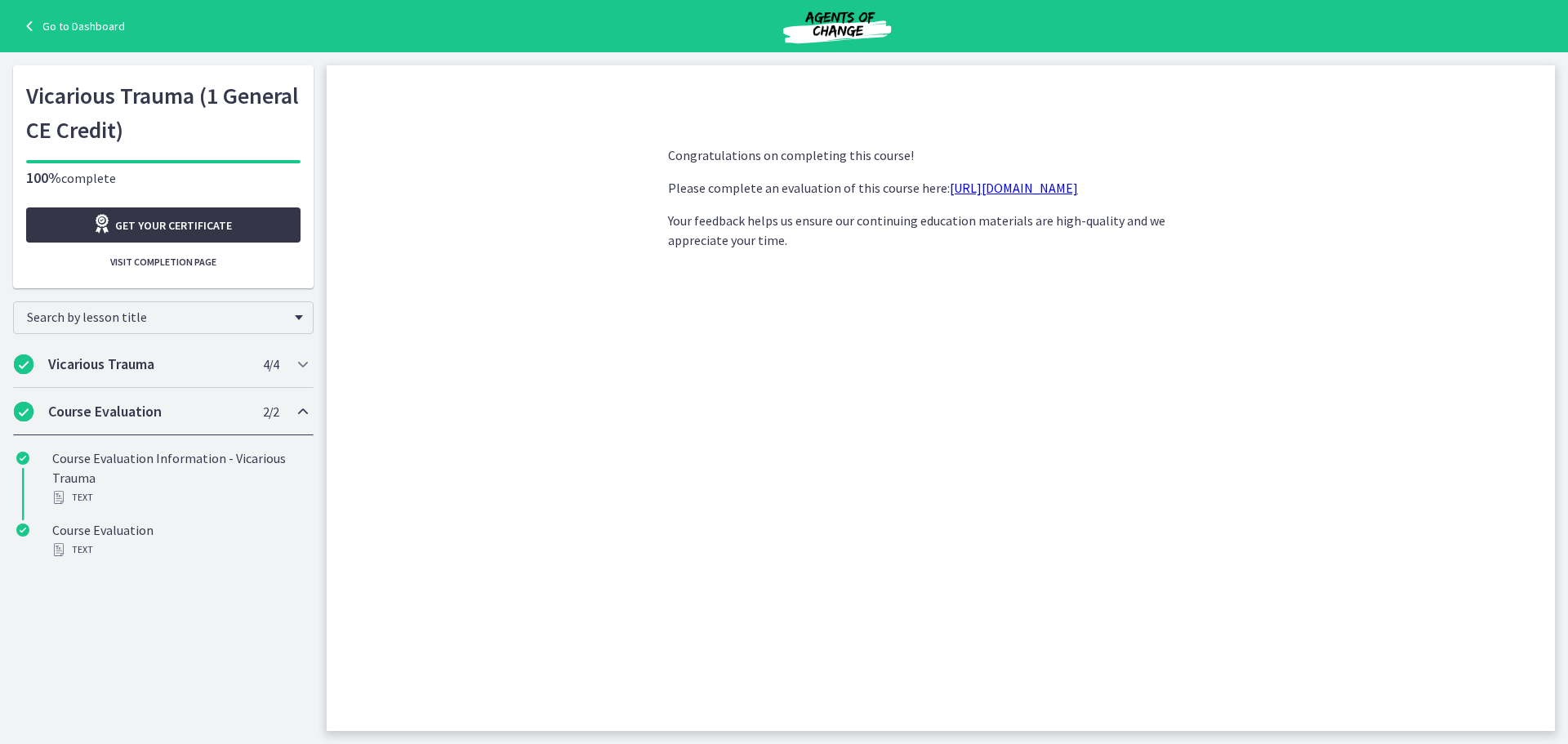
click at [129, 225] on span "Get your certificate" at bounding box center [173, 224] width 117 height 19
click at [52, 19] on link "Go to Dashboard" at bounding box center [72, 26] width 106 height 19
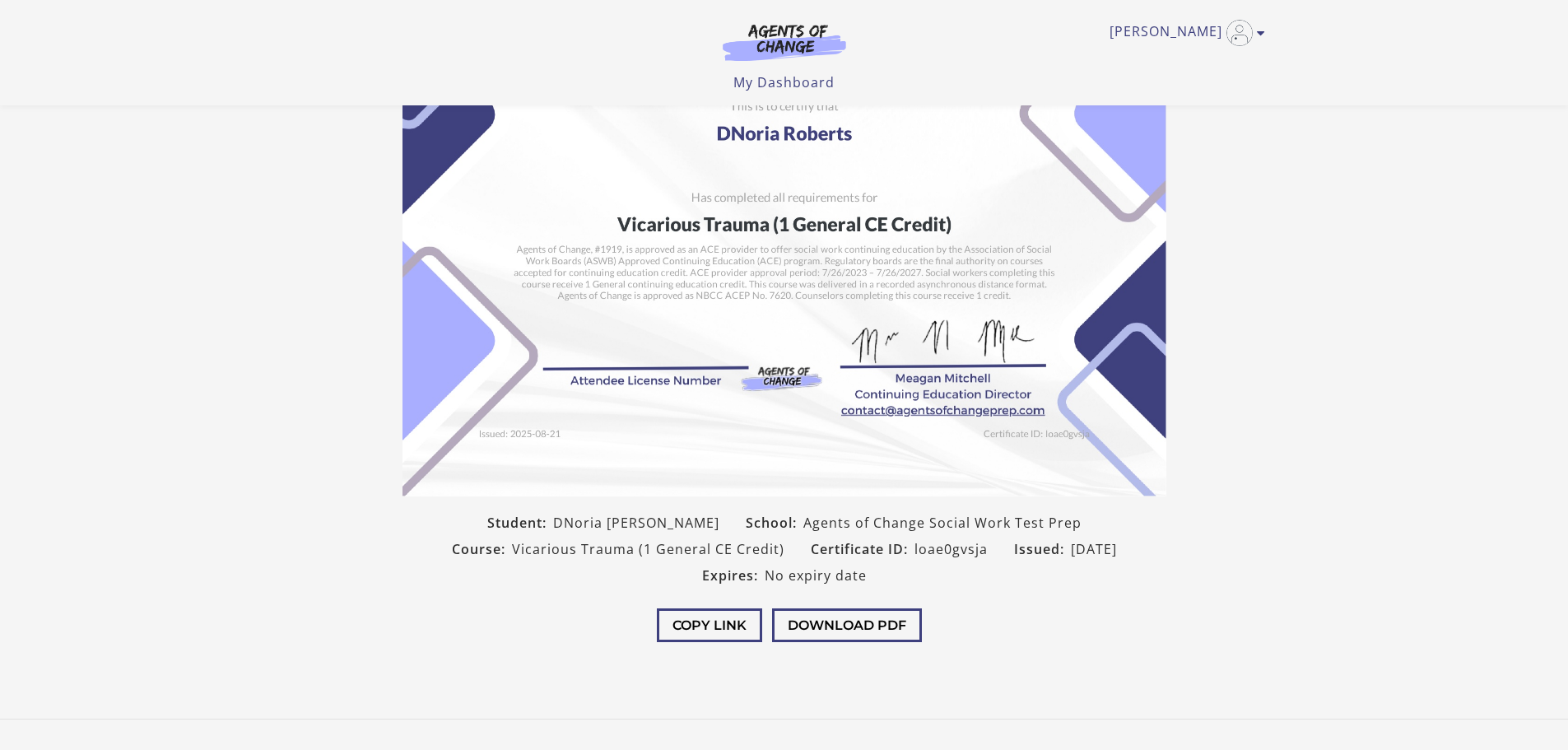
scroll to position [165, 0]
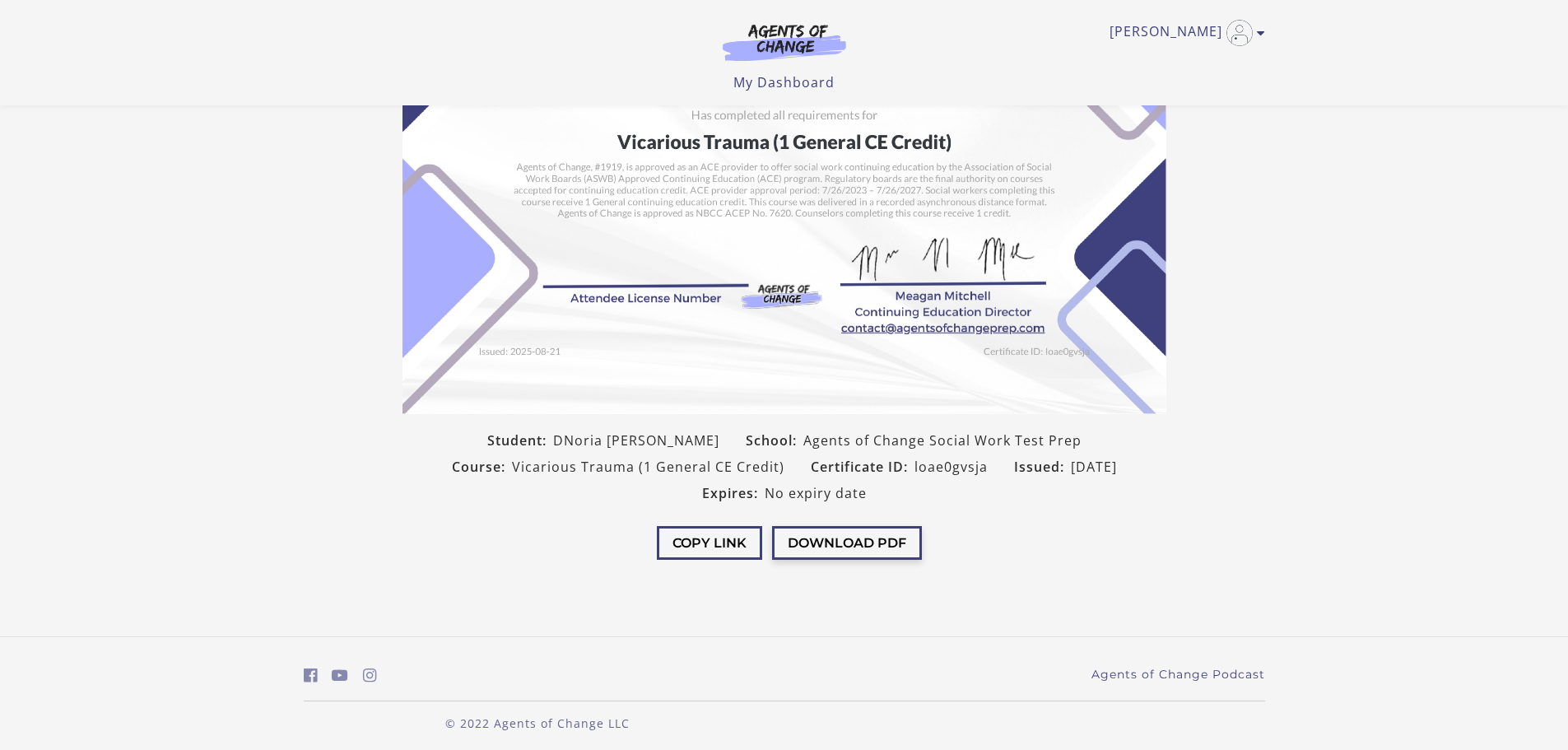
click at [838, 548] on button "Download PDF" at bounding box center [846, 542] width 150 height 34
click at [721, 571] on div "Copy Link Download PDF" at bounding box center [785, 545] width 790 height 77
click at [706, 537] on button "Copy Link" at bounding box center [710, 542] width 106 height 34
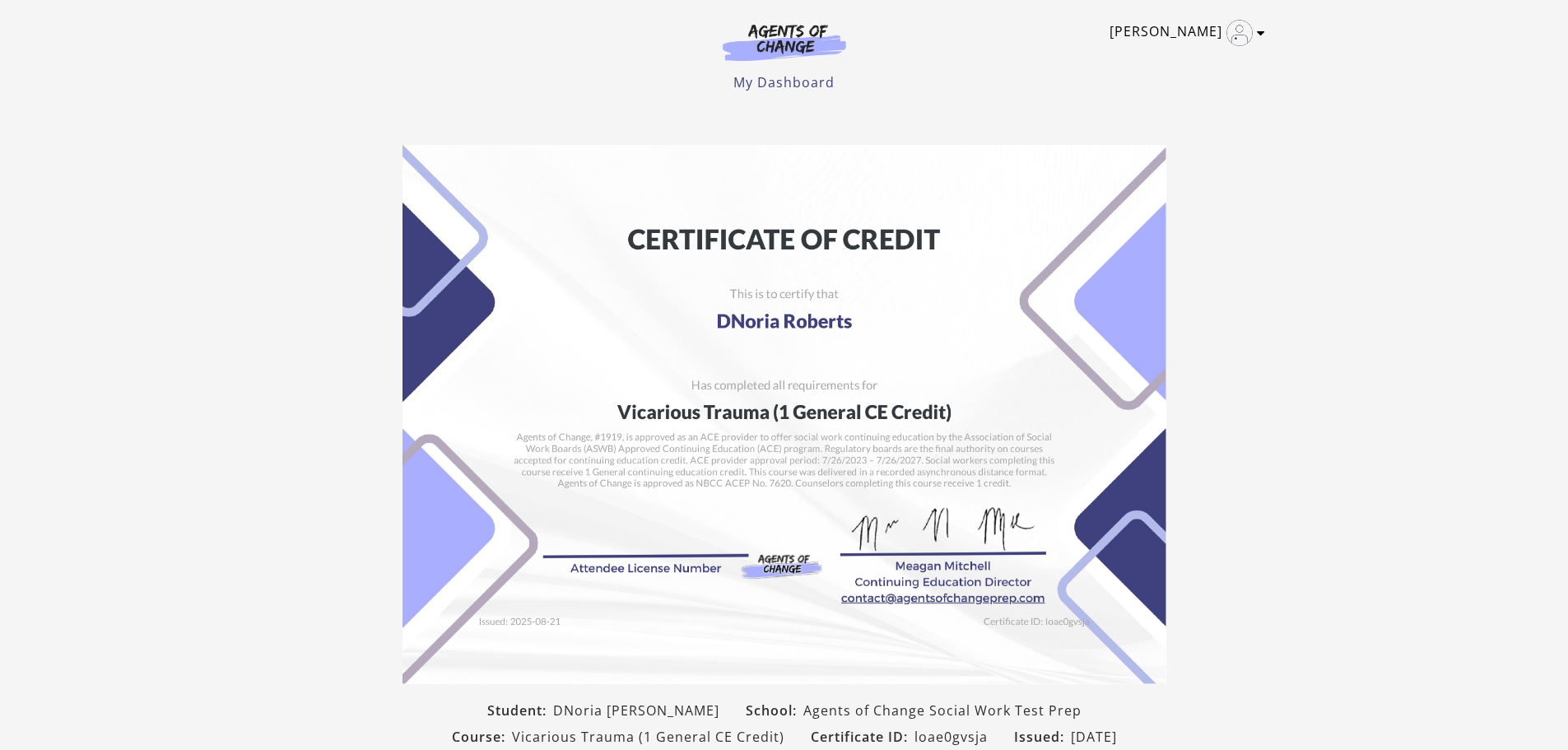
click at [1259, 35] on icon "Toggle menu" at bounding box center [1261, 33] width 8 height 13
click at [1352, 67] on header "Dnoria R My Account Support Sign Out Toggle menu Menu My Dashboard My Account S…" at bounding box center [784, 52] width 1568 height 106
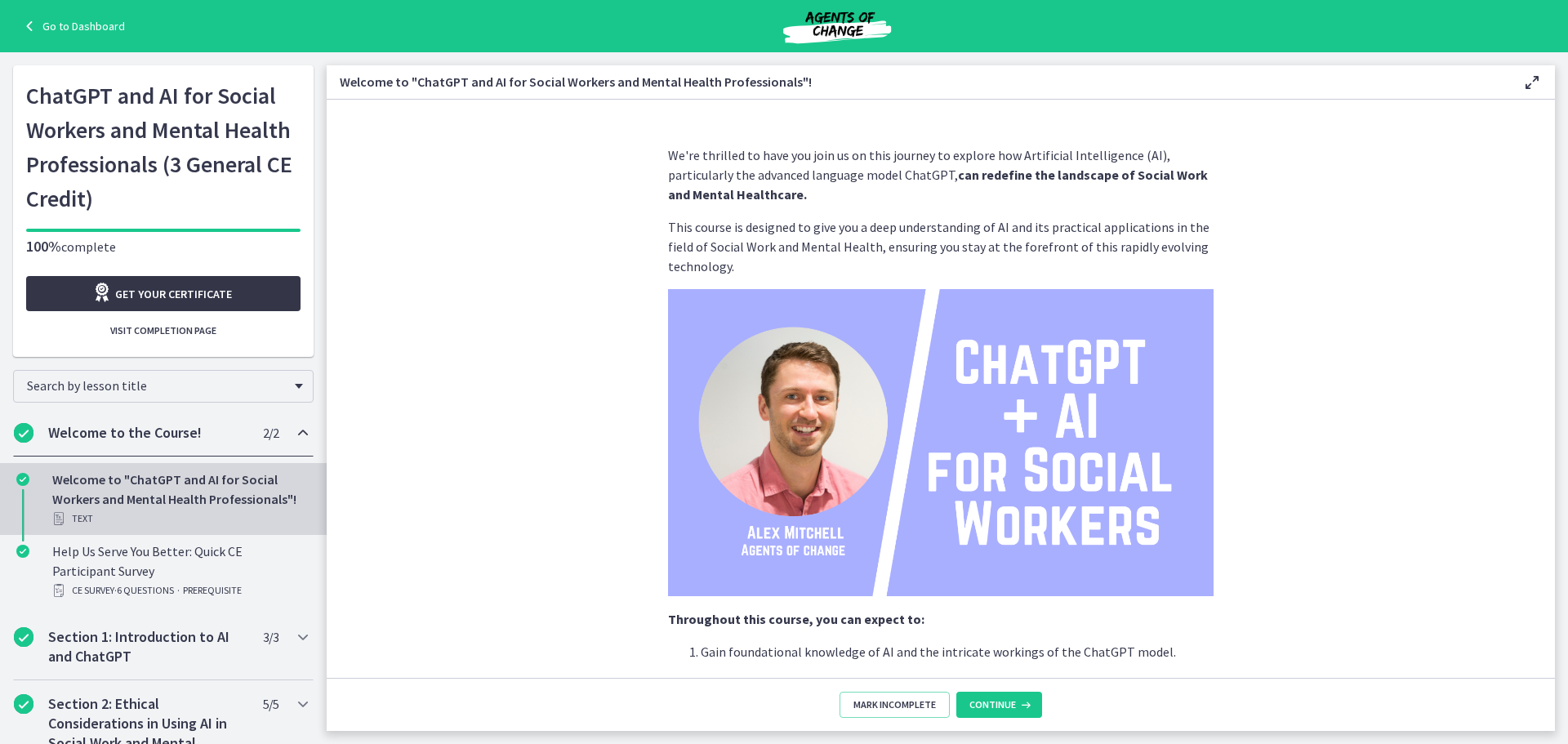
click at [128, 294] on span "Get your certificate" at bounding box center [173, 294] width 117 height 19
click at [27, 26] on icon at bounding box center [30, 26] width 23 height 19
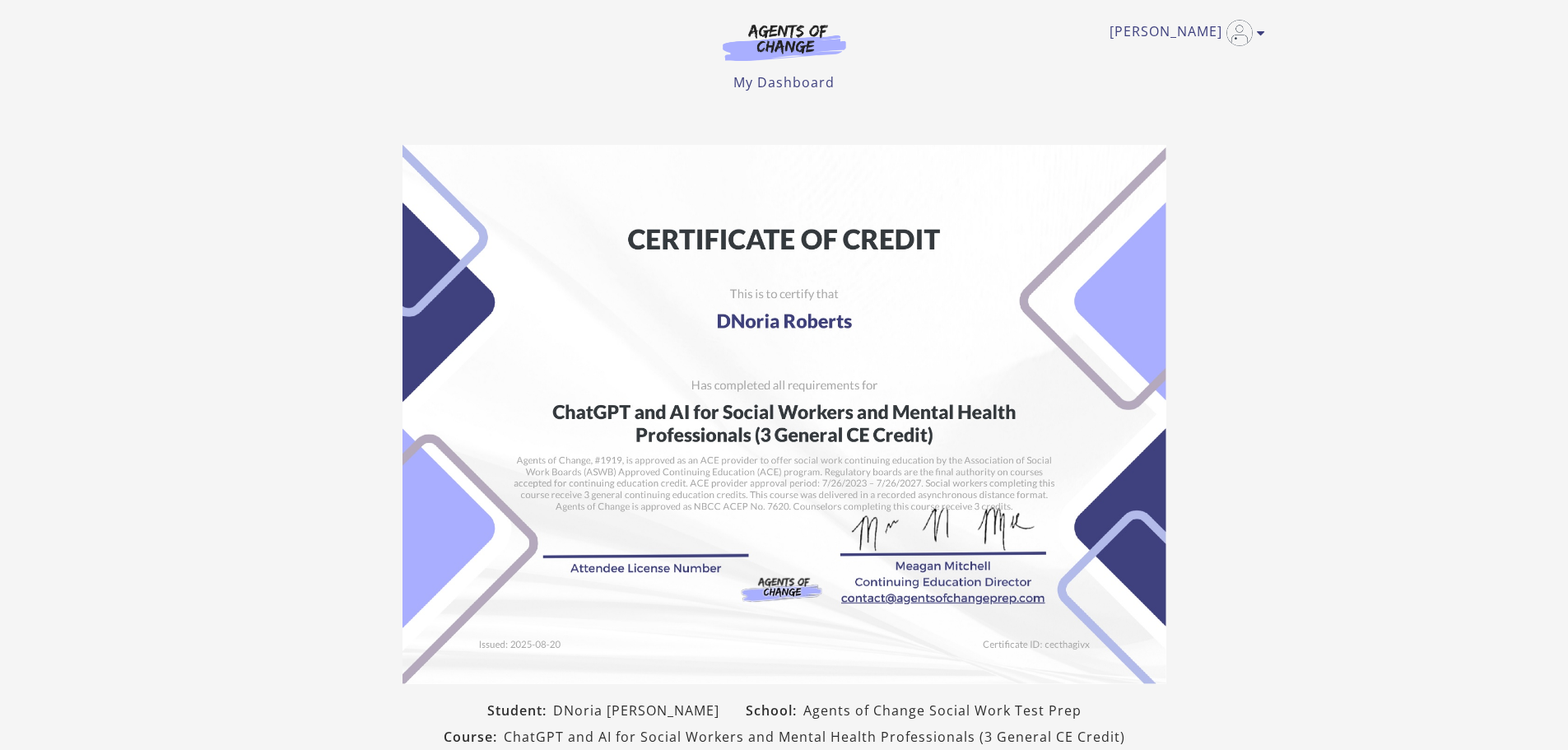
scroll to position [83, 0]
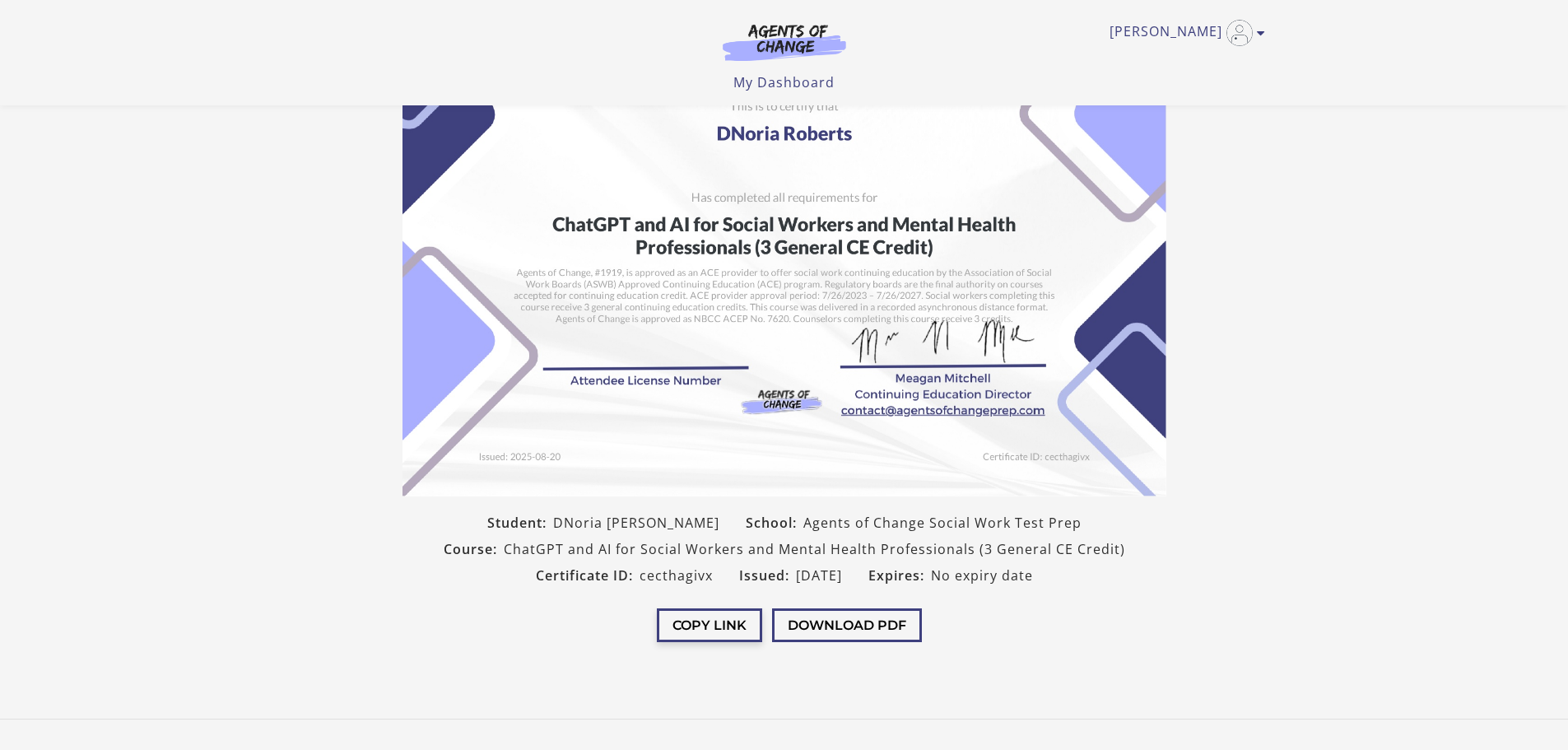
click at [738, 631] on button "Copy Link" at bounding box center [710, 625] width 106 height 34
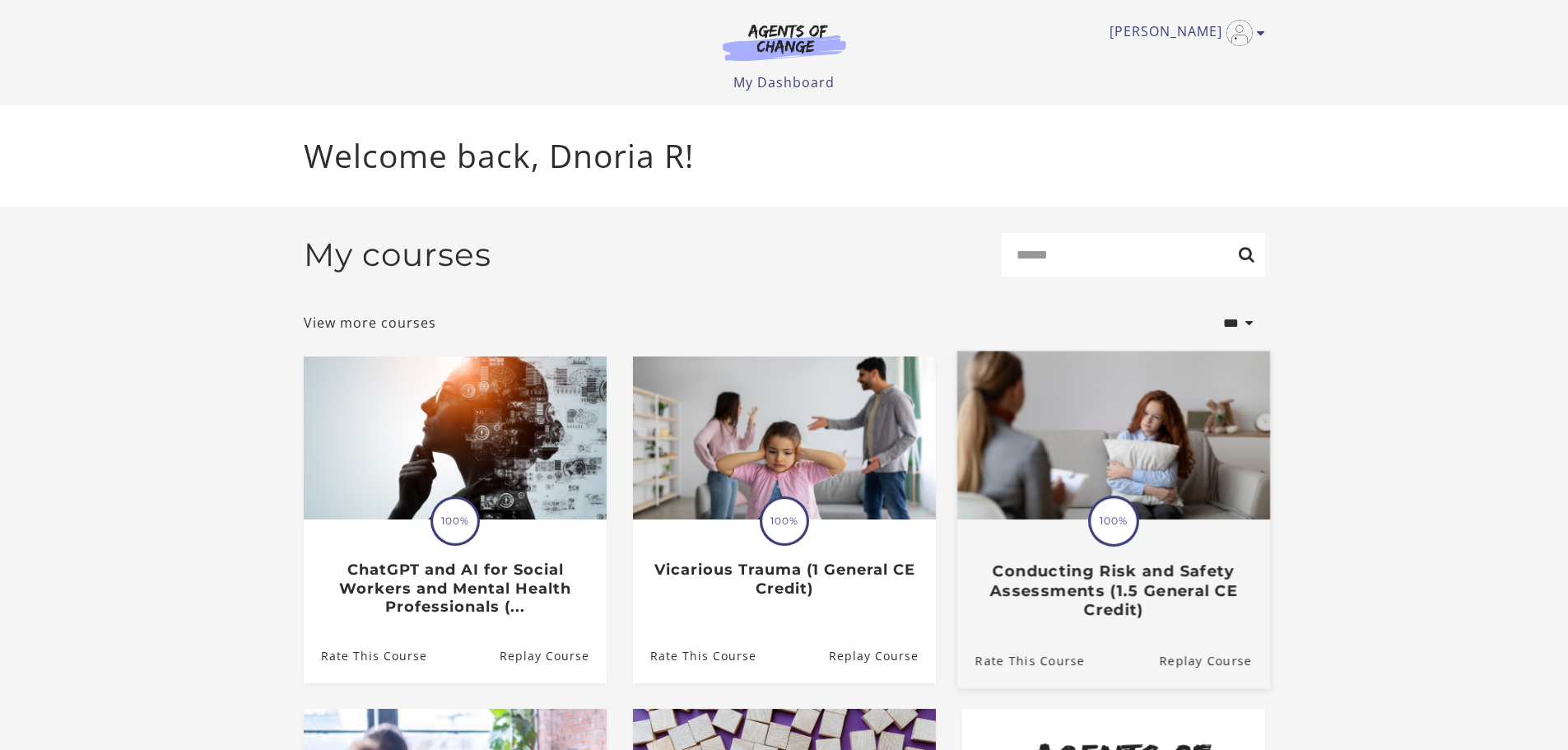
click at [1088, 595] on h3 "Conducting Risk and Safety Assessments (1.5 General CE Credit)" at bounding box center [1112, 590] width 277 height 58
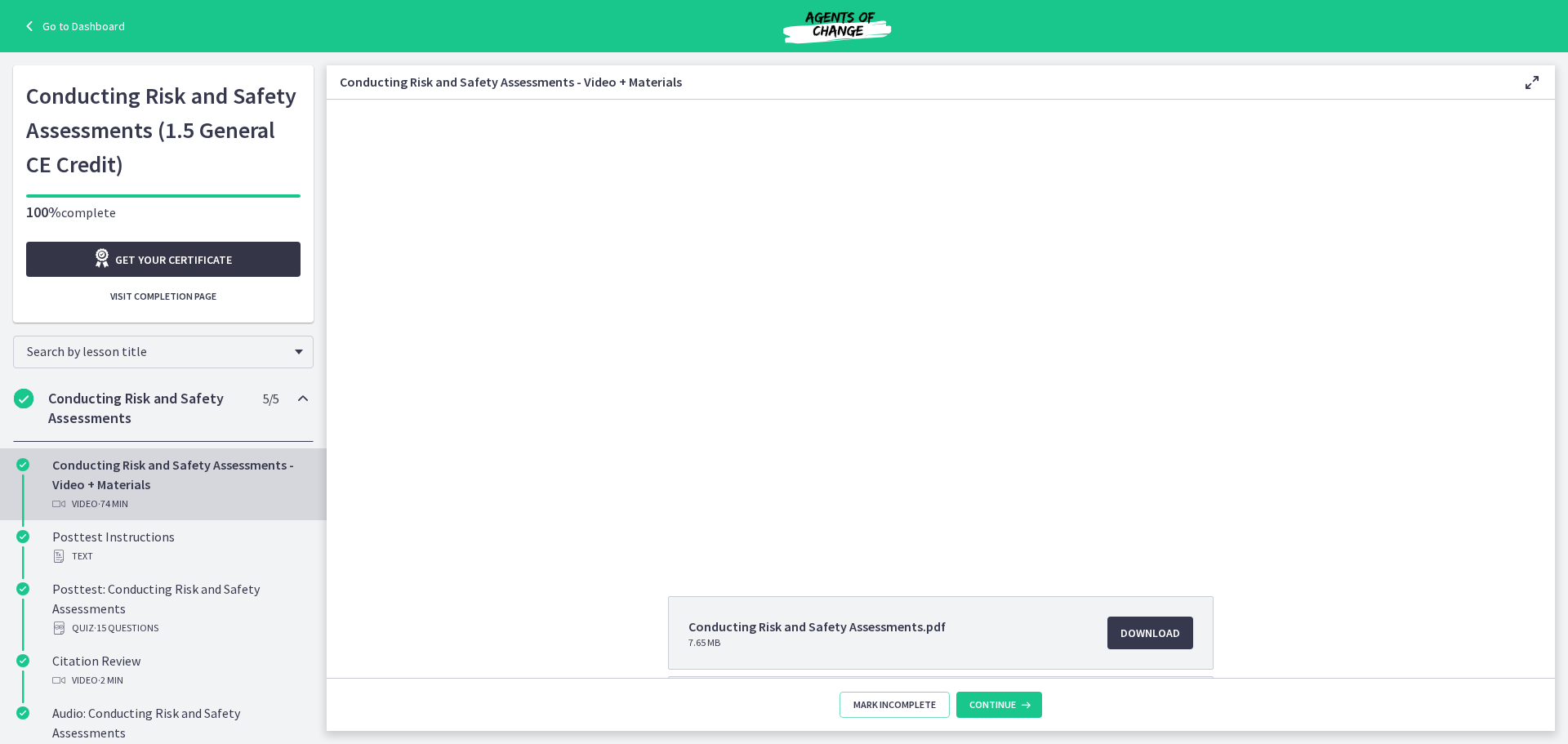
click at [192, 255] on span "Get your certificate" at bounding box center [173, 259] width 117 height 19
click at [48, 23] on link "Go to Dashboard" at bounding box center [72, 26] width 106 height 19
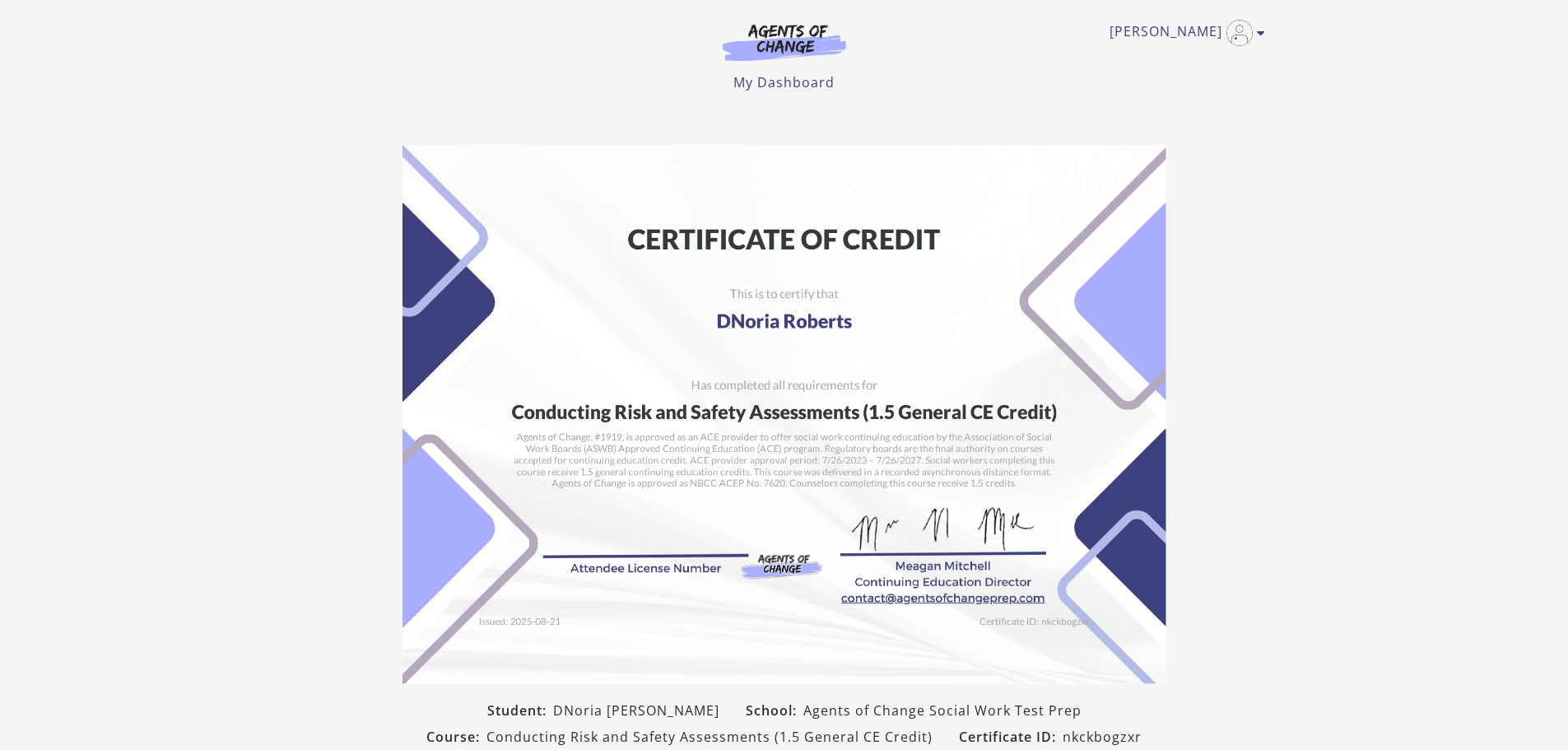
scroll to position [171, 0]
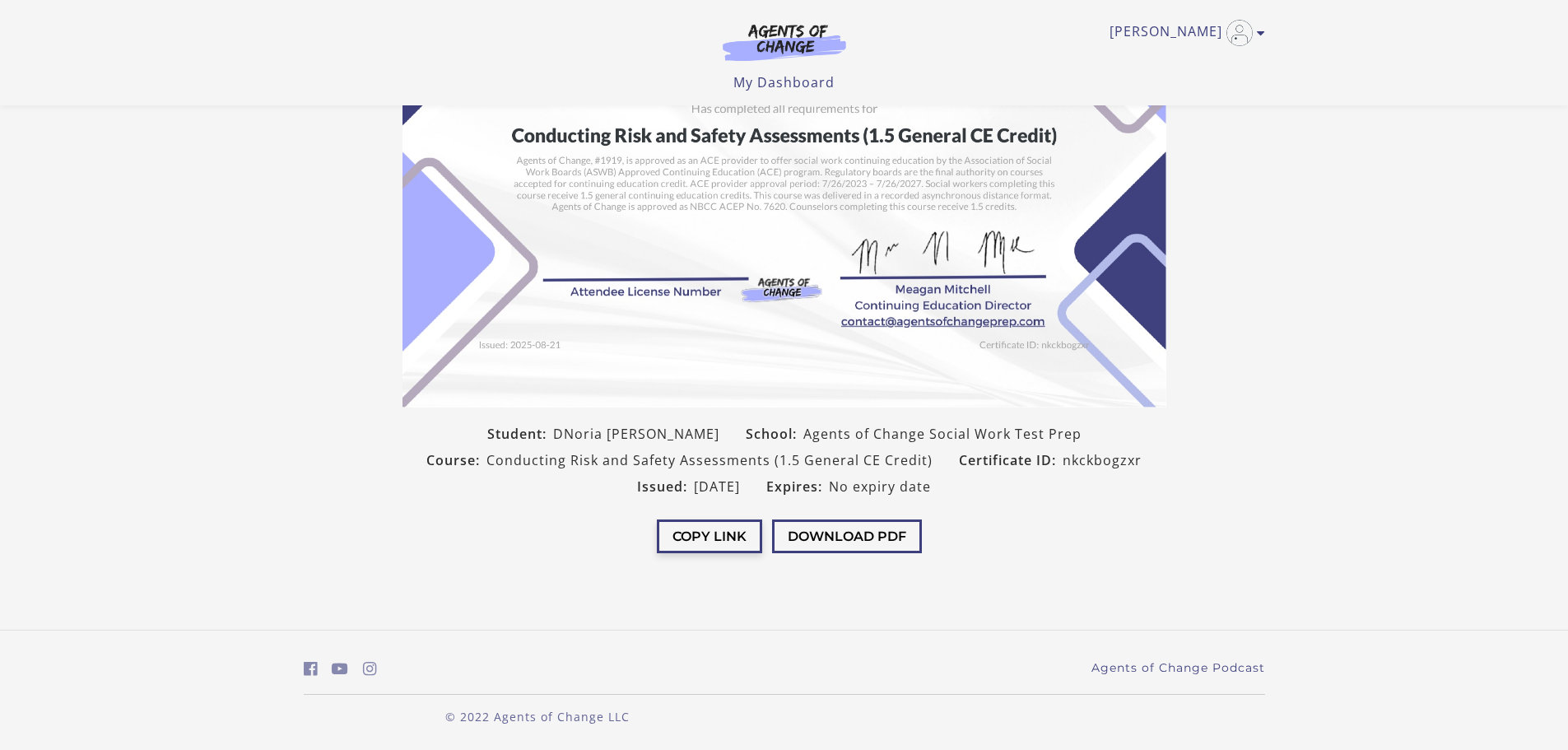
click at [684, 538] on button "Copy Link" at bounding box center [710, 536] width 106 height 34
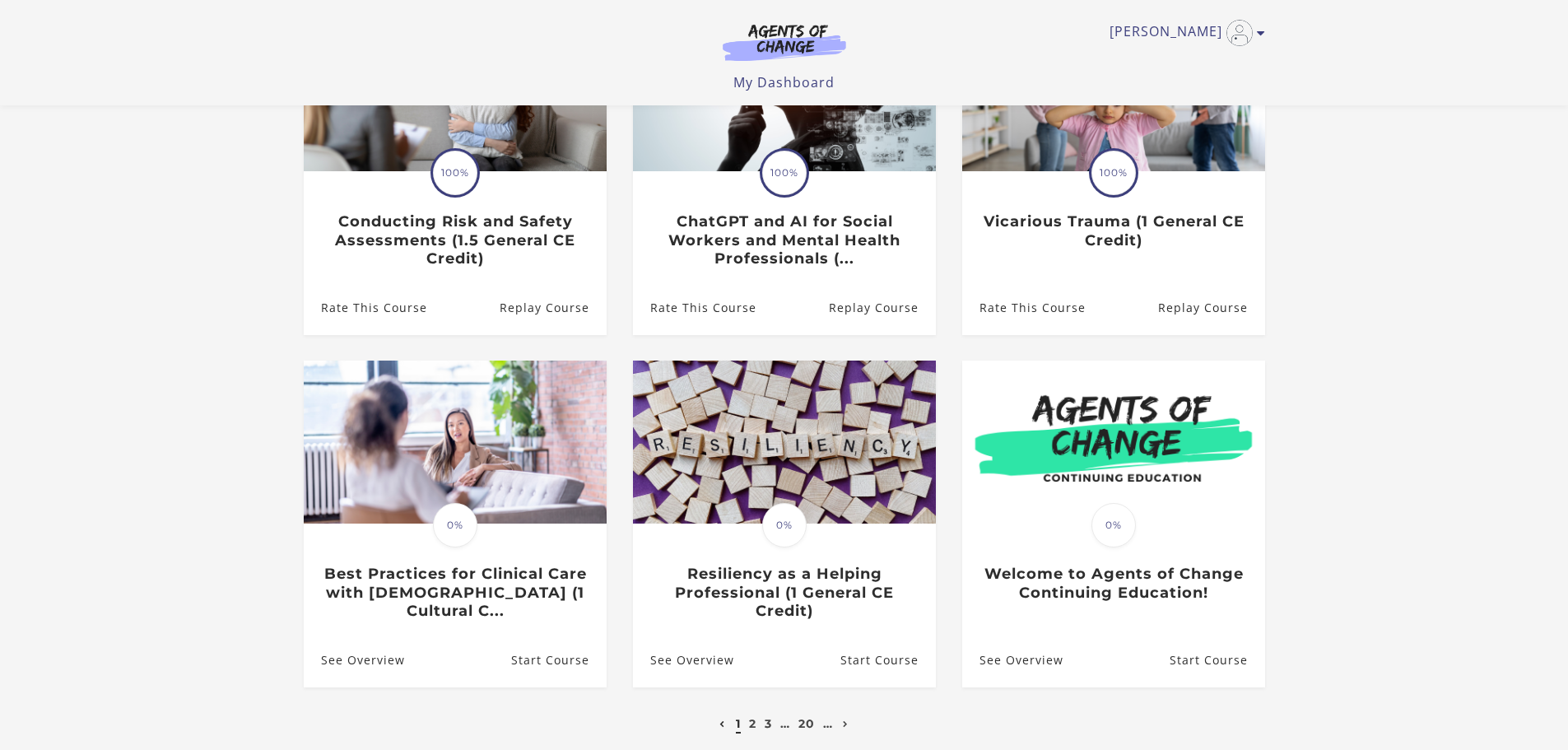
scroll to position [329, 0]
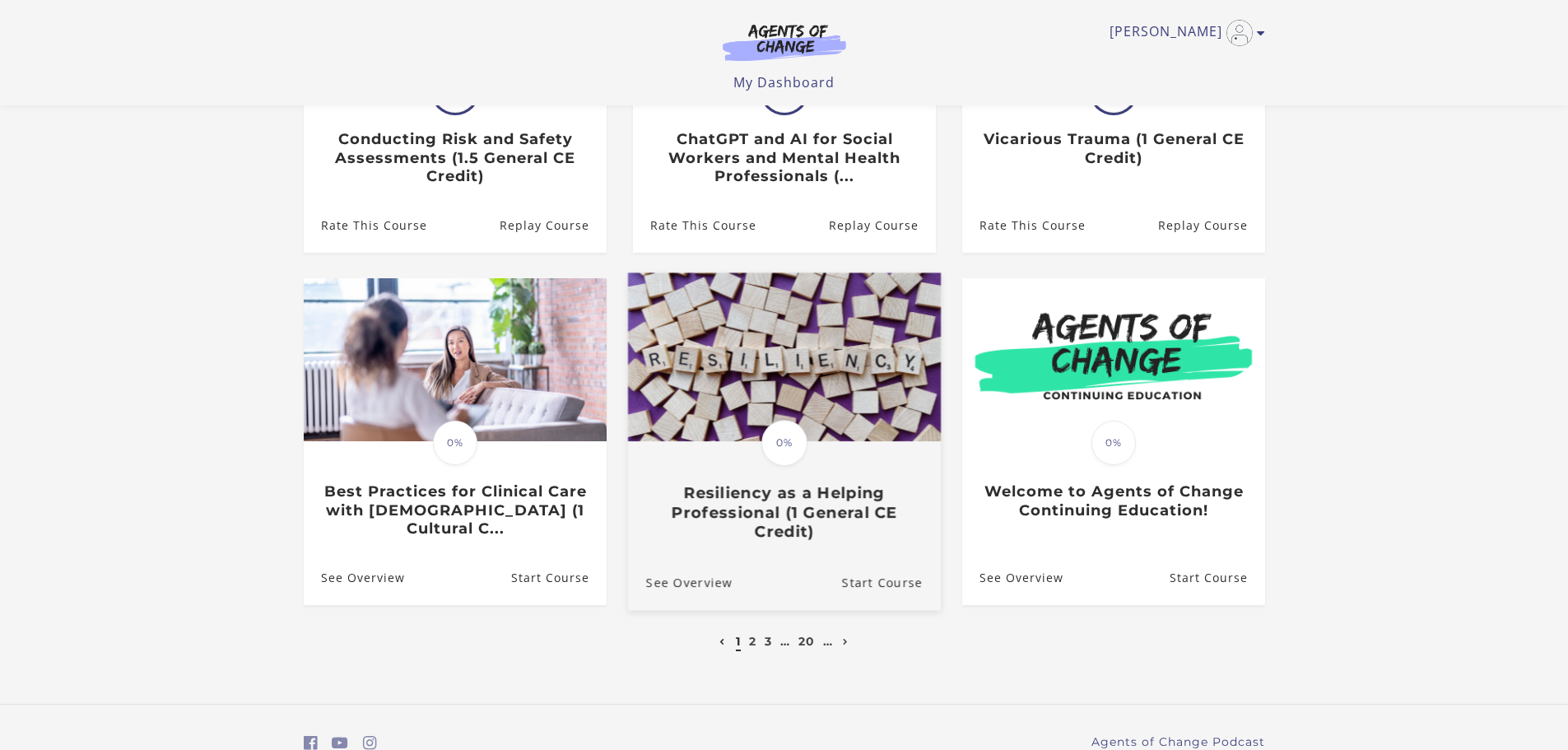
click at [793, 488] on h3 "Resiliency as a Helping Professional (1 General CE Credit)" at bounding box center [783, 513] width 277 height 58
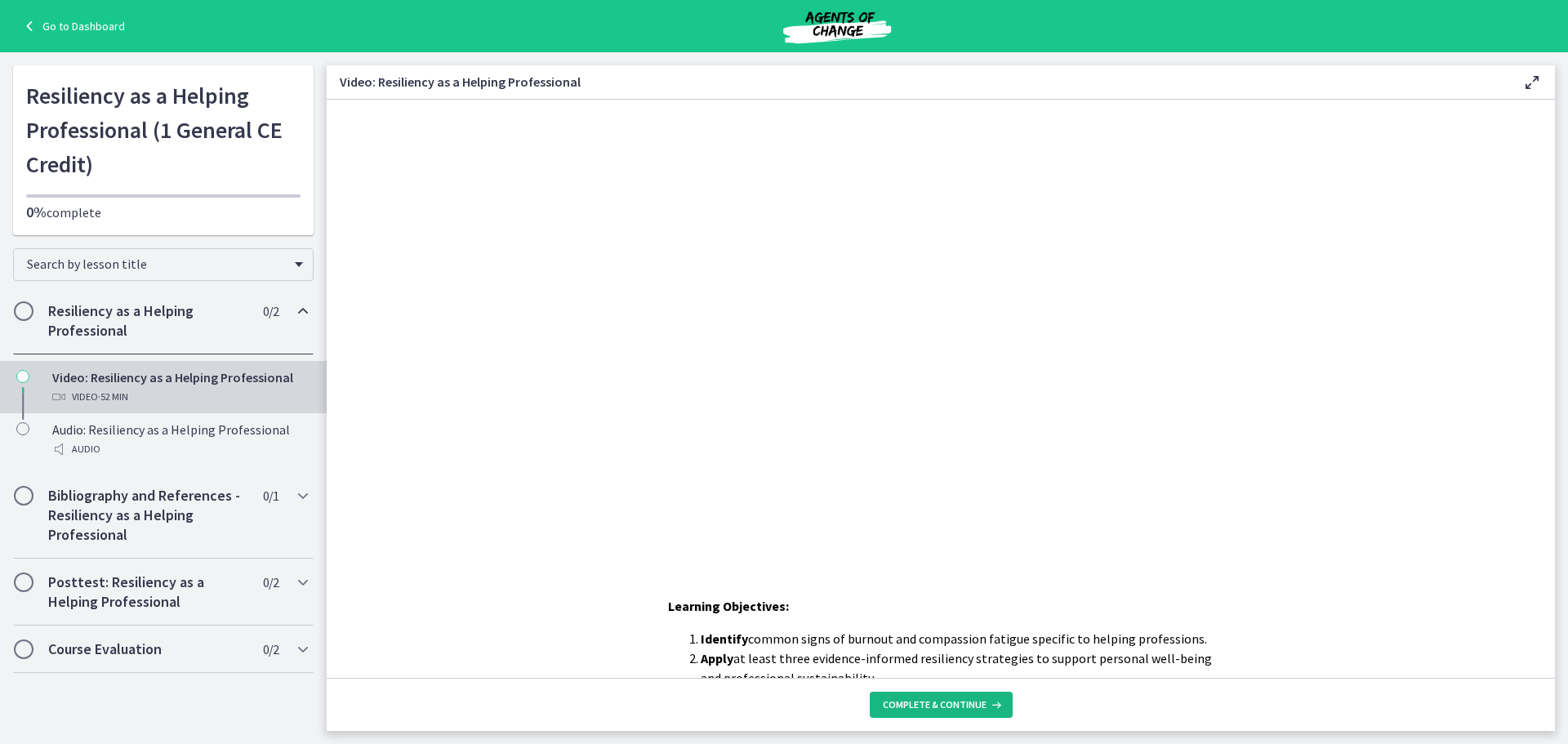
click at [949, 706] on span "Complete & continue" at bounding box center [934, 705] width 104 height 13
